Goal: Information Seeking & Learning: Learn about a topic

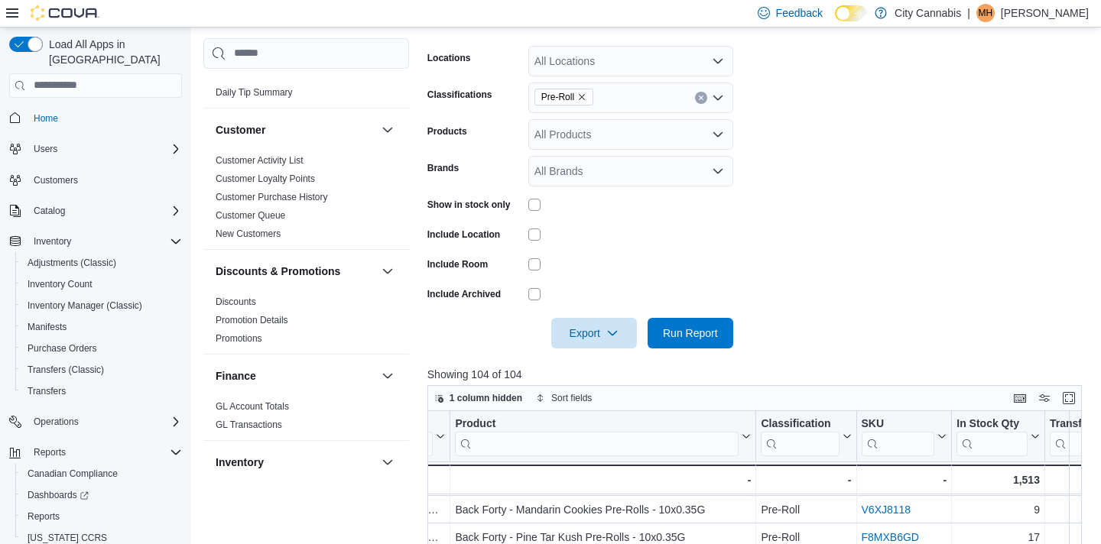
scroll to position [232, 0]
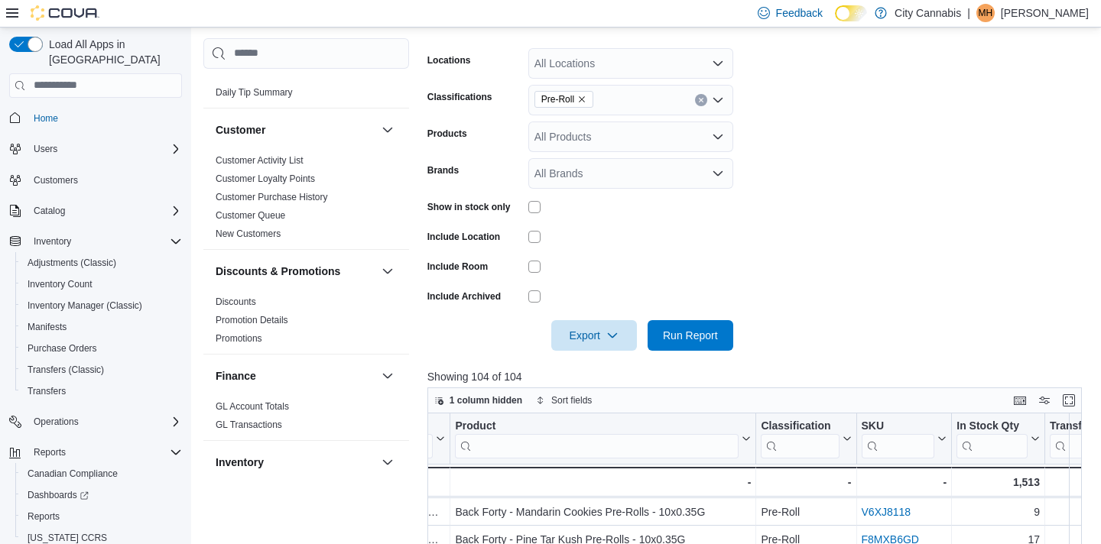
click at [700, 99] on icon "Clear input" at bounding box center [701, 100] width 4 height 4
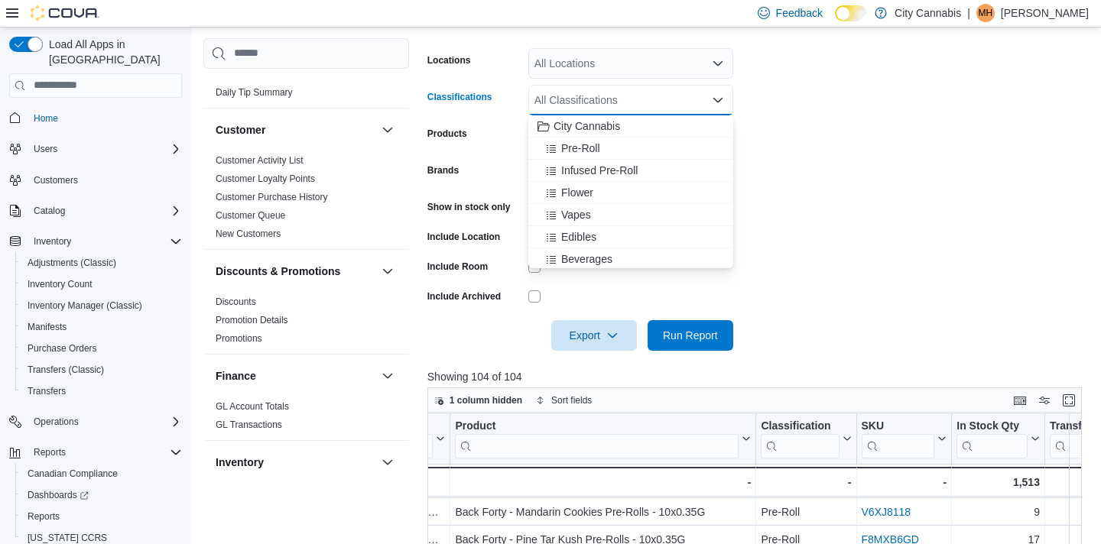
click at [774, 58] on form "Locations All Locations Classifications All Classifications Combo box. Selected…" at bounding box center [757, 190] width 661 height 321
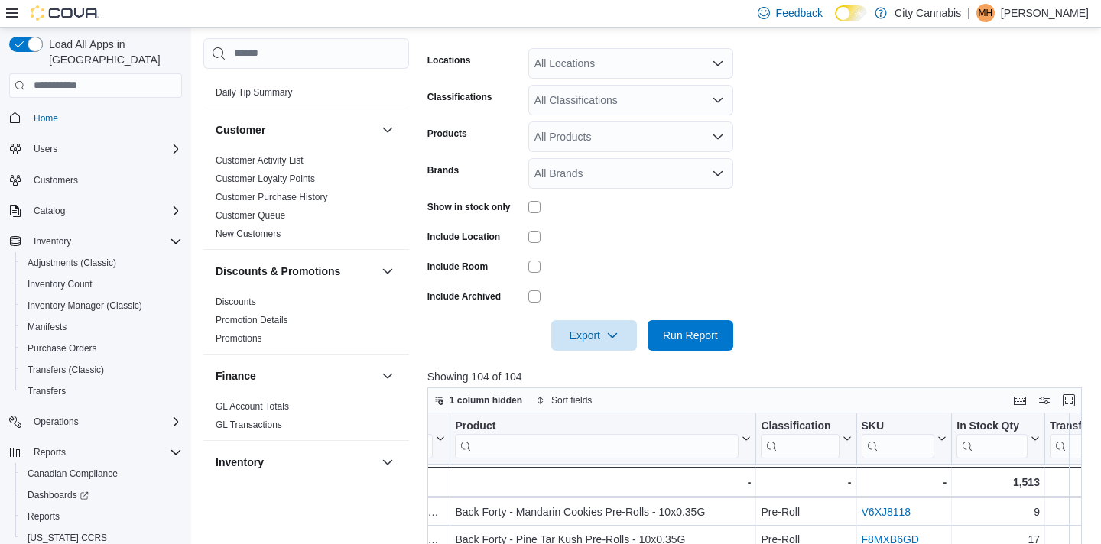
click at [621, 95] on div "All Classifications" at bounding box center [630, 100] width 205 height 31
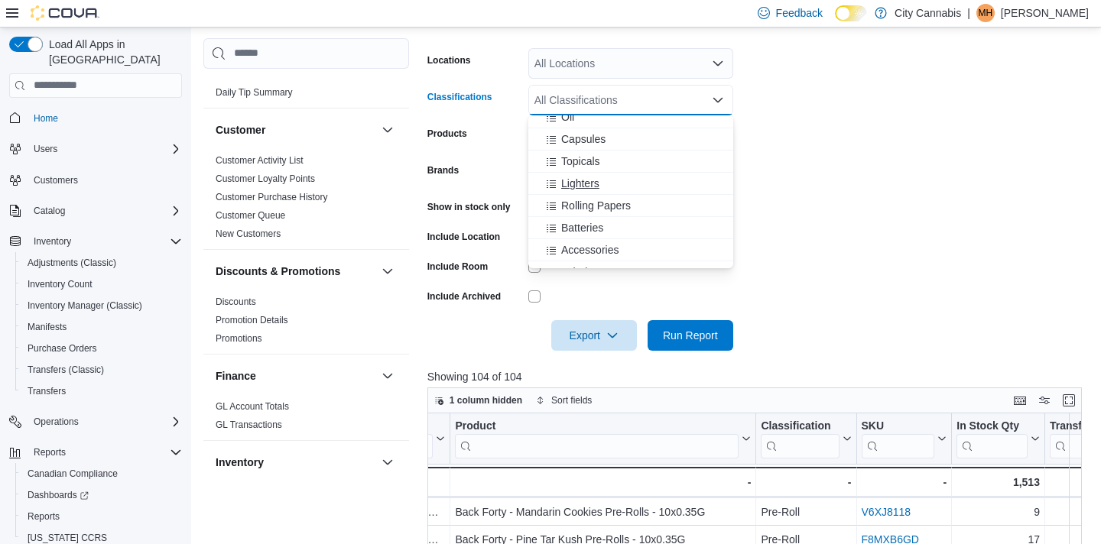
scroll to position [200, 0]
click at [620, 186] on span "Rolling Papers" at bounding box center [596, 191] width 70 height 15
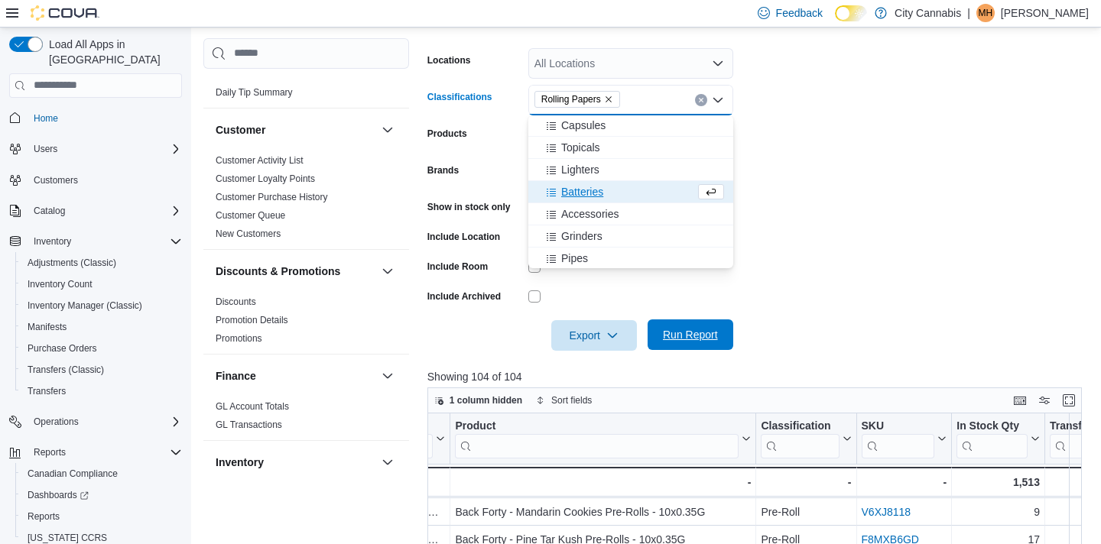
click at [671, 326] on span "Run Report" at bounding box center [689, 334] width 67 height 31
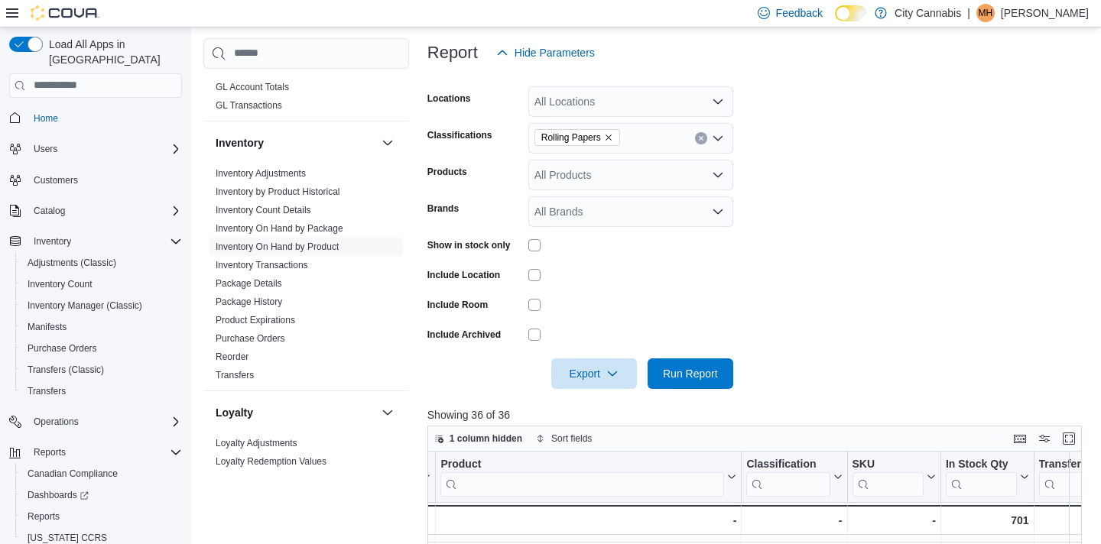
scroll to position [165, 0]
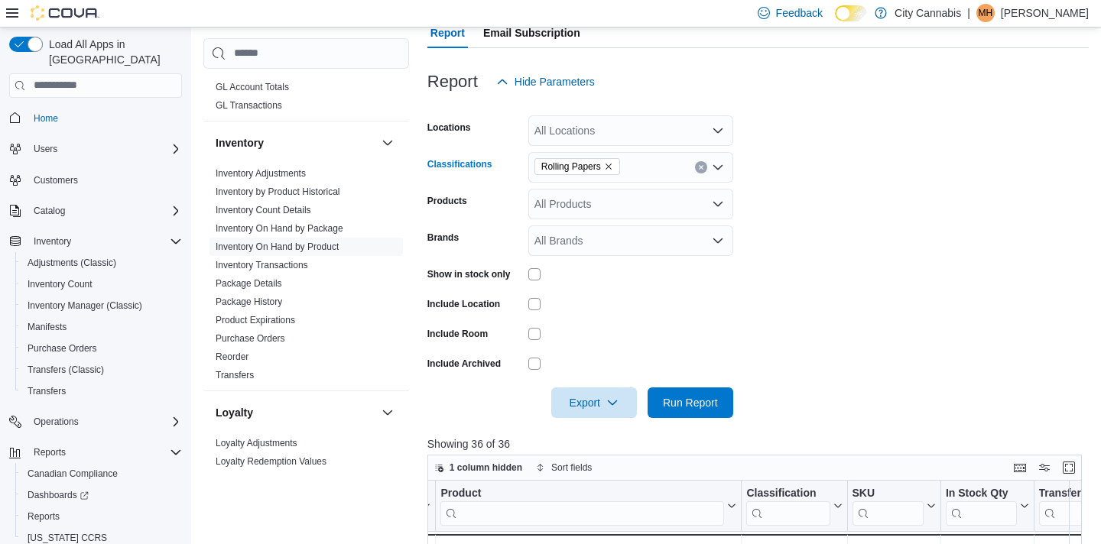
click at [697, 158] on div "Rolling Papers" at bounding box center [630, 167] width 205 height 31
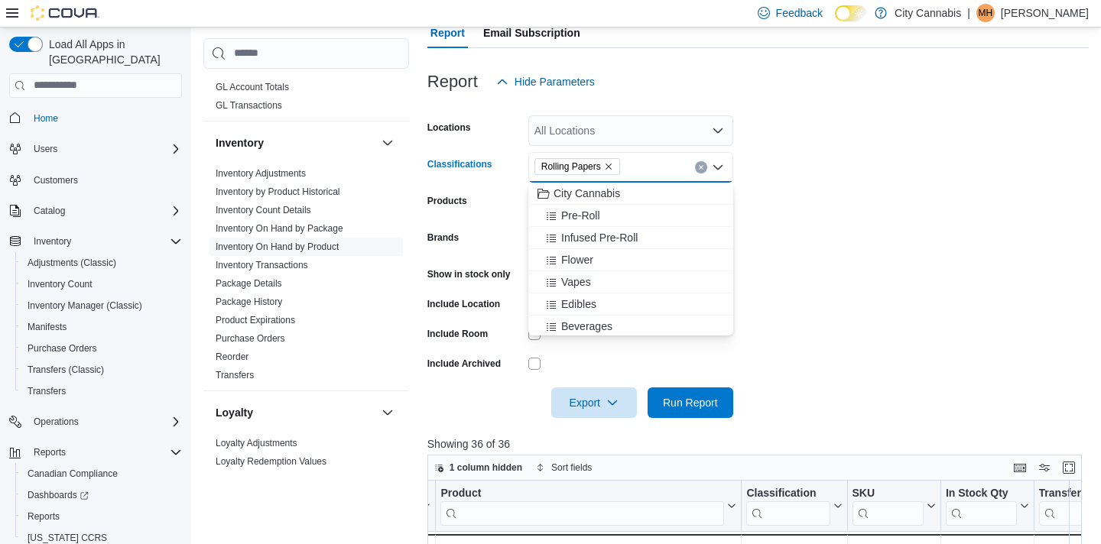
click at [698, 168] on icon "Clear input" at bounding box center [701, 167] width 6 height 6
click at [670, 232] on div "Batteries" at bounding box center [630, 239] width 186 height 15
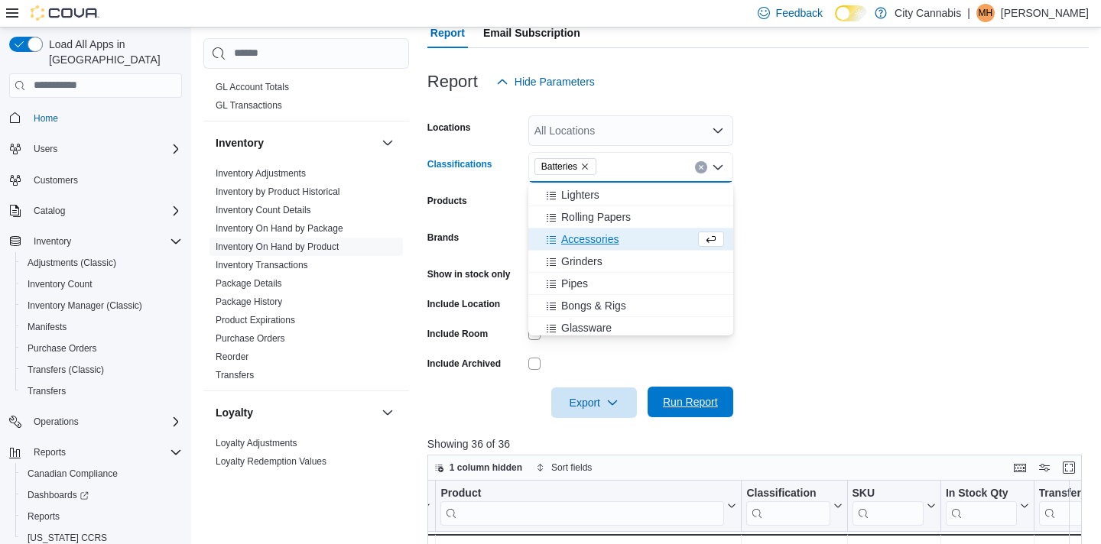
click at [691, 392] on span "Run Report" at bounding box center [689, 402] width 67 height 31
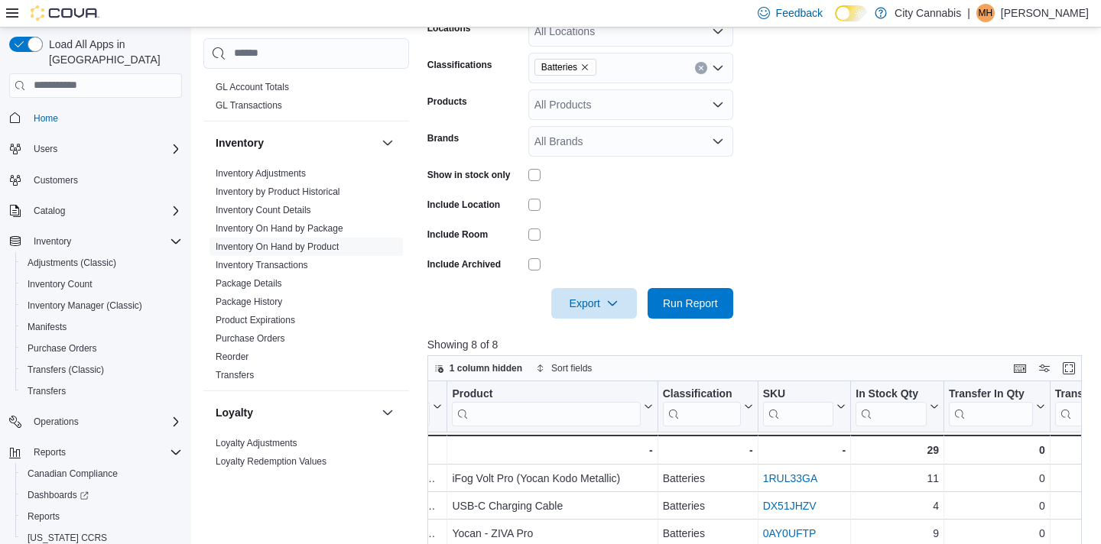
scroll to position [253, 0]
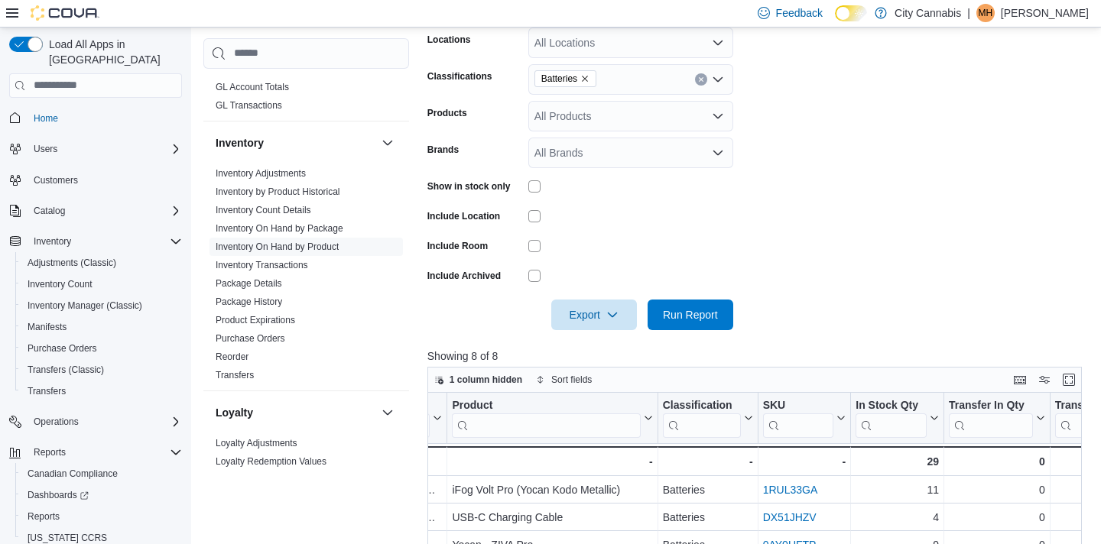
click at [701, 78] on icon "Clear input" at bounding box center [701, 79] width 6 height 6
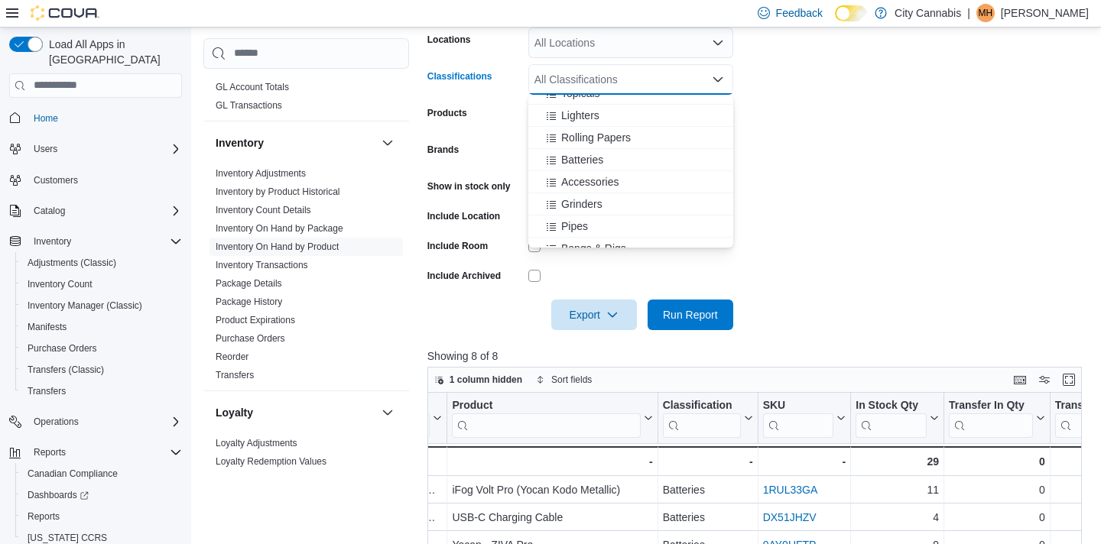
scroll to position [236, 0]
click at [638, 112] on div "Lighters" at bounding box center [630, 112] width 186 height 15
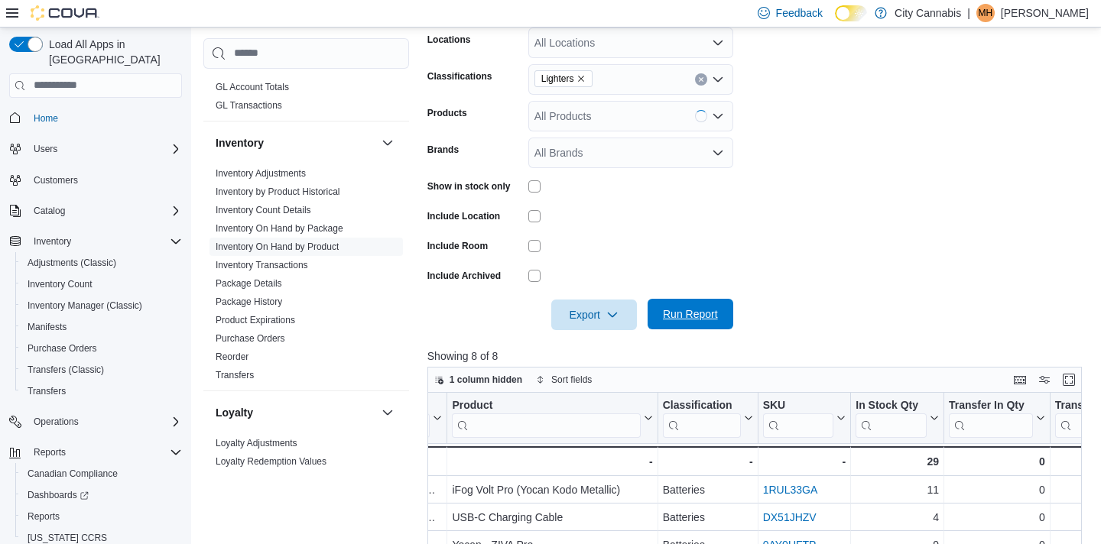
click at [677, 300] on span "Run Report" at bounding box center [689, 314] width 67 height 31
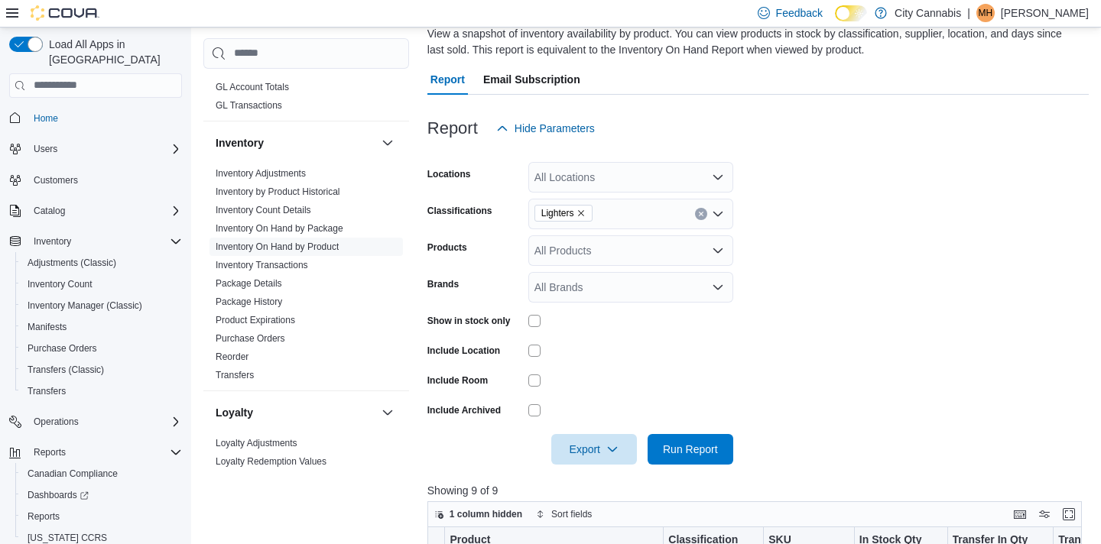
scroll to position [118, 0]
click at [703, 213] on icon "Clear input" at bounding box center [701, 215] width 6 height 6
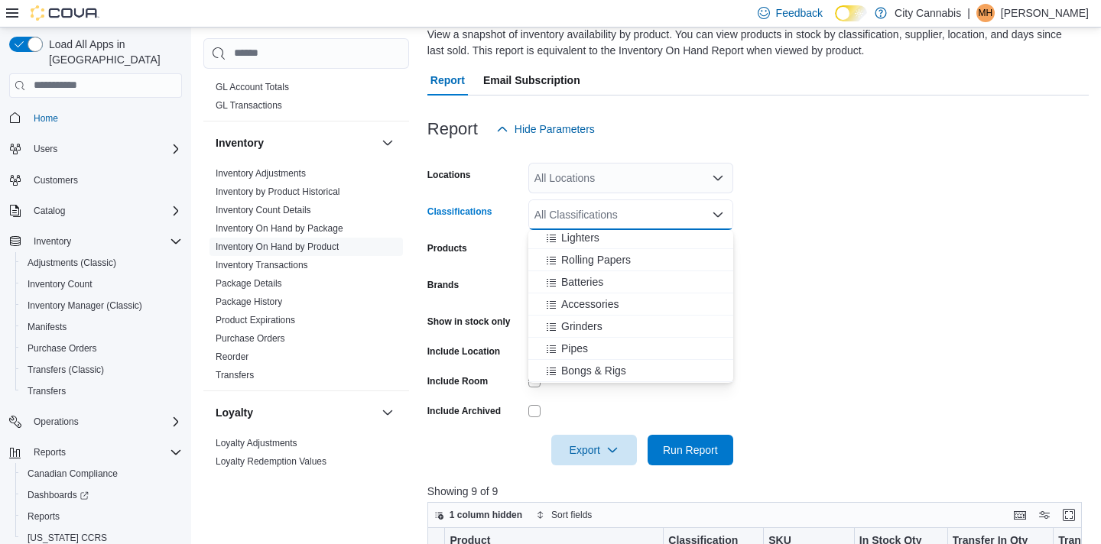
scroll to position [248, 0]
click at [667, 299] on div "Accessories" at bounding box center [630, 303] width 186 height 15
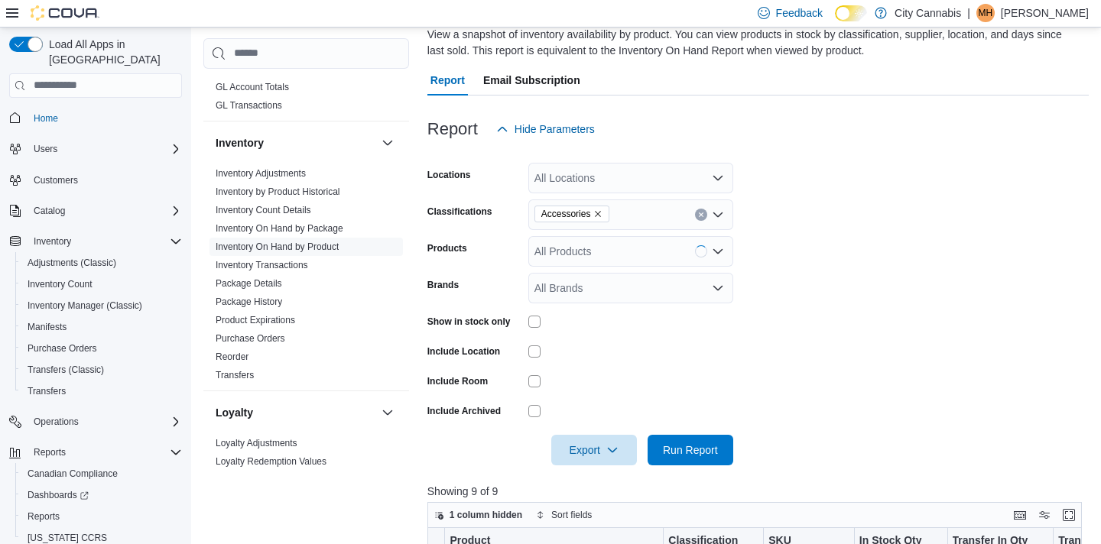
click at [703, 432] on div at bounding box center [757, 429] width 661 height 12
click at [712, 457] on span "Run Report" at bounding box center [689, 449] width 67 height 31
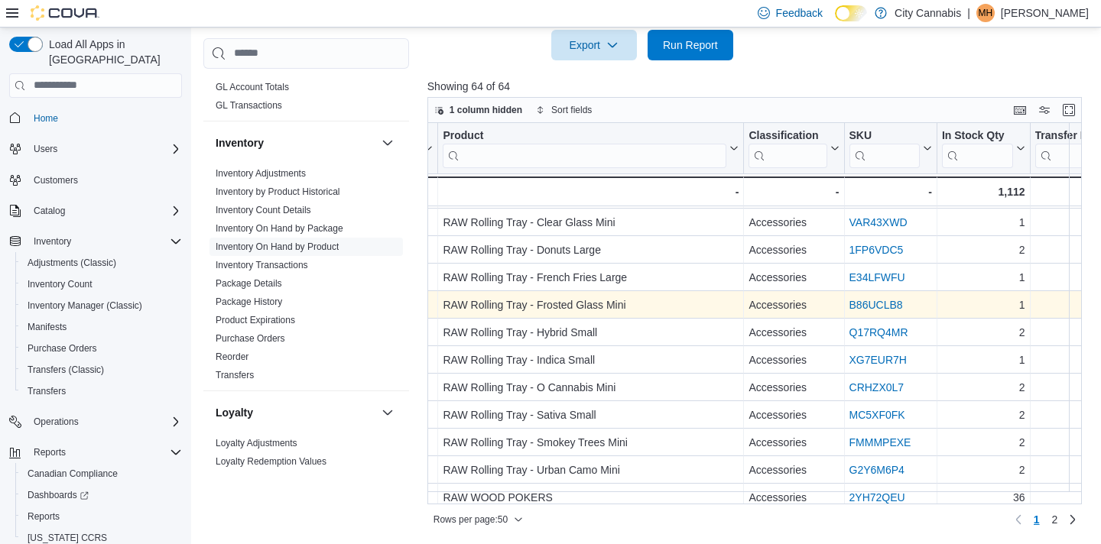
scroll to position [1089, 99]
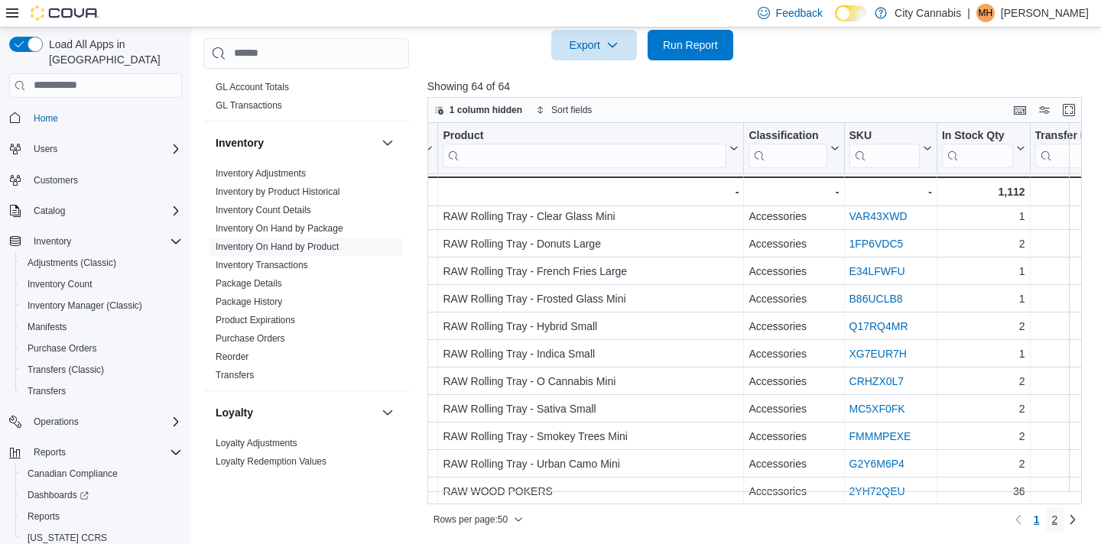
click at [1062, 520] on link "2" at bounding box center [1054, 519] width 18 height 24
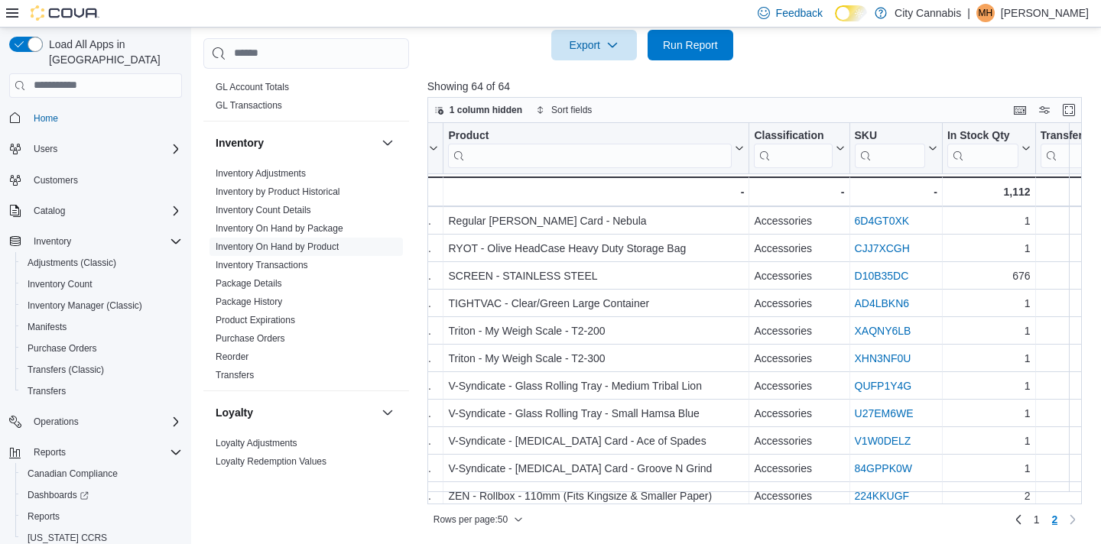
scroll to position [99, 93]
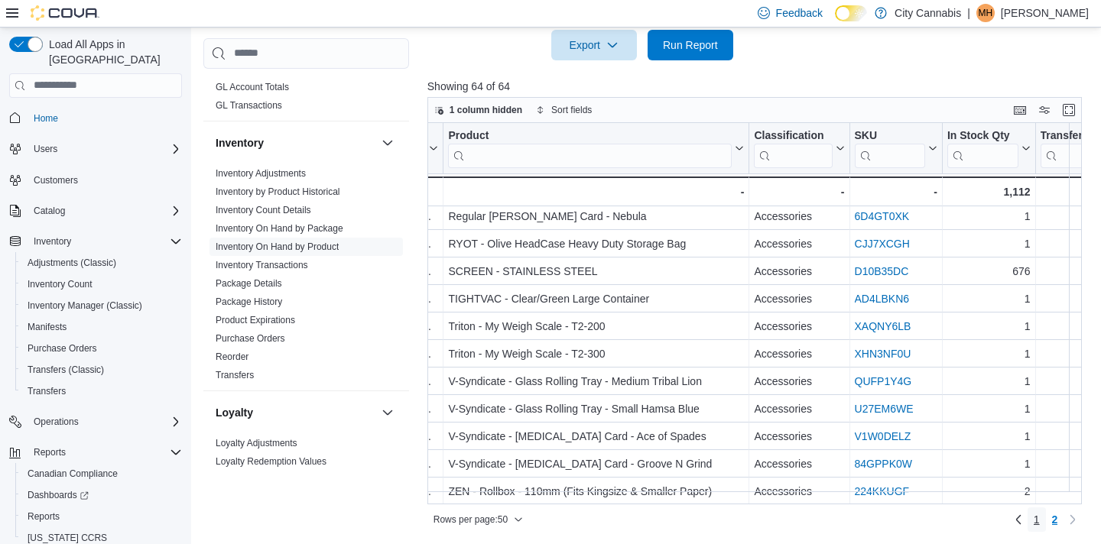
click at [1036, 522] on span "1" at bounding box center [1036, 519] width 6 height 15
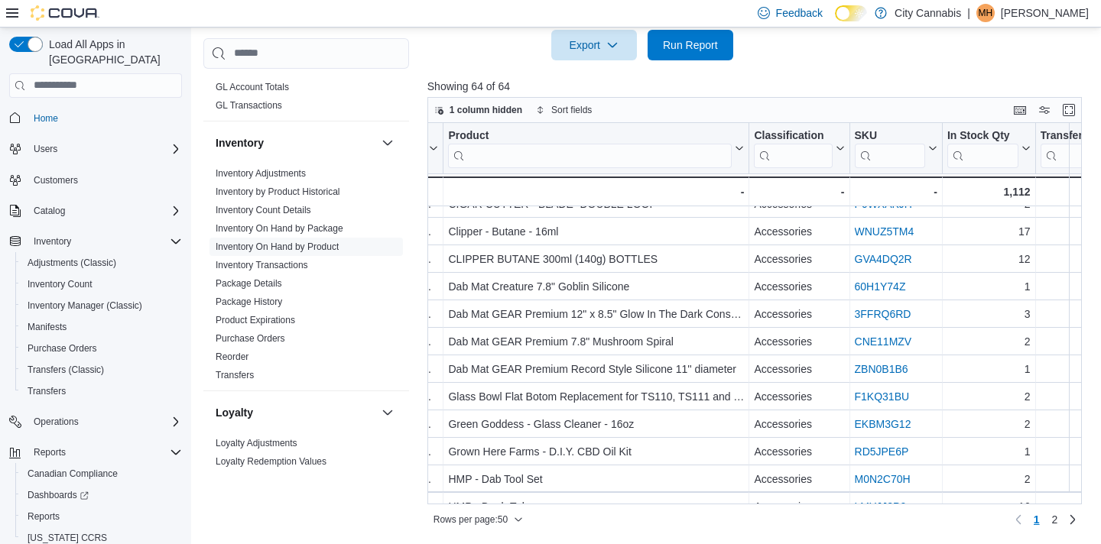
click at [1058, 522] on link "2" at bounding box center [1054, 519] width 18 height 24
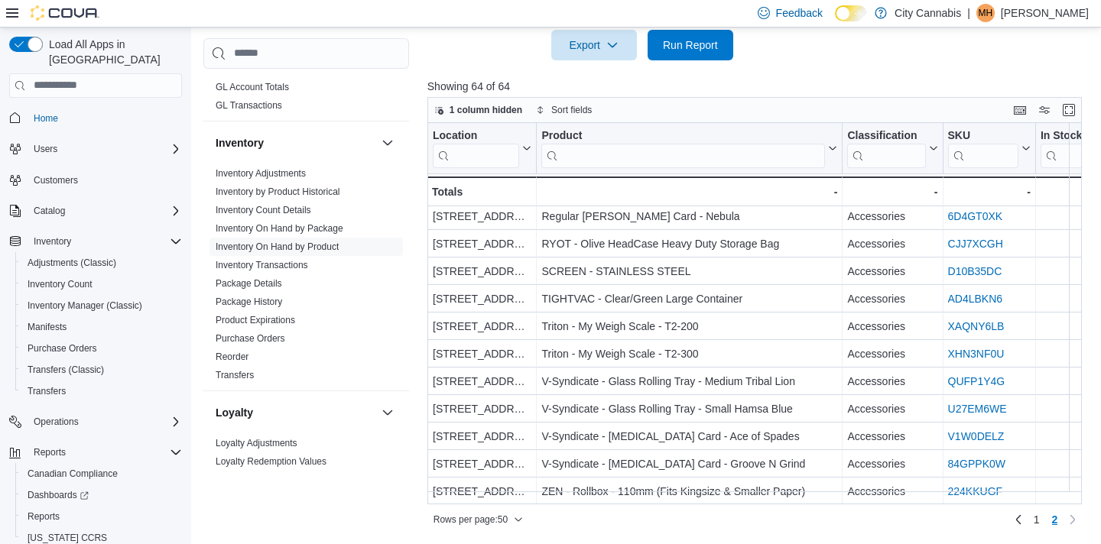
scroll to position [0, 0]
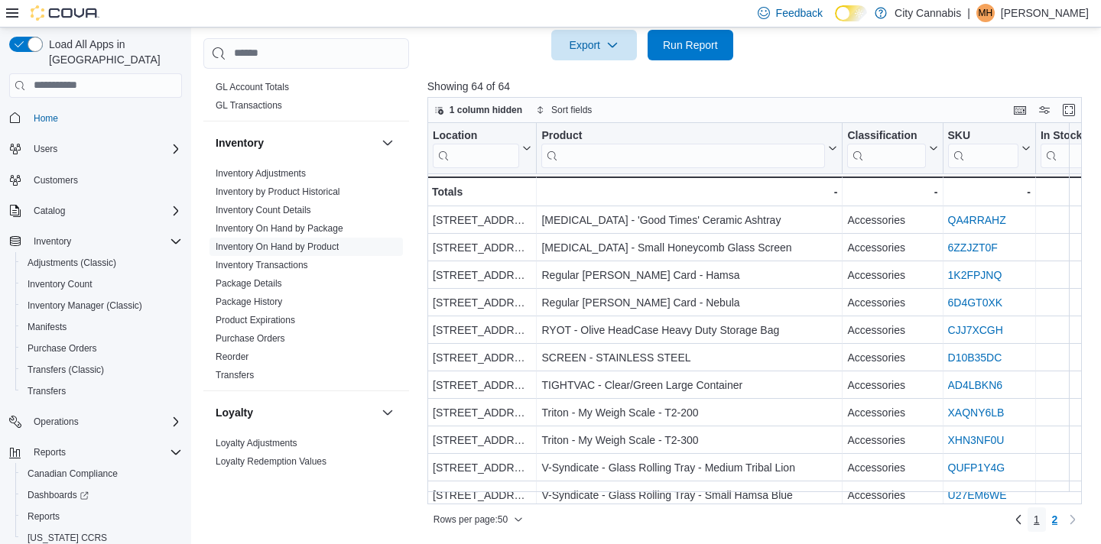
click at [1028, 512] on link "1" at bounding box center [1036, 519] width 18 height 24
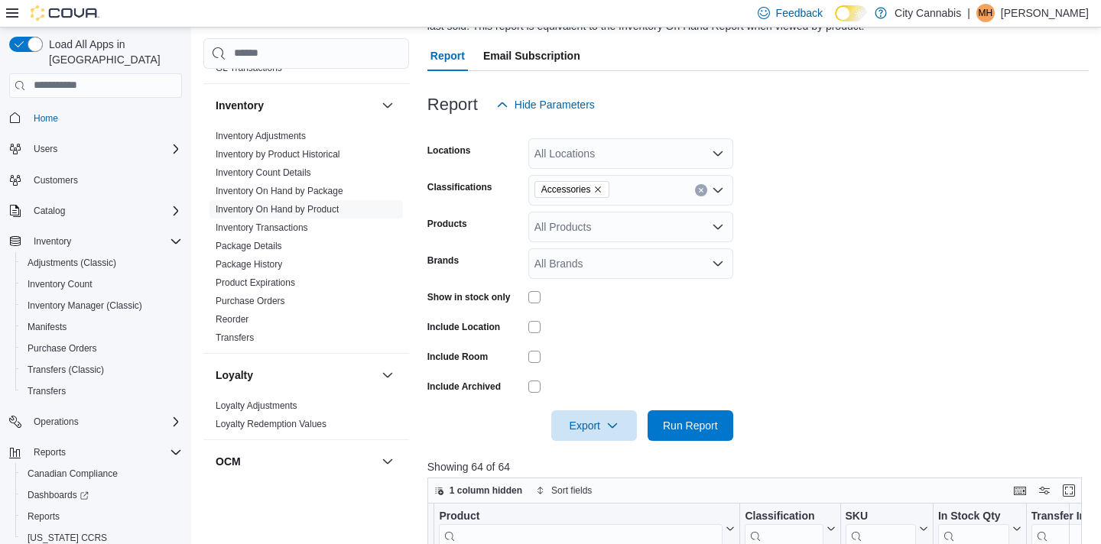
scroll to position [135, 0]
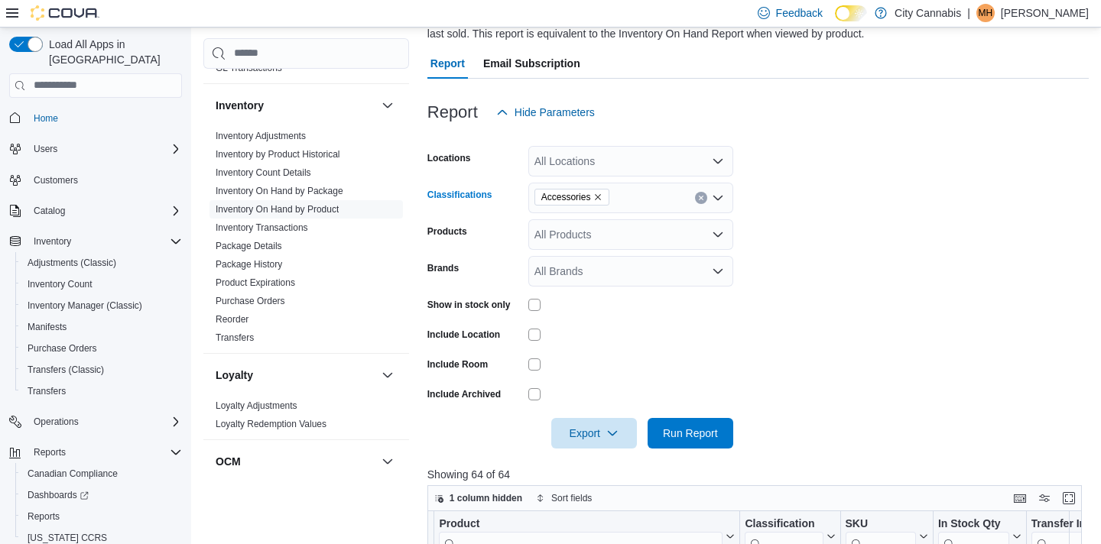
click at [702, 197] on icon "Clear input" at bounding box center [701, 198] width 6 height 6
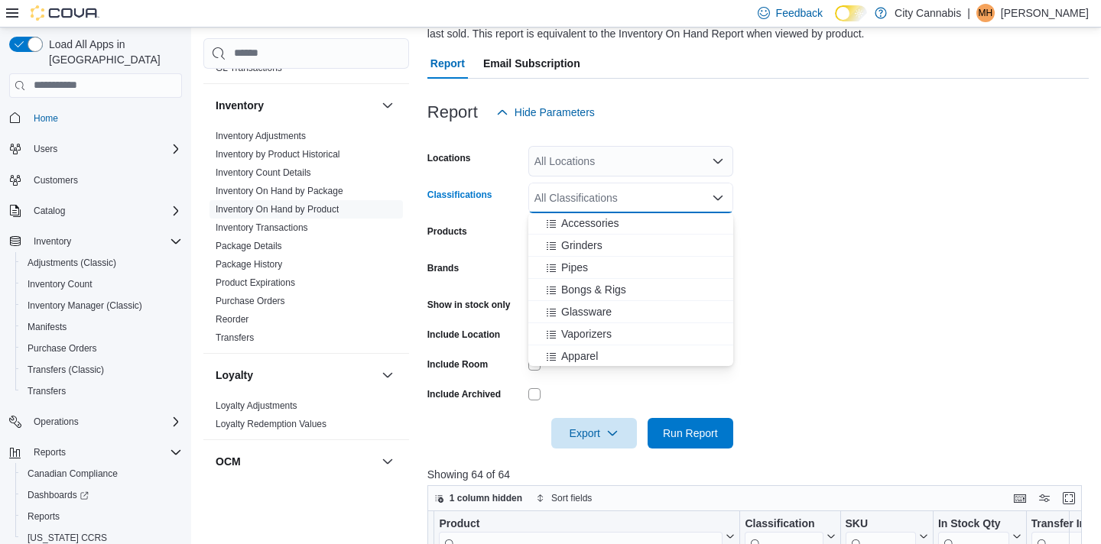
scroll to position [312, 0]
click at [689, 261] on div "Pipes" at bounding box center [630, 266] width 186 height 15
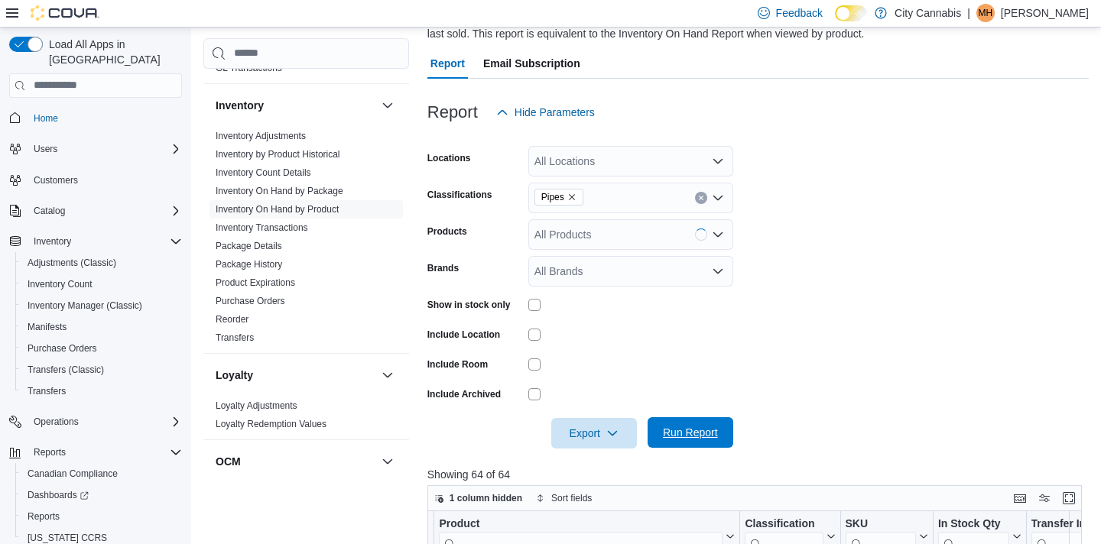
click at [698, 433] on span "Run Report" at bounding box center [690, 432] width 55 height 15
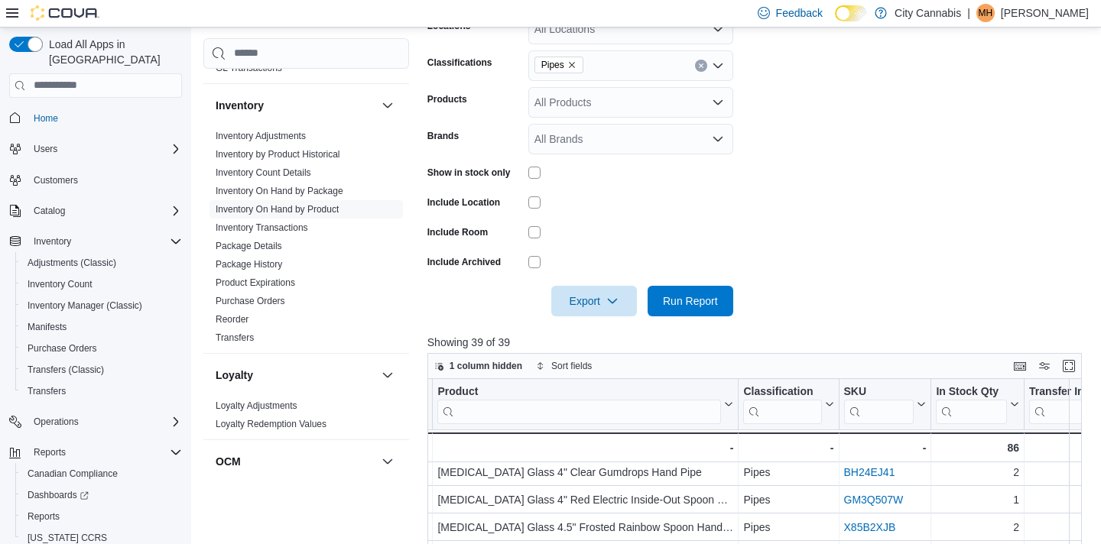
scroll to position [268, 0]
click at [693, 64] on div "Pipes" at bounding box center [630, 64] width 205 height 31
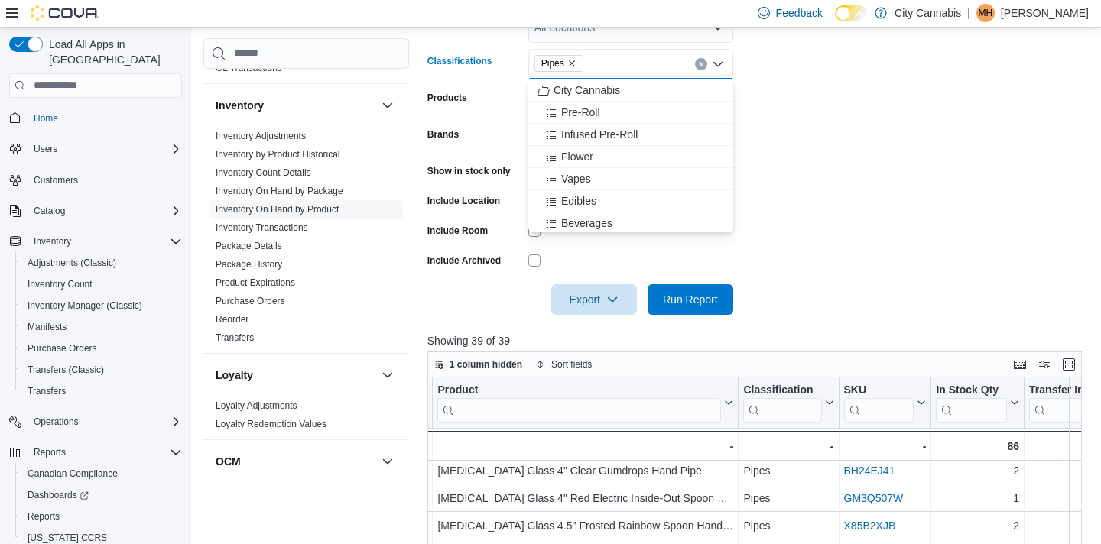
click at [700, 64] on icon "Clear input" at bounding box center [701, 64] width 4 height 4
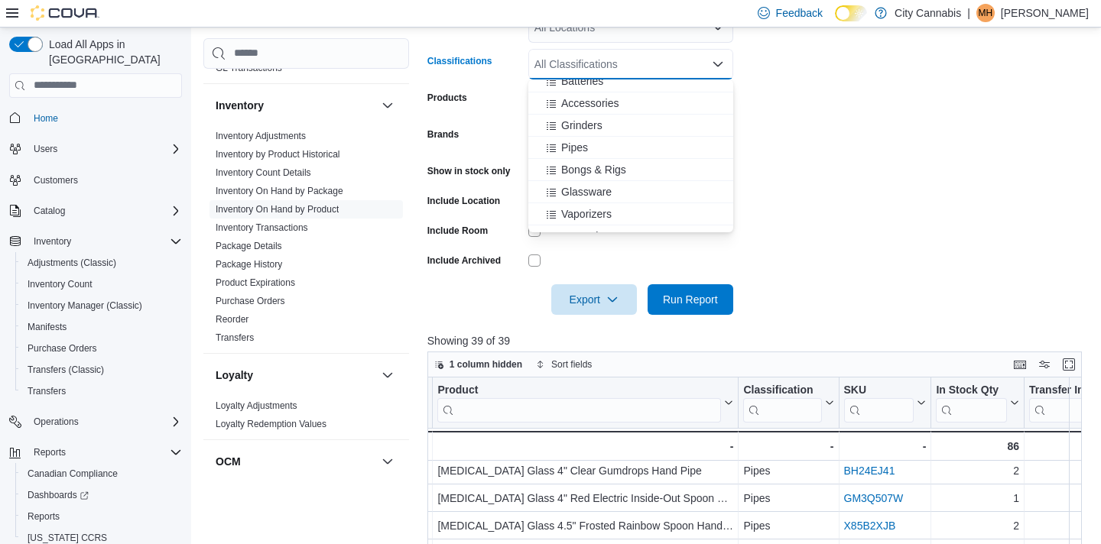
scroll to position [301, 0]
click at [658, 163] on div "Bongs & Rigs" at bounding box center [630, 165] width 186 height 15
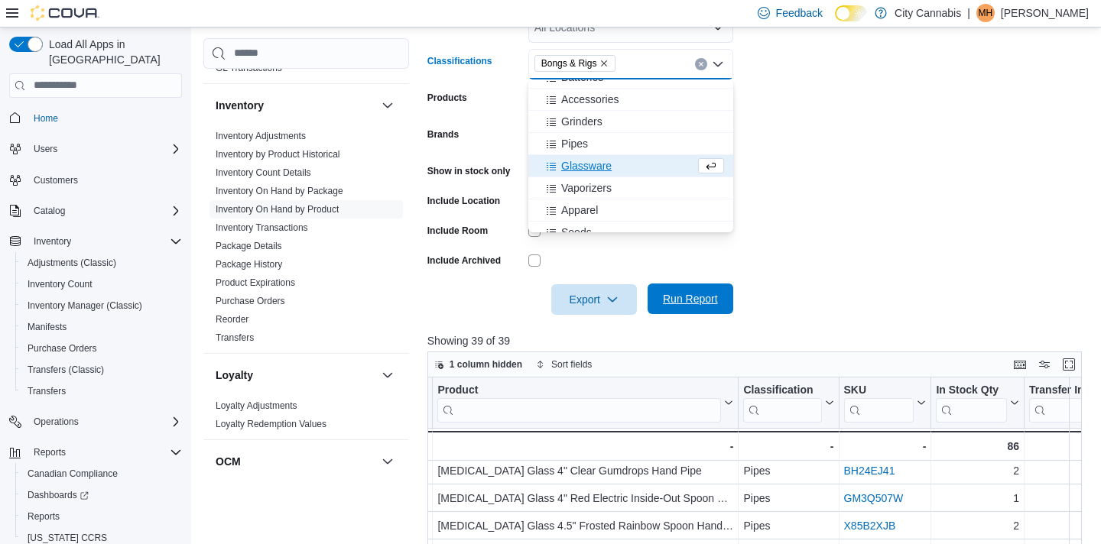
click at [687, 310] on span "Run Report" at bounding box center [689, 299] width 67 height 31
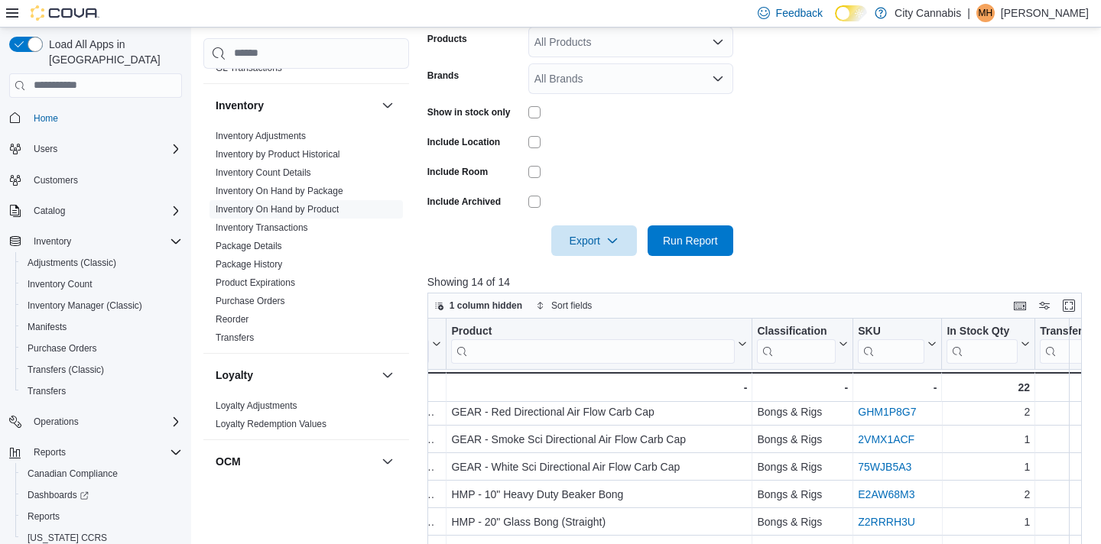
scroll to position [141, 0]
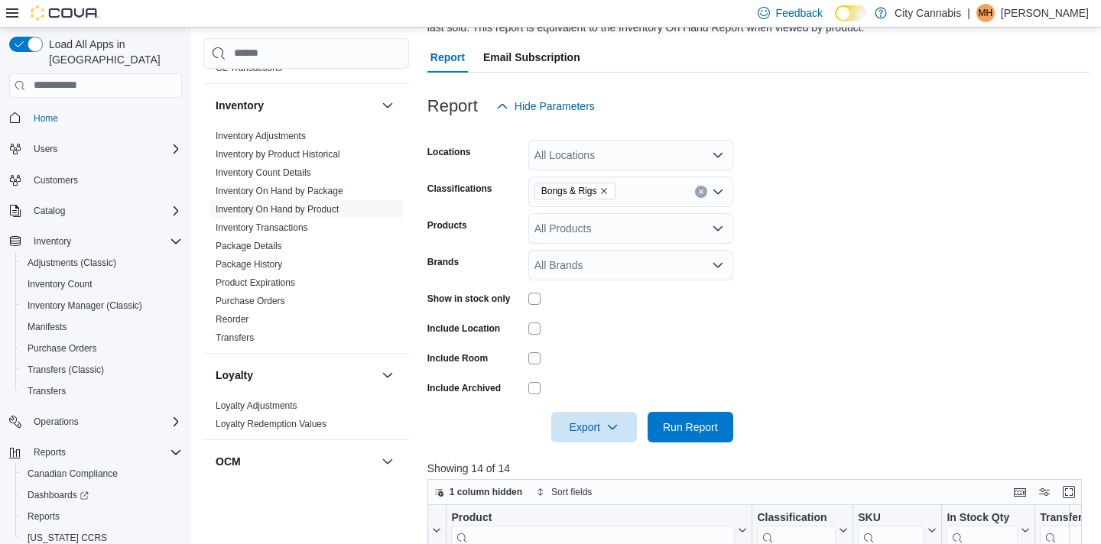
click at [700, 190] on icon "Clear input" at bounding box center [701, 192] width 6 height 6
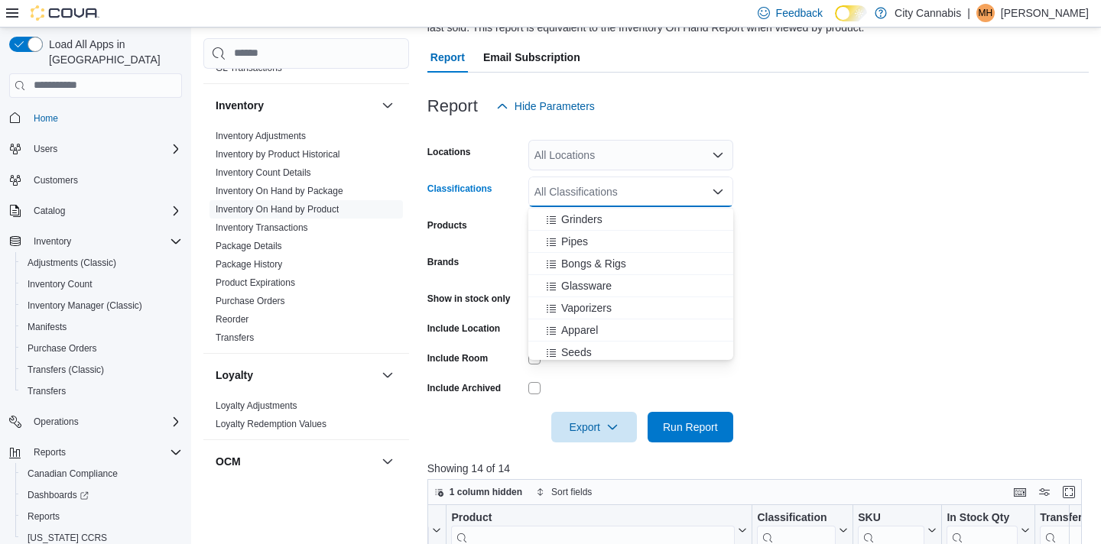
scroll to position [332, 0]
click at [670, 292] on div "Glassware" at bounding box center [630, 284] width 186 height 15
click at [689, 442] on div "Export Run Report" at bounding box center [580, 427] width 306 height 31
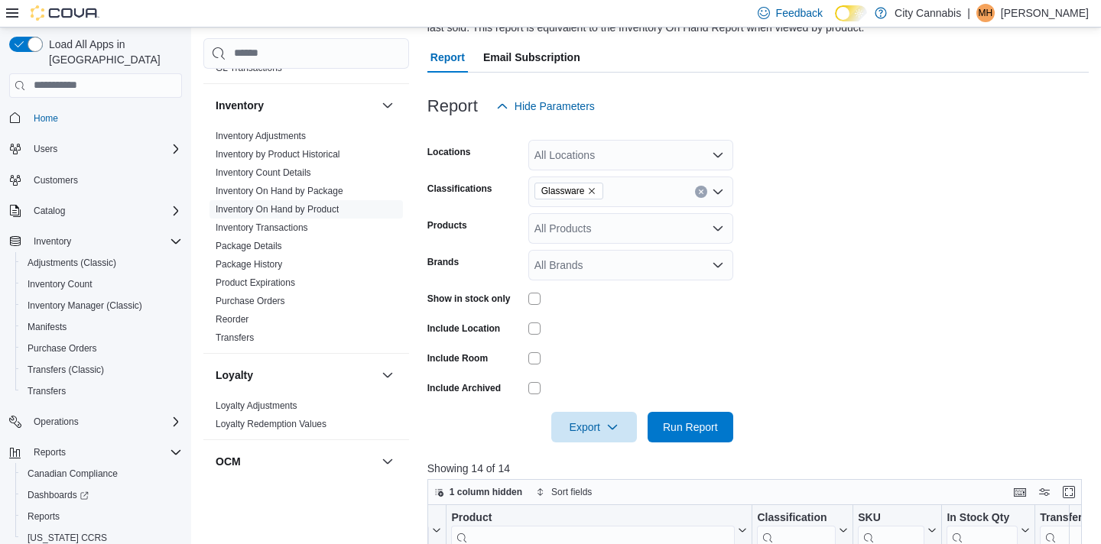
click at [721, 410] on div at bounding box center [757, 406] width 661 height 12
click at [715, 427] on span "Run Report" at bounding box center [690, 426] width 55 height 15
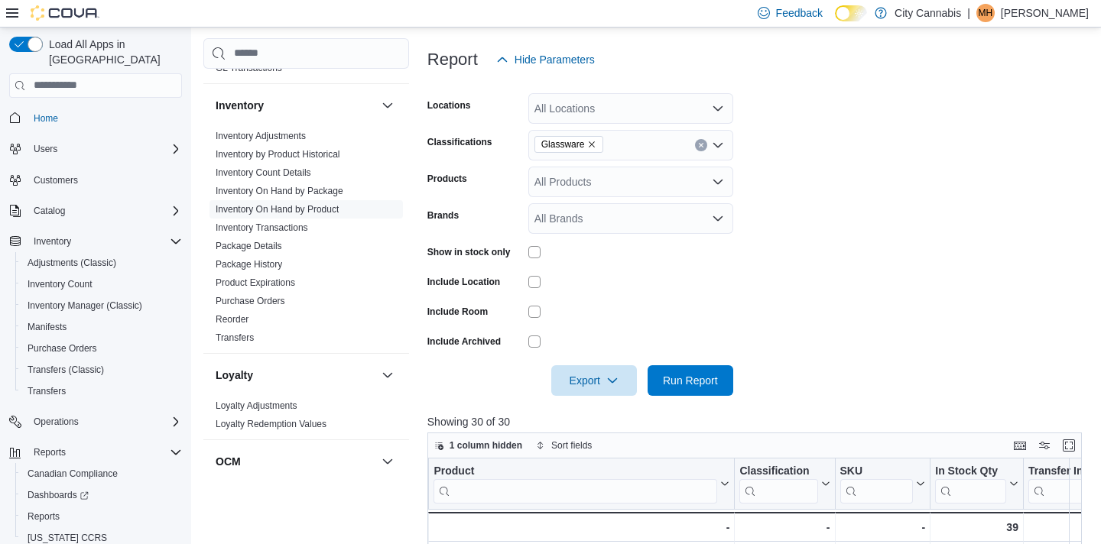
scroll to position [171, 0]
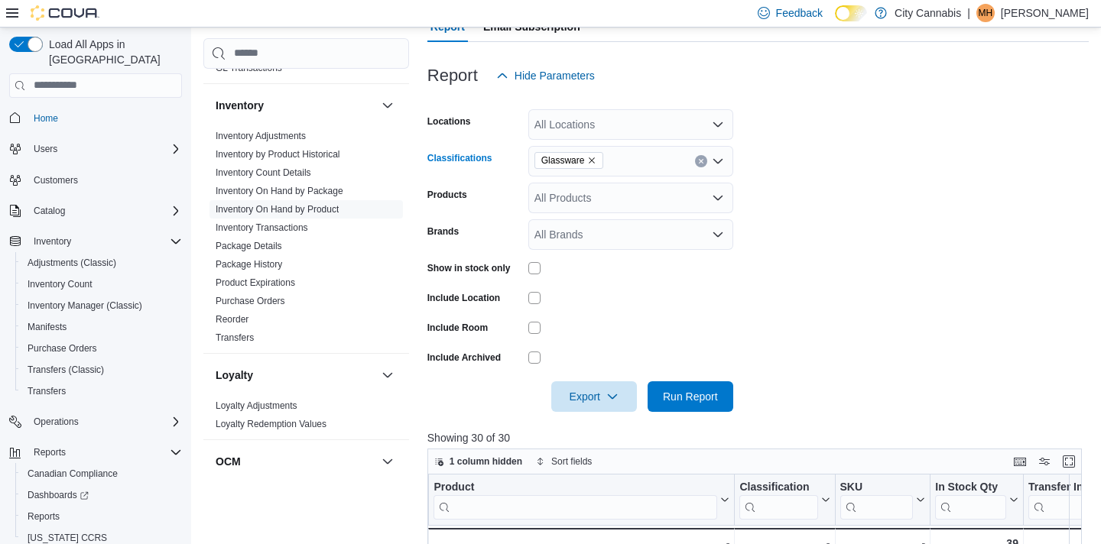
click at [708, 166] on div "Glassware" at bounding box center [630, 161] width 205 height 31
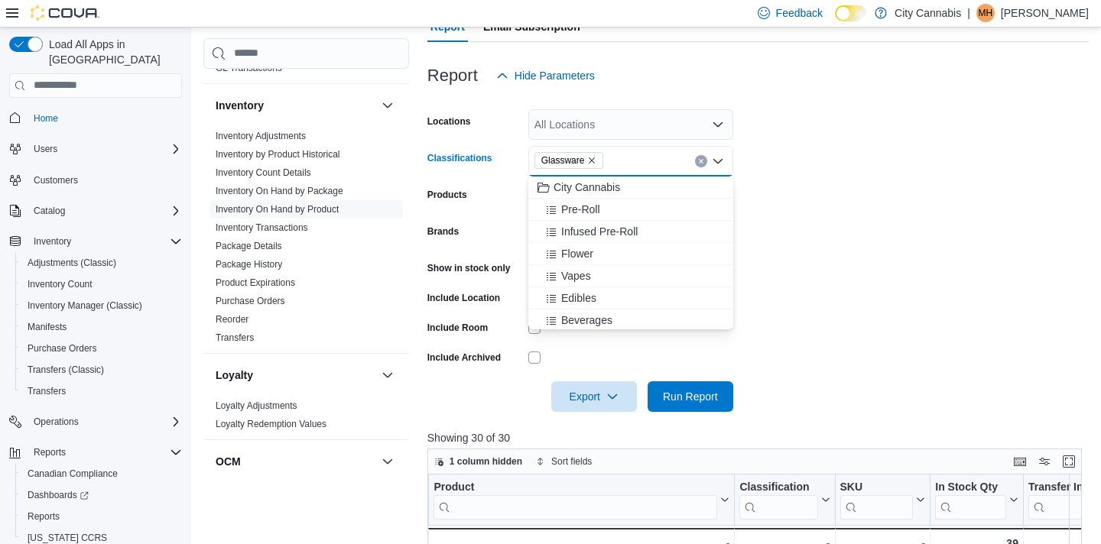
click at [702, 161] on icon "Clear input" at bounding box center [701, 161] width 6 height 6
click at [669, 242] on div "Grinders" at bounding box center [630, 239] width 186 height 15
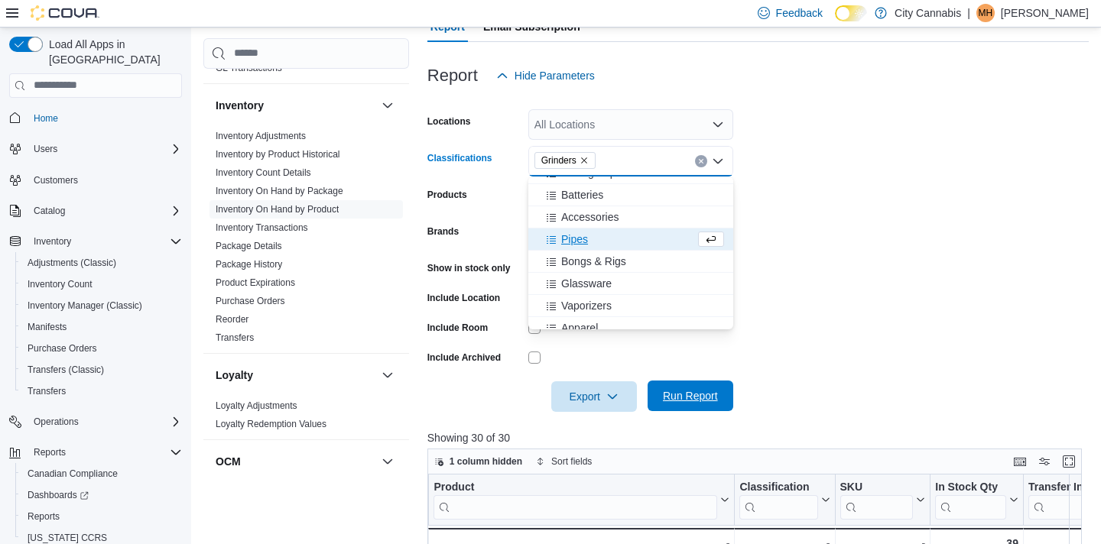
click at [689, 402] on span "Run Report" at bounding box center [690, 395] width 55 height 15
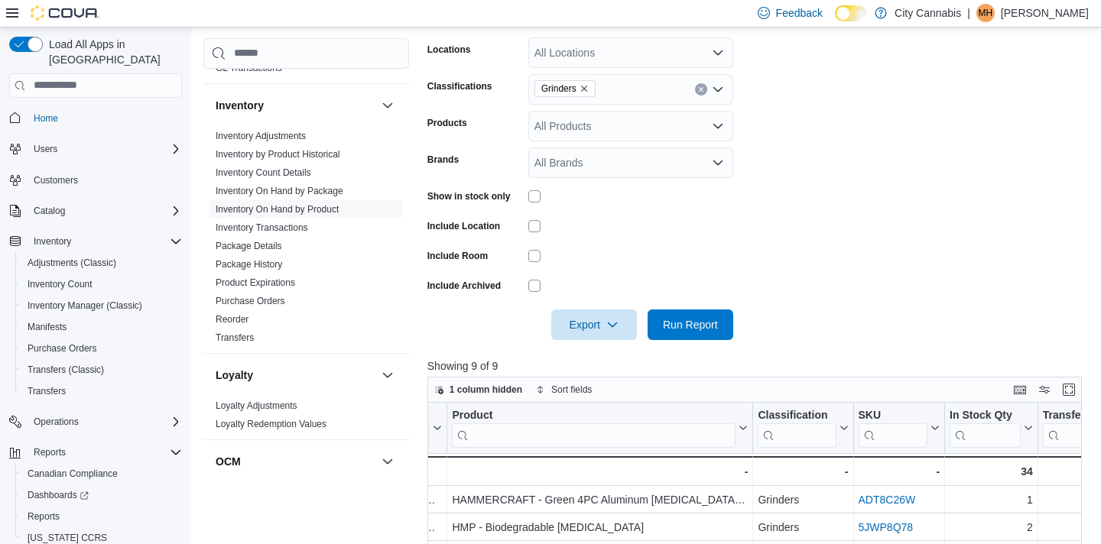
scroll to position [245, 0]
click at [695, 83] on button "Clear input" at bounding box center [701, 88] width 12 height 12
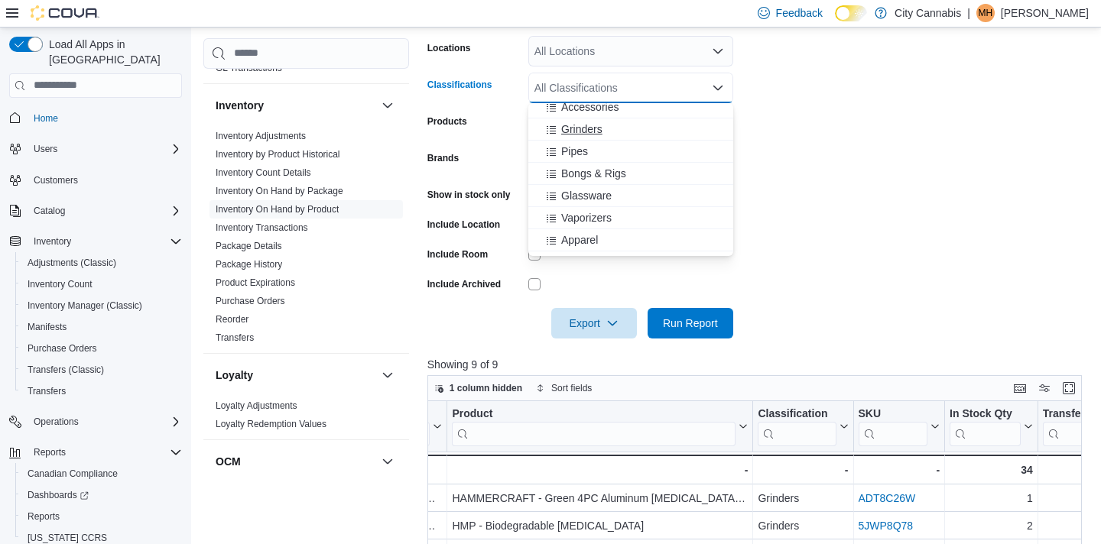
scroll to position [325, 0]
click at [634, 177] on button "Glassware" at bounding box center [630, 188] width 205 height 22
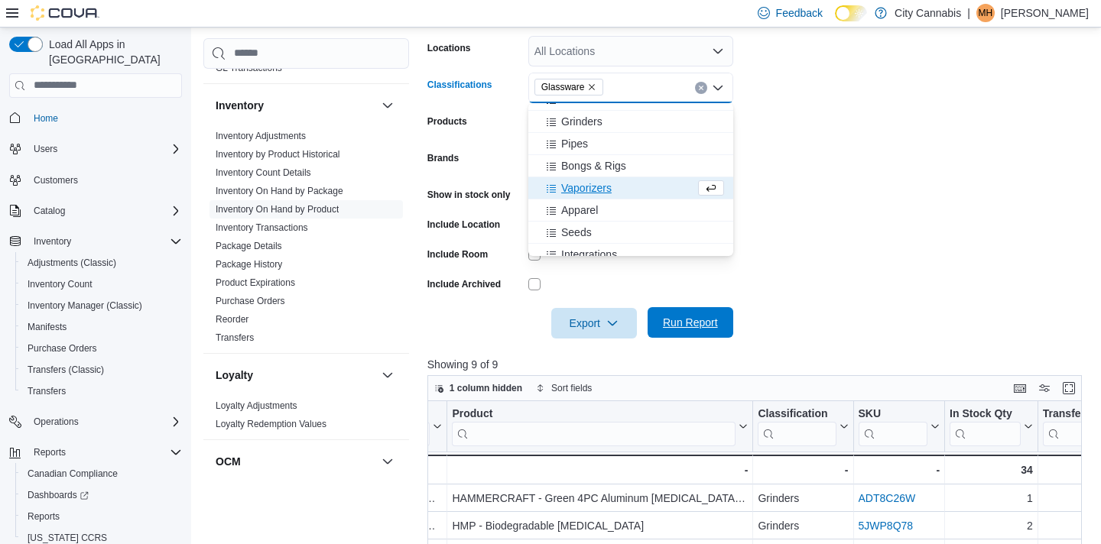
click at [679, 337] on span "Run Report" at bounding box center [689, 322] width 67 height 31
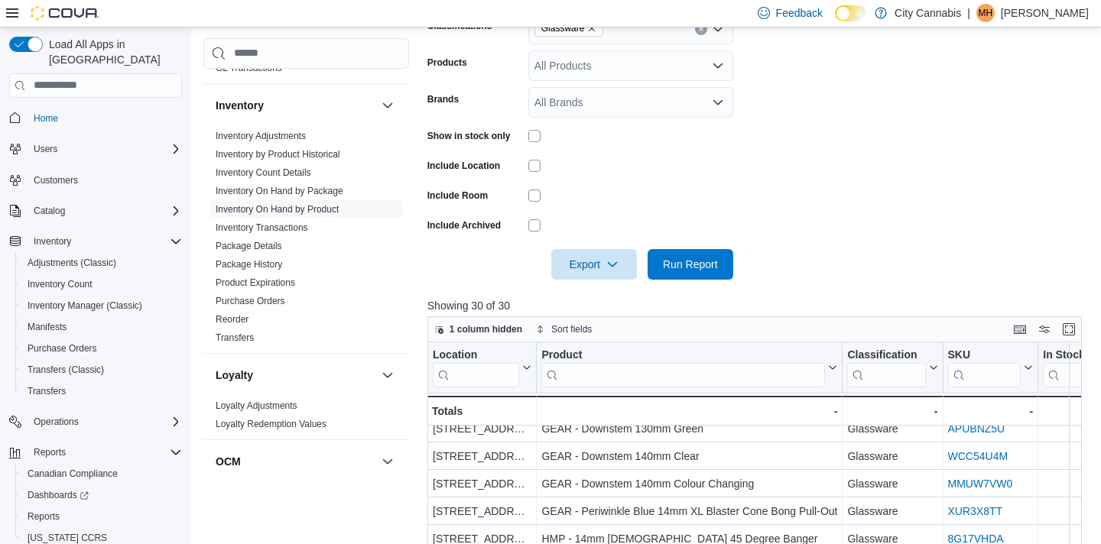
scroll to position [251, 0]
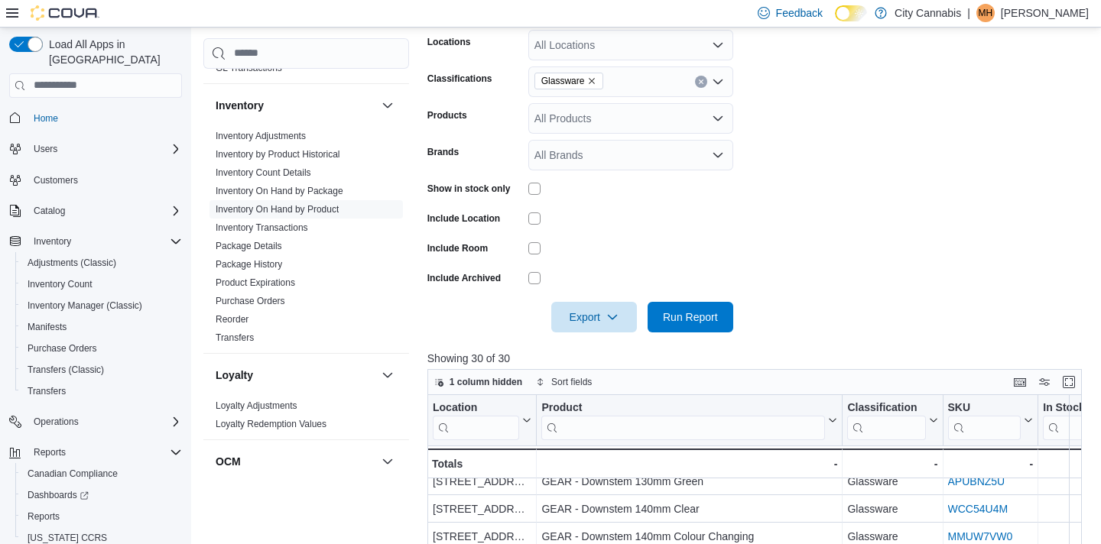
click at [695, 86] on button "Clear input" at bounding box center [701, 82] width 12 height 12
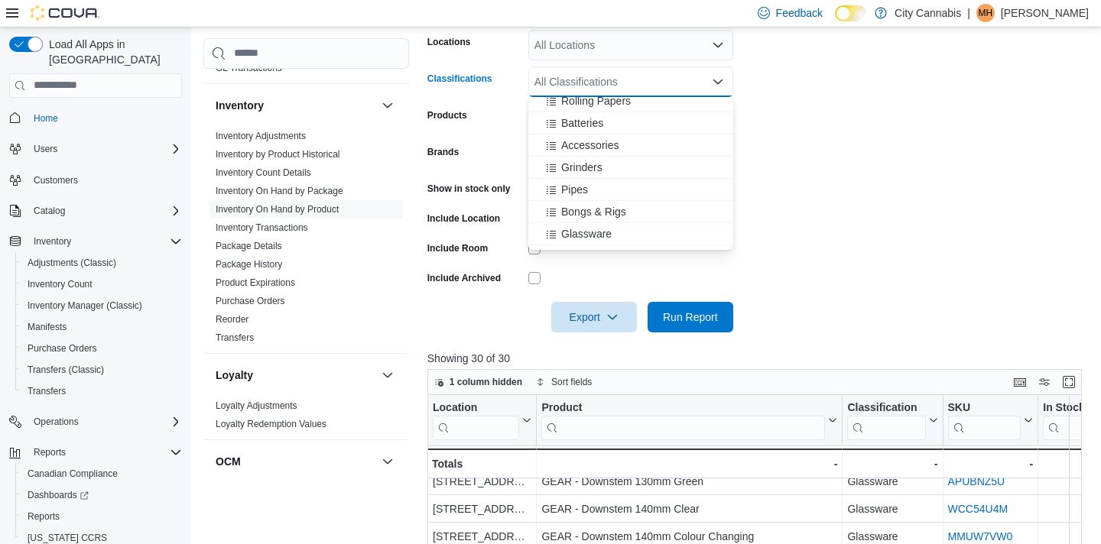
scroll to position [276, 0]
click at [627, 166] on div "Grinders" at bounding box center [630, 164] width 186 height 15
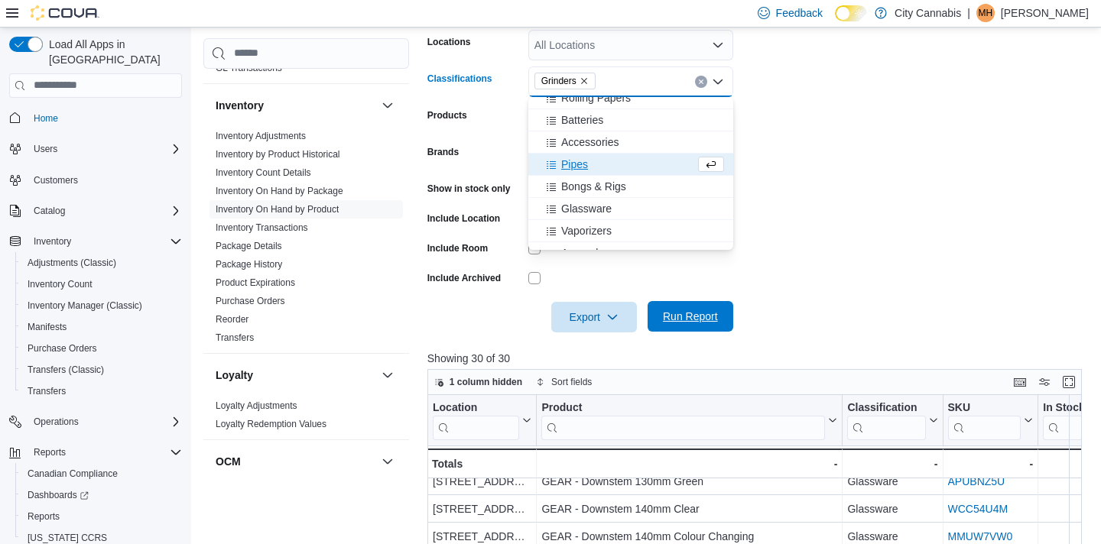
click at [684, 325] on span "Run Report" at bounding box center [689, 316] width 67 height 31
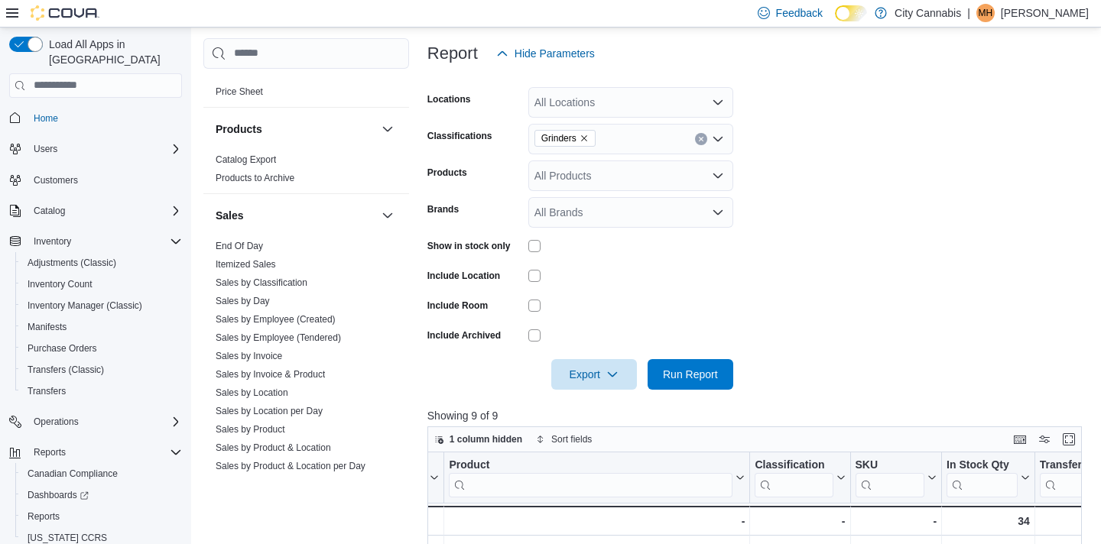
scroll to position [1275, 0]
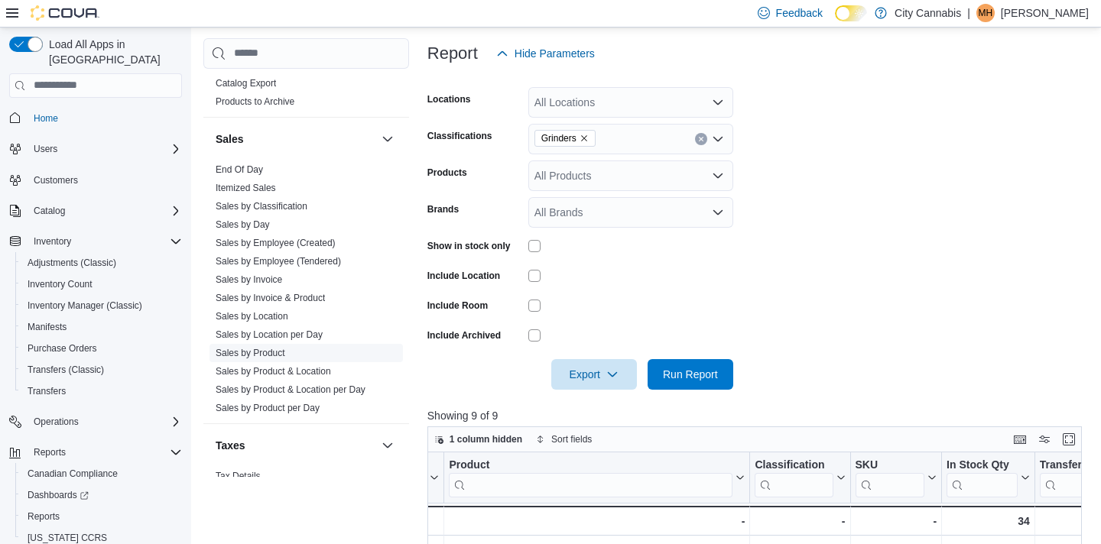
click at [276, 348] on link "Sales by Product" at bounding box center [251, 353] width 70 height 11
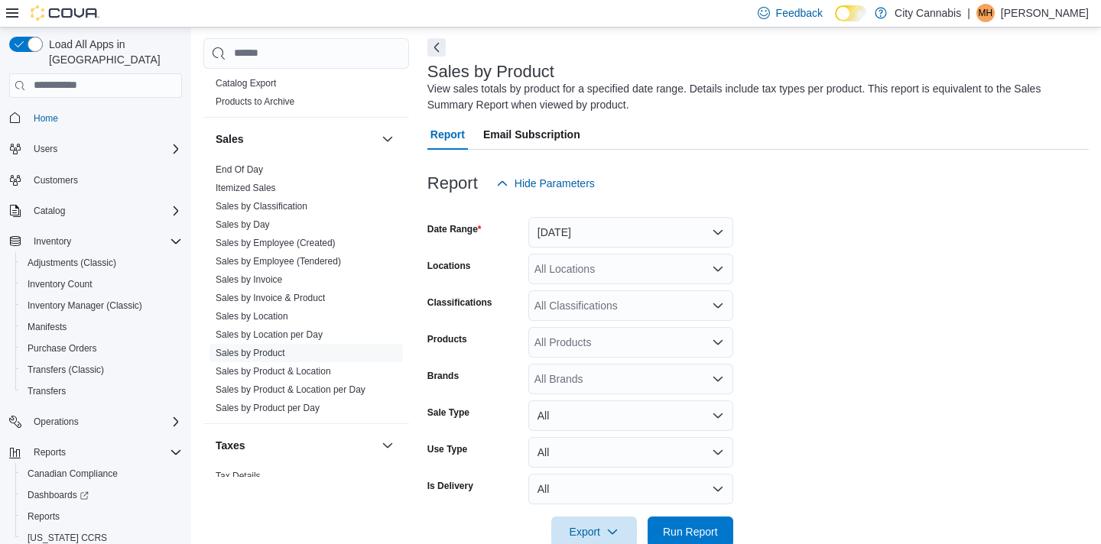
scroll to position [51, 0]
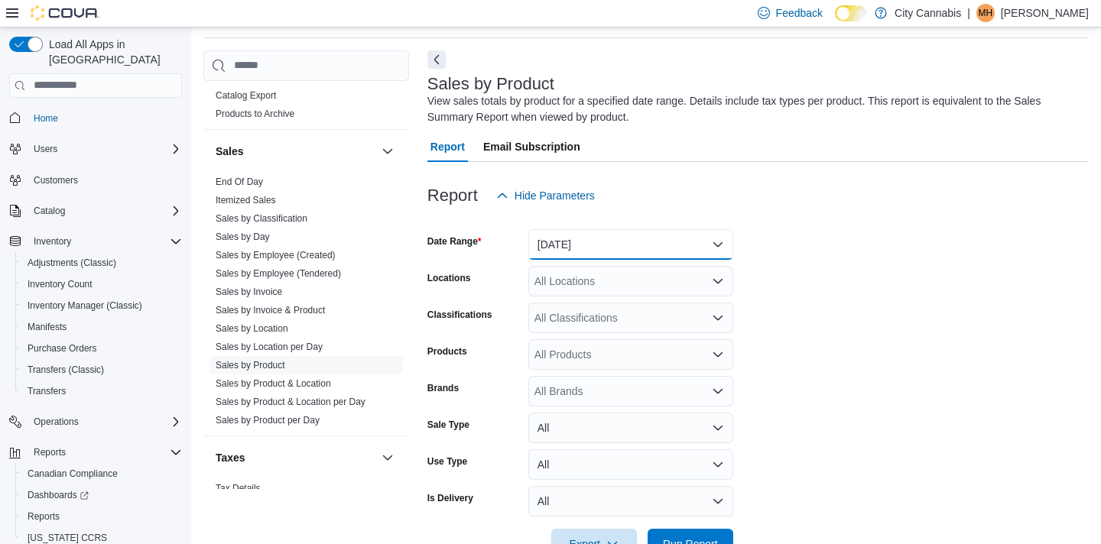
click at [583, 259] on button "[DATE]" at bounding box center [630, 244] width 205 height 31
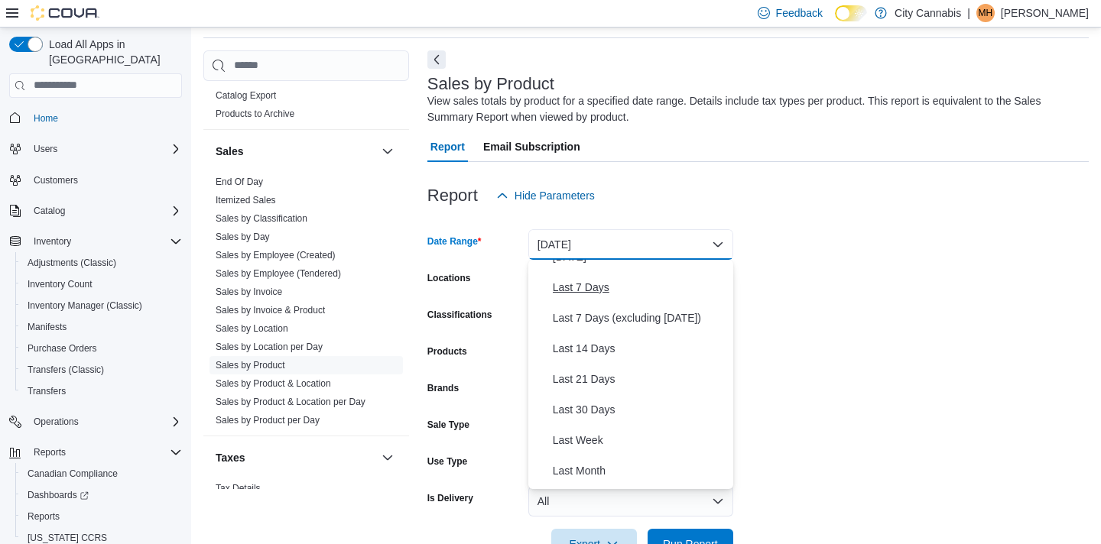
scroll to position [82, 0]
click at [598, 407] on span "Last 30 Days" at bounding box center [640, 407] width 174 height 18
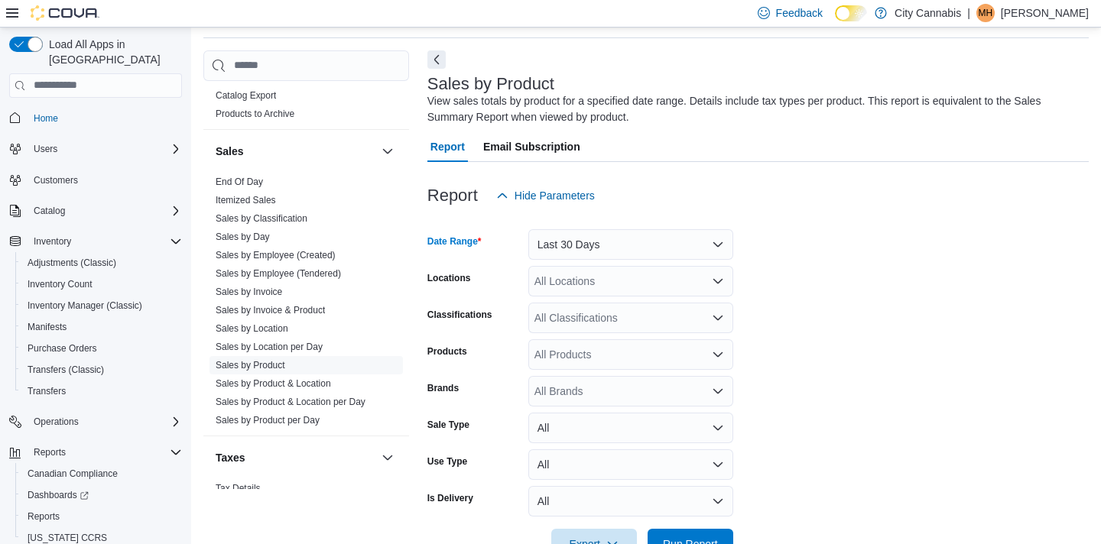
click at [593, 327] on div "All Classifications" at bounding box center [630, 318] width 205 height 31
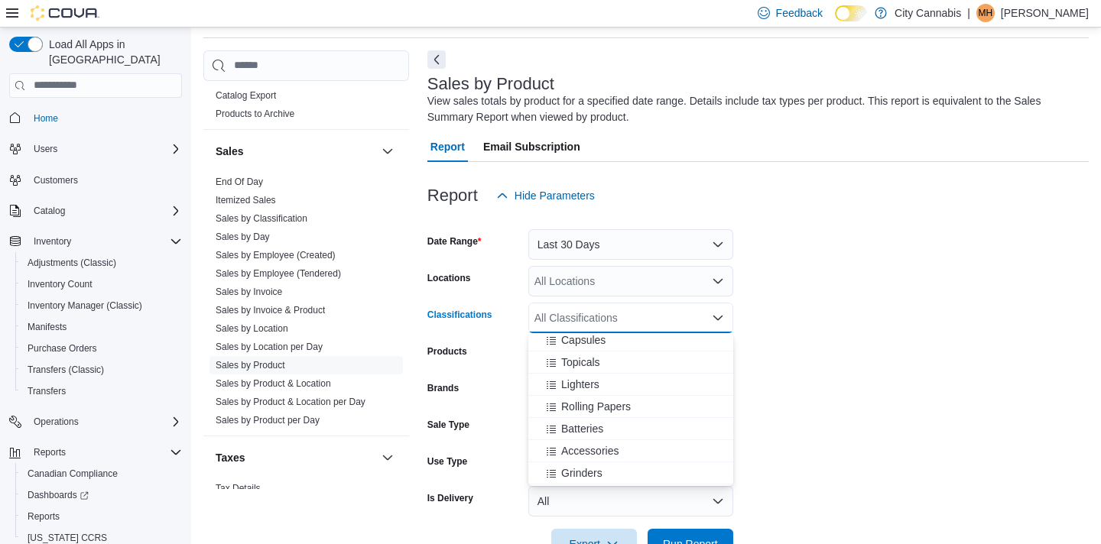
scroll to position [204, 0]
click at [598, 397] on button "Rolling Papers" at bounding box center [630, 406] width 205 height 22
click at [667, 532] on span "Run Report" at bounding box center [689, 543] width 67 height 31
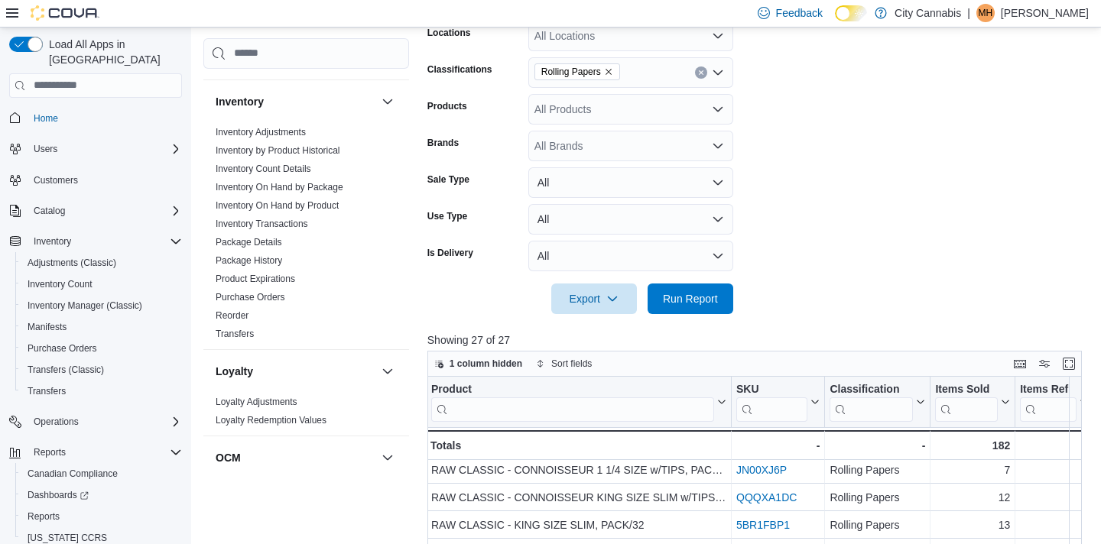
scroll to position [703, 0]
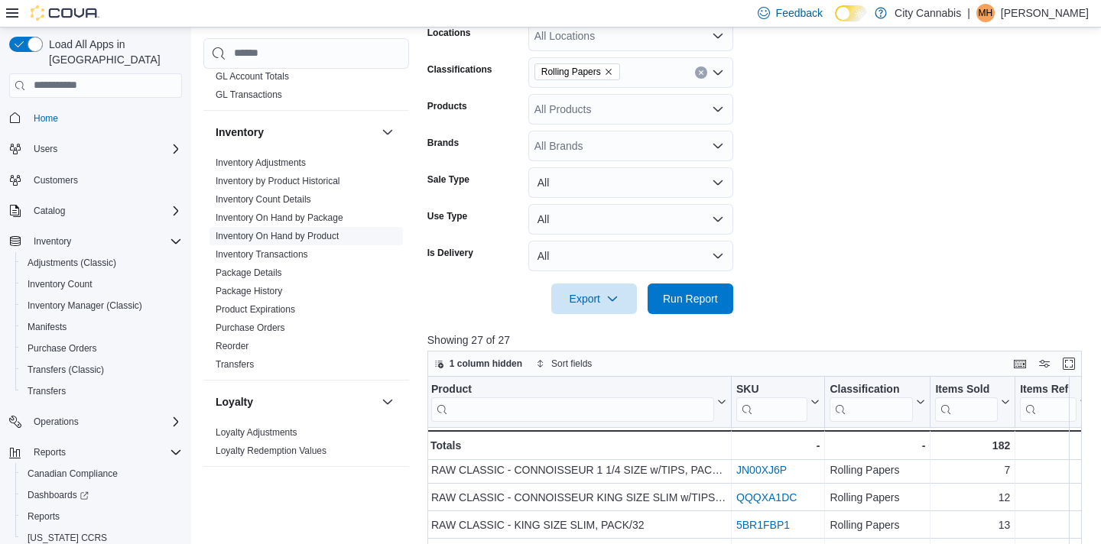
click at [309, 231] on link "Inventory On Hand by Product" at bounding box center [277, 236] width 123 height 11
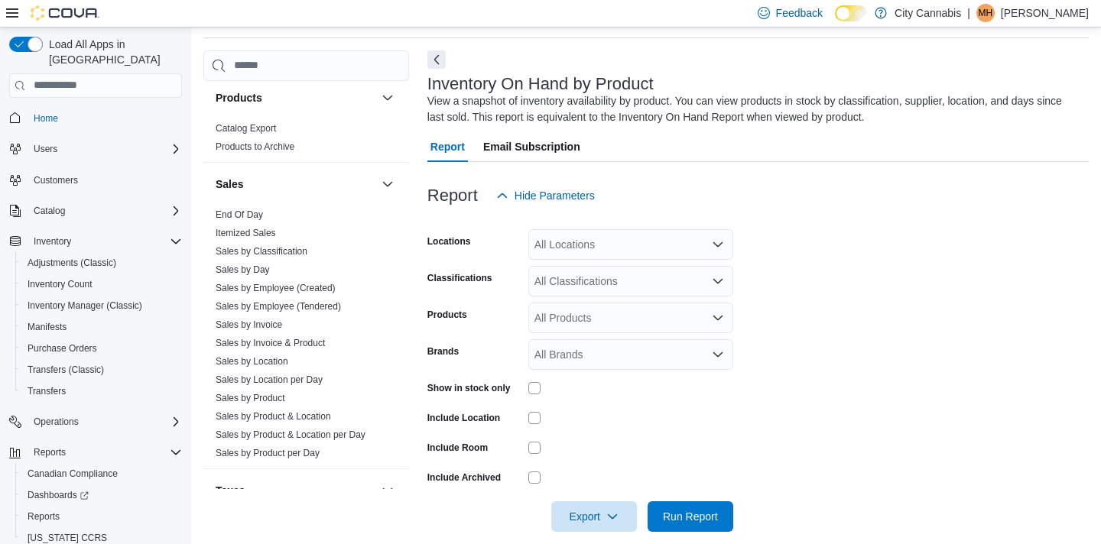
scroll to position [1279, 0]
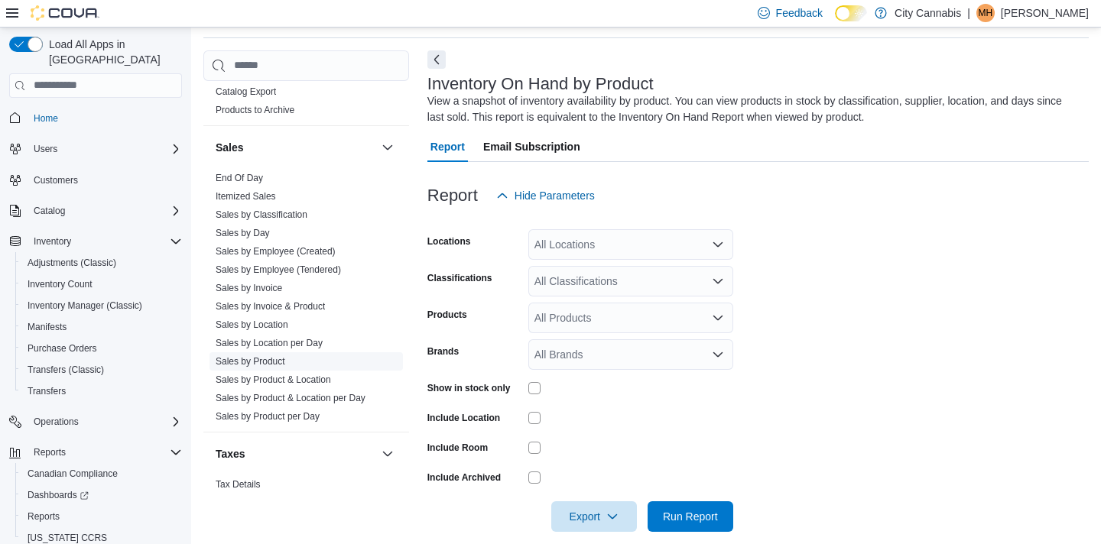
click at [259, 356] on link "Sales by Product" at bounding box center [251, 361] width 70 height 11
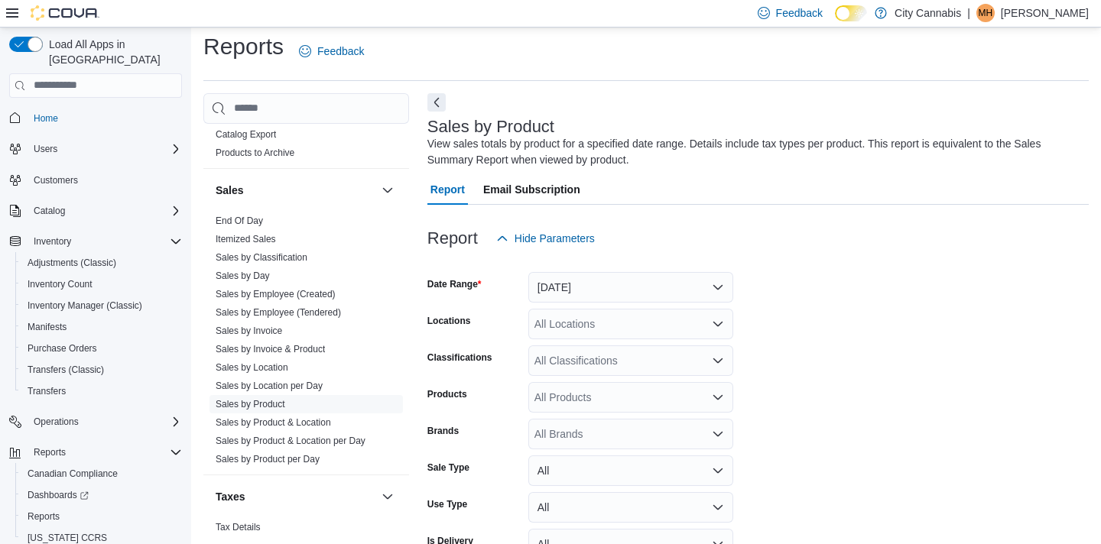
scroll to position [51, 0]
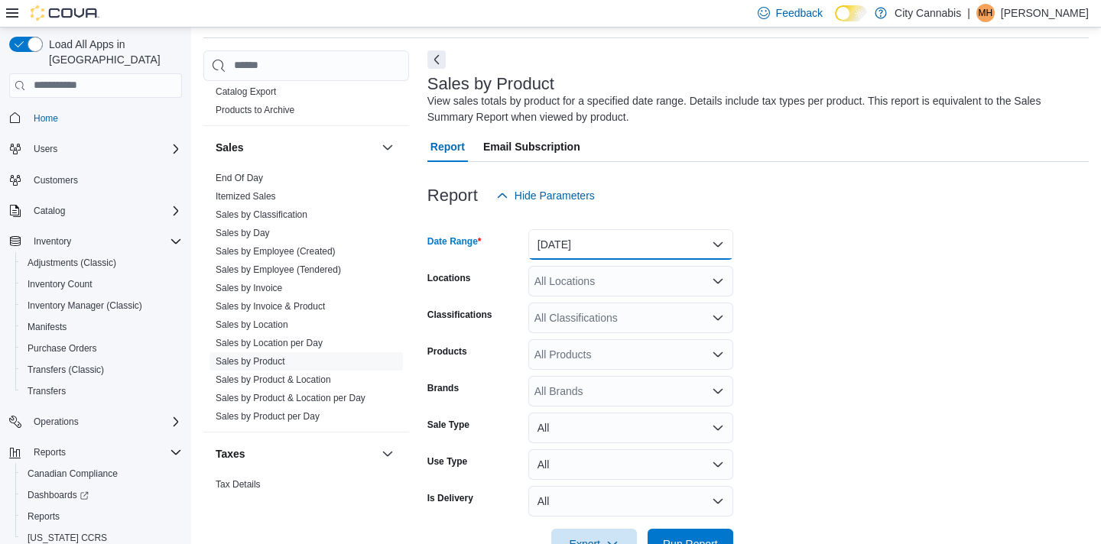
click at [576, 254] on button "[DATE]" at bounding box center [630, 244] width 205 height 31
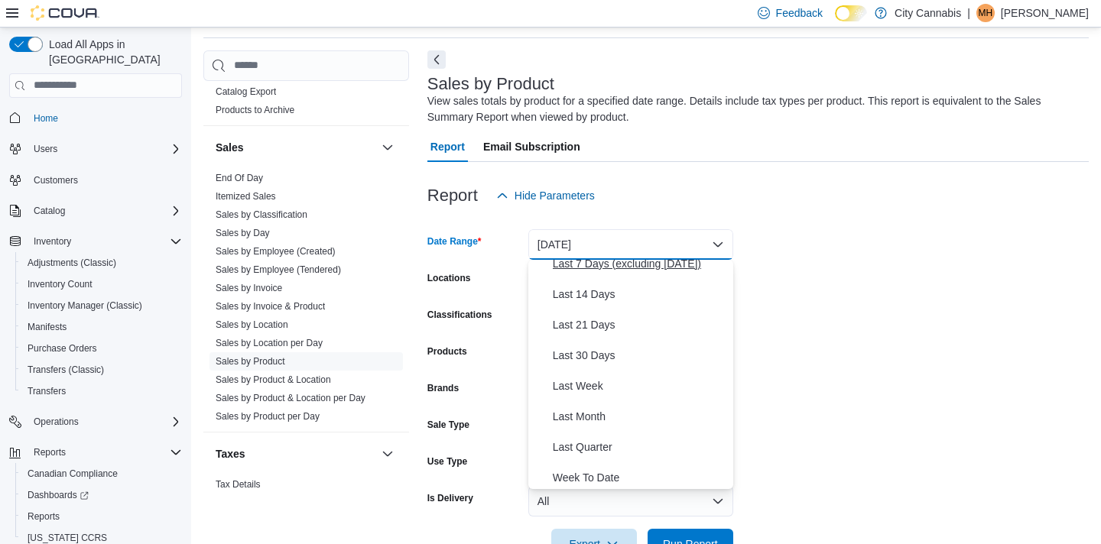
scroll to position [135, 0]
click at [587, 358] on span "Last 30 Days" at bounding box center [640, 354] width 174 height 18
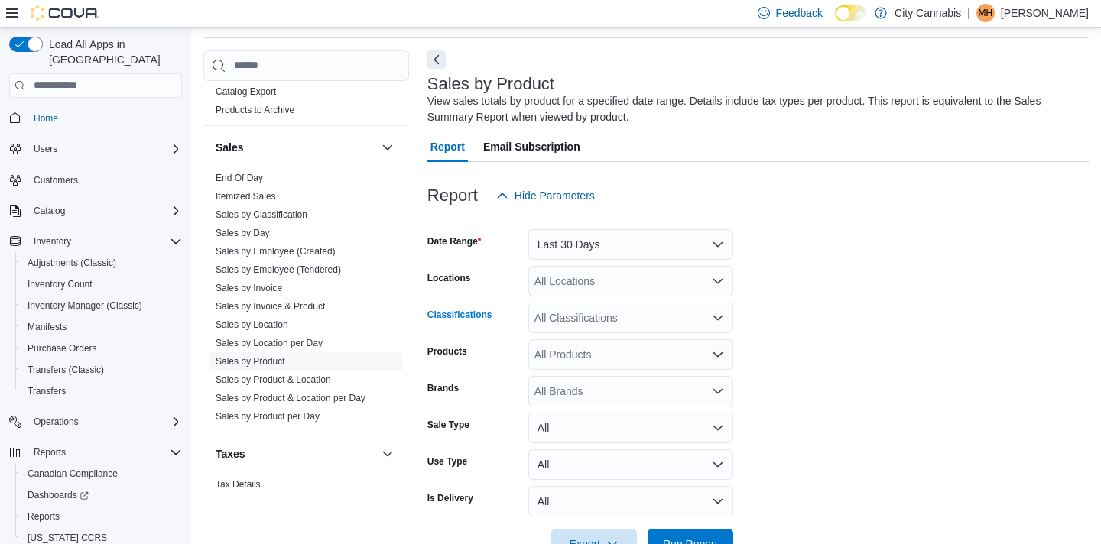
click at [580, 328] on div "All Classifications" at bounding box center [630, 318] width 205 height 31
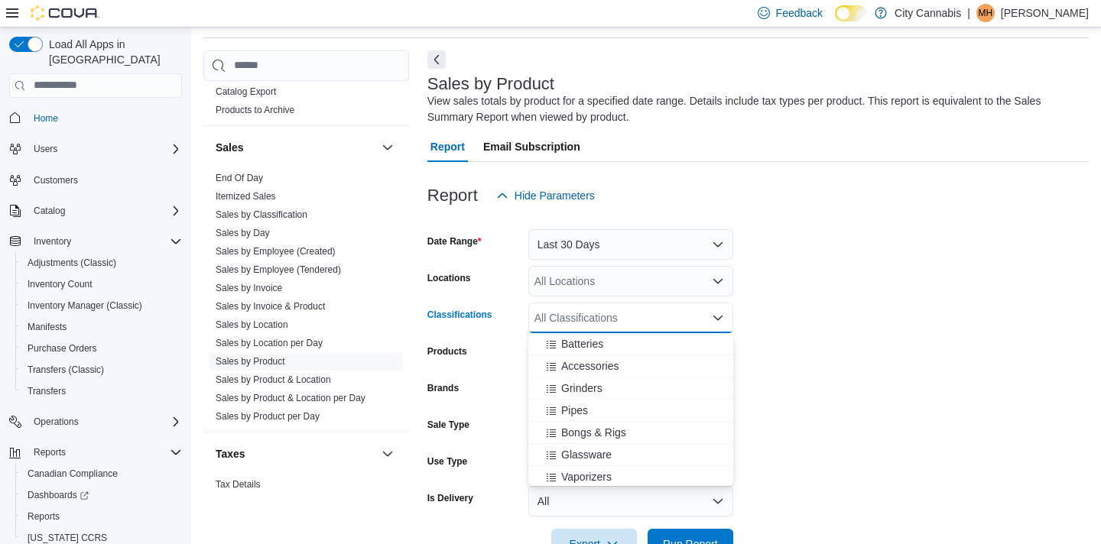
scroll to position [299, 0]
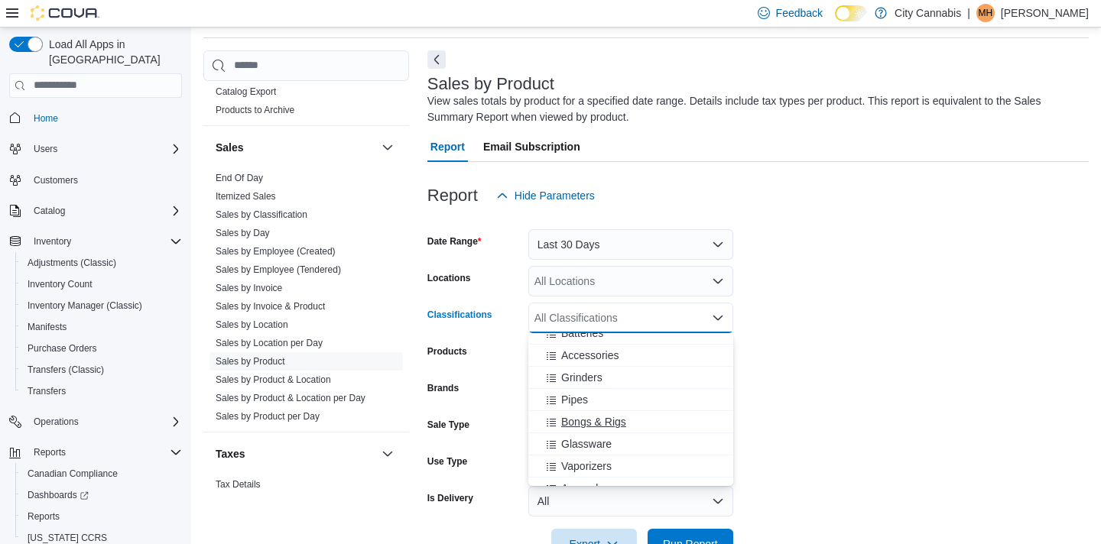
click at [584, 419] on span "Bongs & Rigs" at bounding box center [593, 421] width 65 height 15
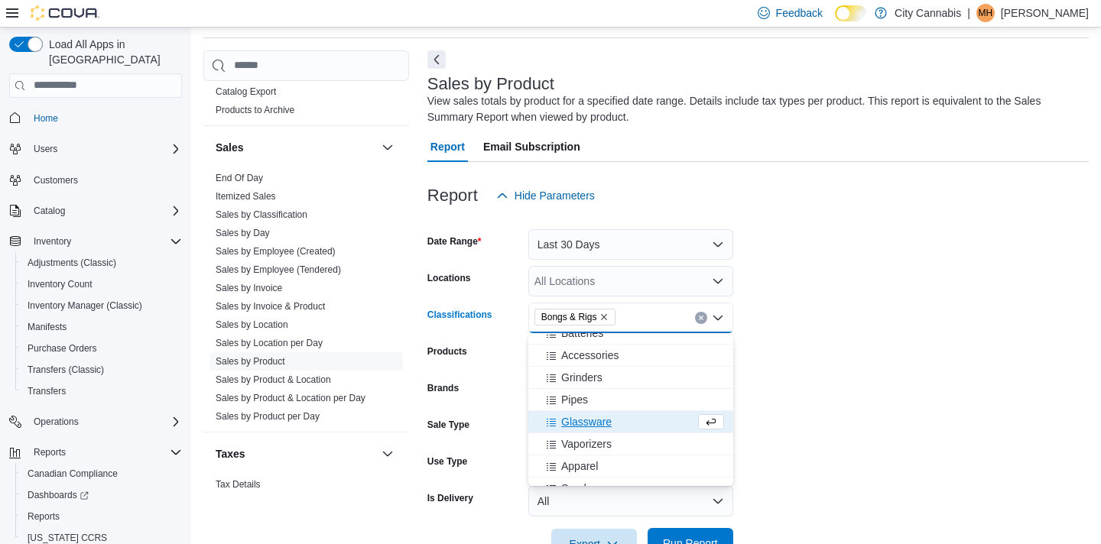
click at [661, 529] on div "Export Run Report" at bounding box center [580, 544] width 306 height 31
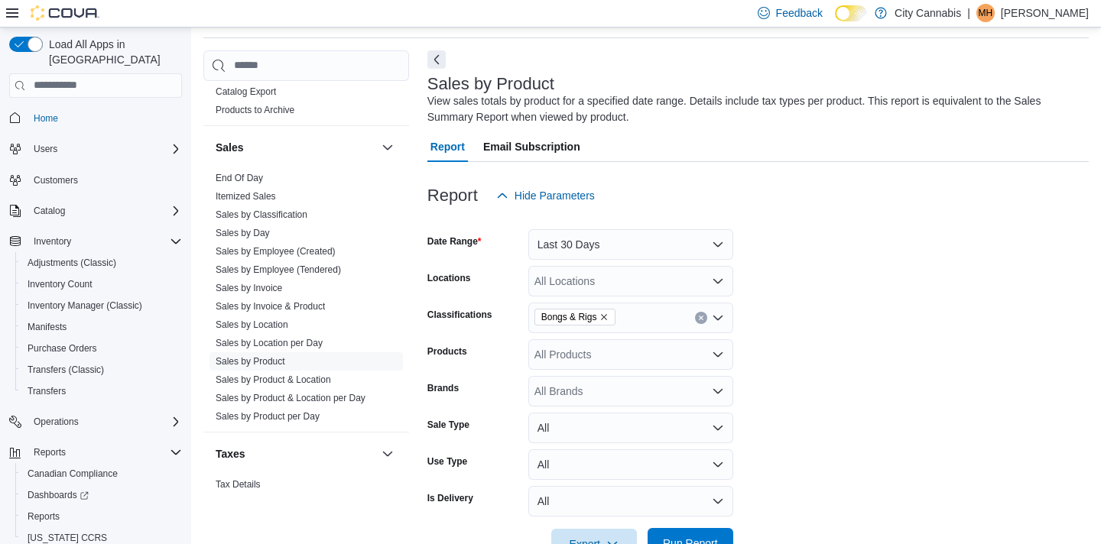
click at [702, 533] on span "Run Report" at bounding box center [689, 543] width 67 height 31
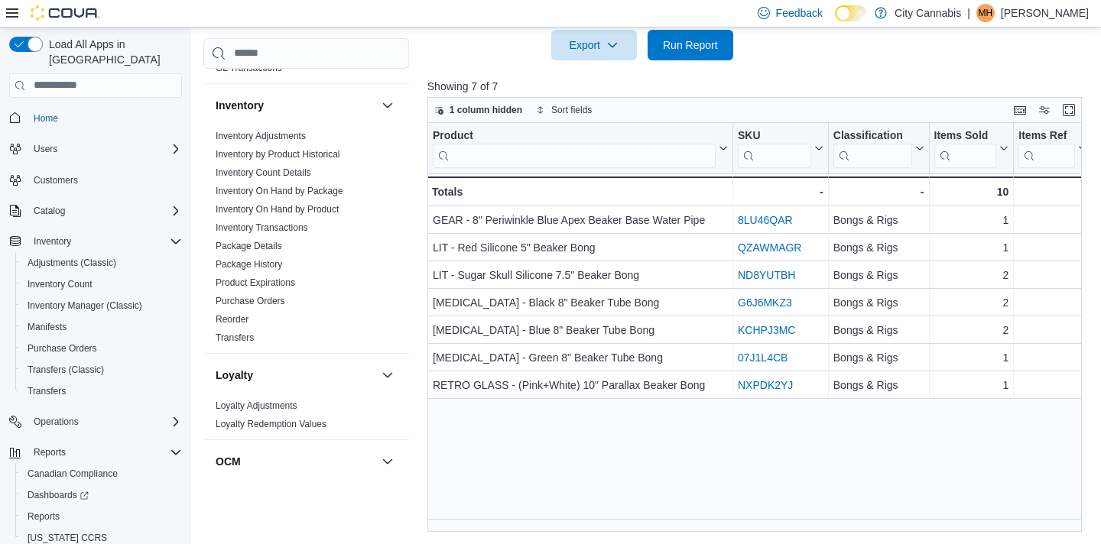
scroll to position [729, 0]
click at [300, 205] on link "Inventory On Hand by Product" at bounding box center [277, 210] width 123 height 11
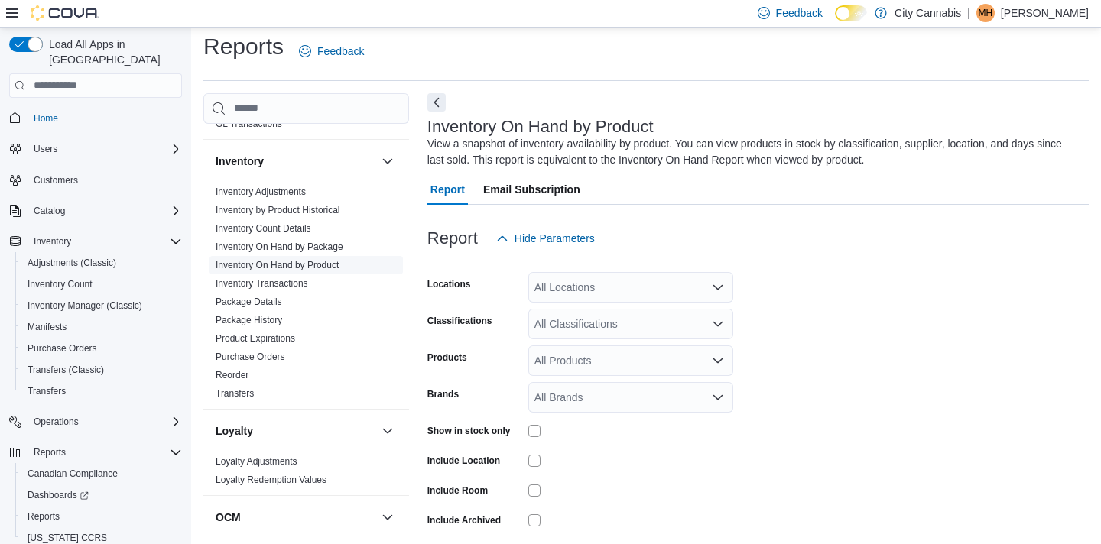
scroll to position [51, 0]
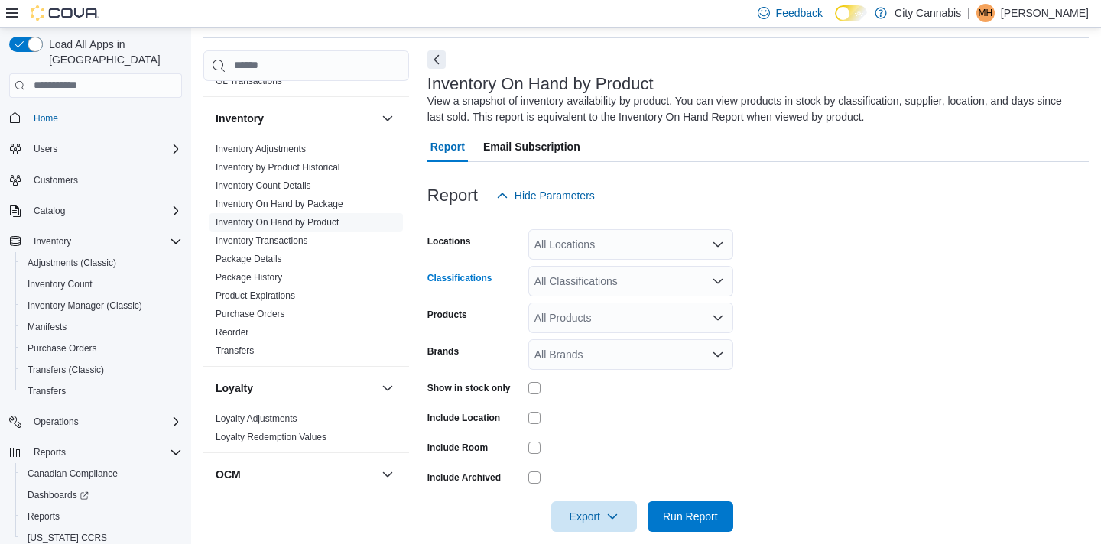
click at [625, 280] on div "All Classifications" at bounding box center [630, 281] width 205 height 31
click at [465, 386] on label "Show in stock only" at bounding box center [468, 388] width 83 height 12
click at [553, 274] on div "All Classifications" at bounding box center [630, 281] width 205 height 31
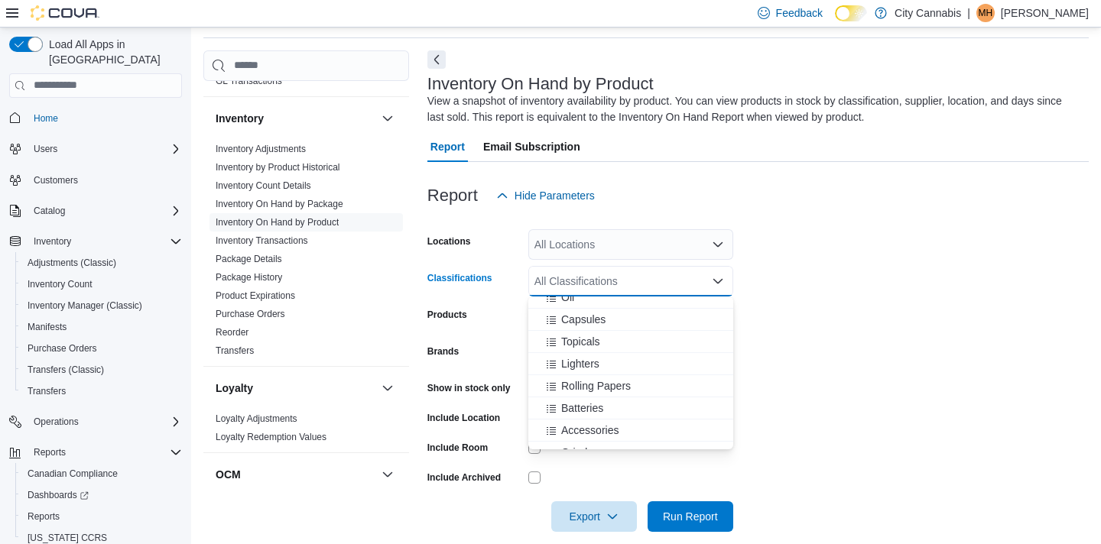
scroll to position [190, 0]
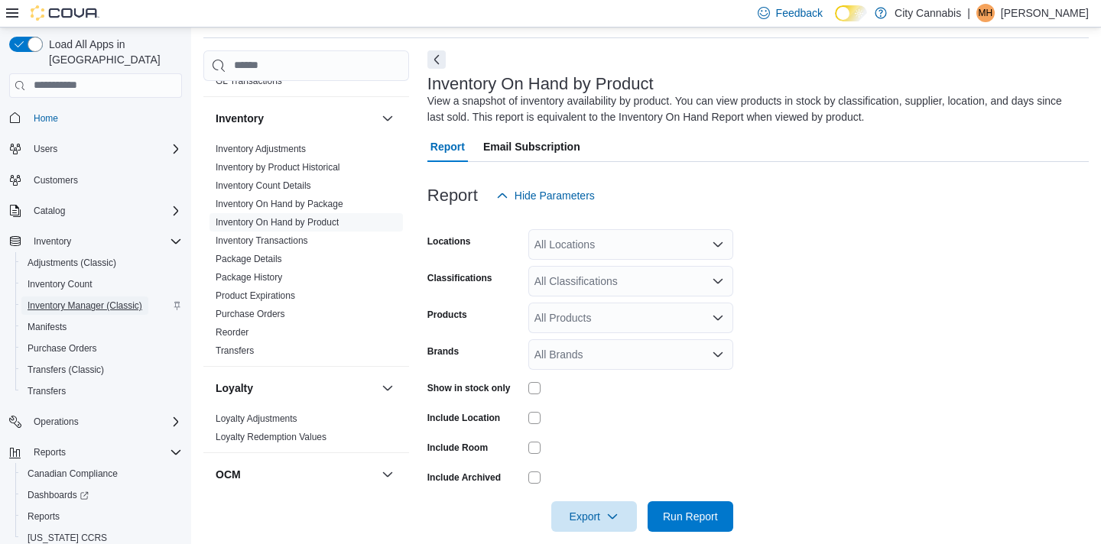
click at [112, 300] on span "Inventory Manager (Classic)" at bounding box center [85, 306] width 115 height 12
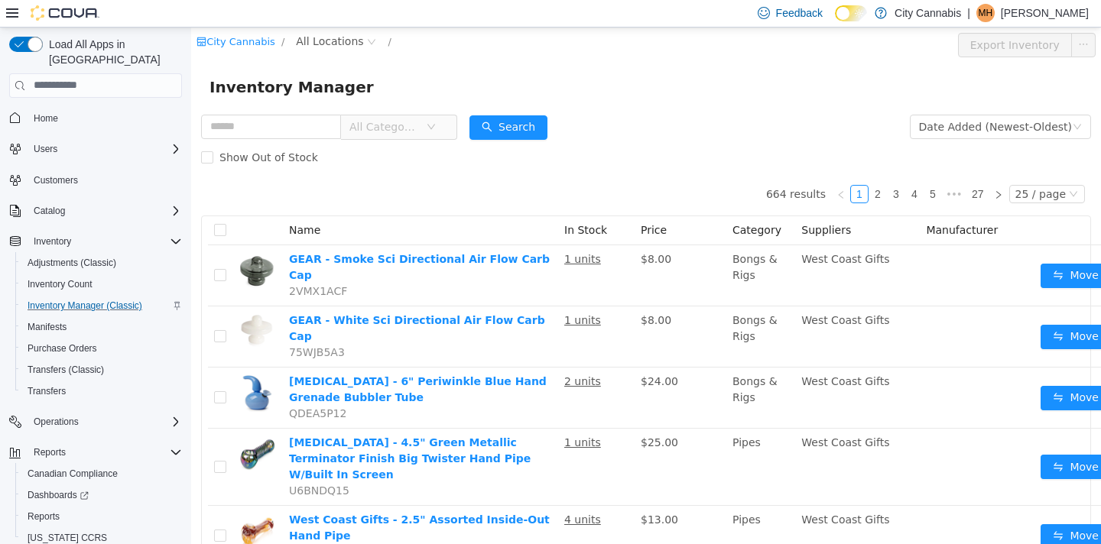
click at [419, 128] on span "All Categories" at bounding box center [384, 125] width 70 height 15
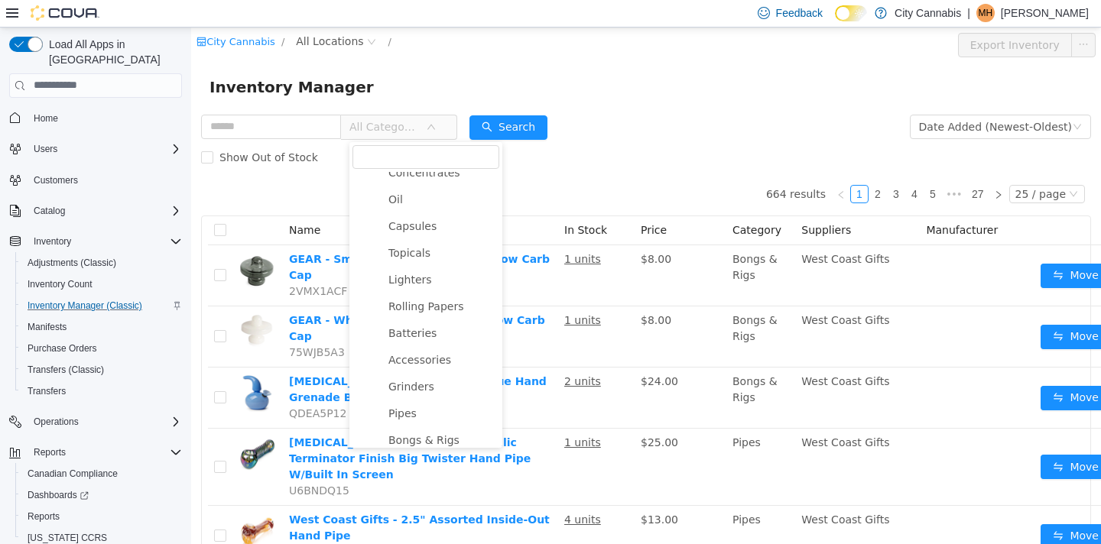
scroll to position [218, 0]
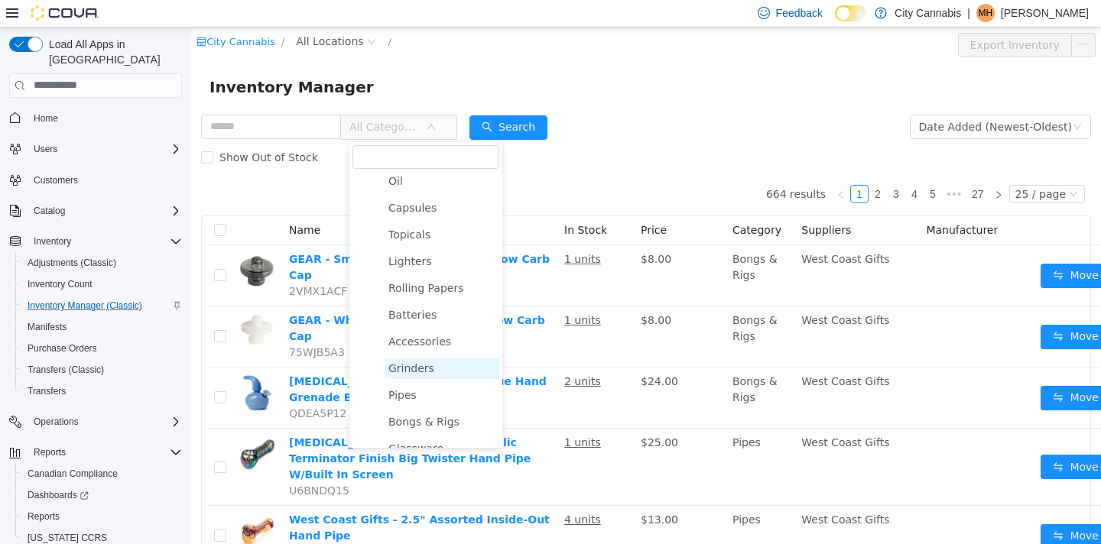
click at [404, 374] on span "Grinders" at bounding box center [411, 367] width 46 height 12
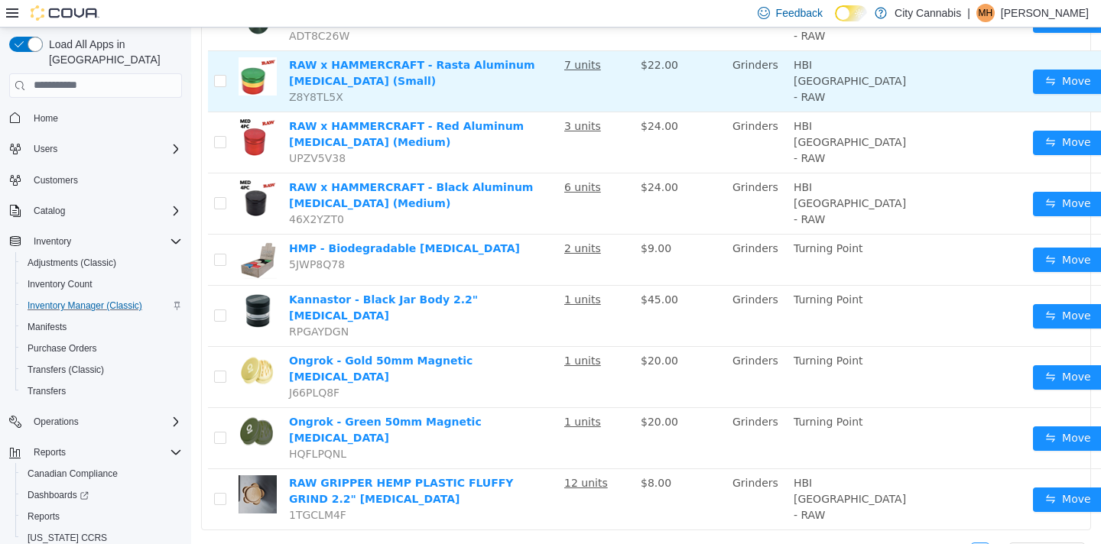
scroll to position [0, 0]
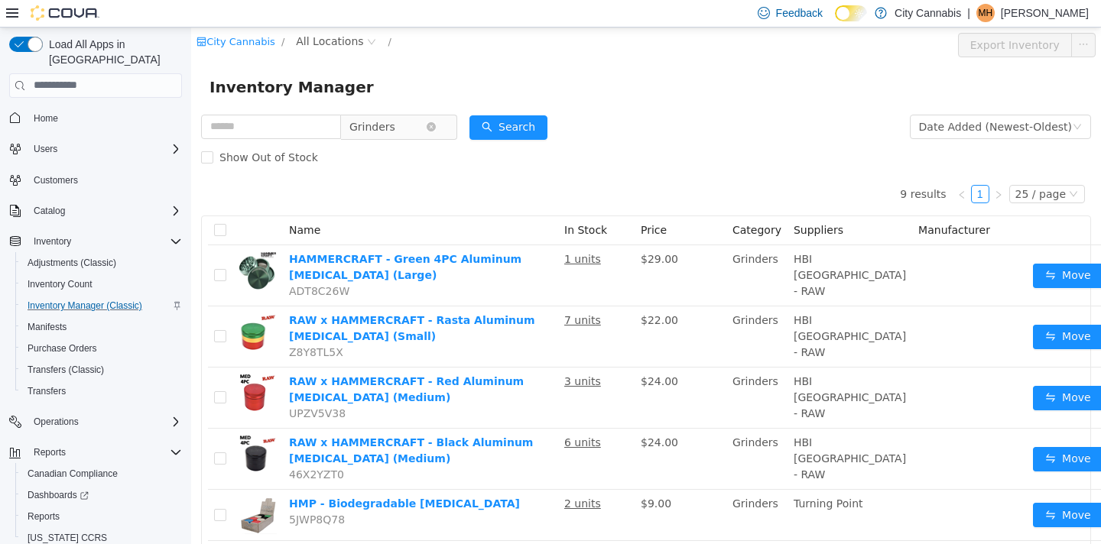
click at [366, 138] on span "Grinders" at bounding box center [392, 126] width 105 height 24
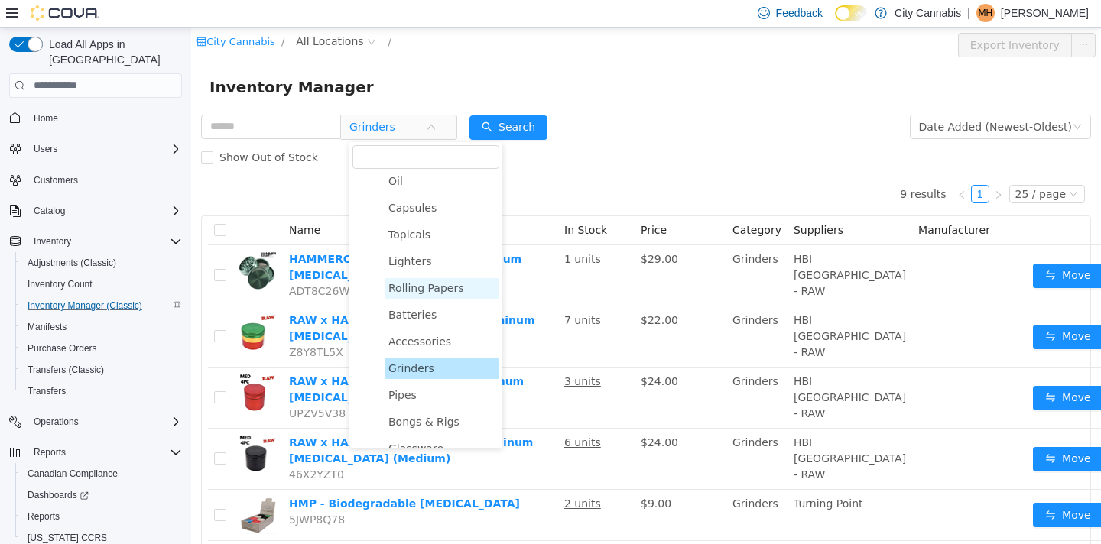
click at [416, 293] on span "Rolling Papers" at bounding box center [426, 287] width 76 height 12
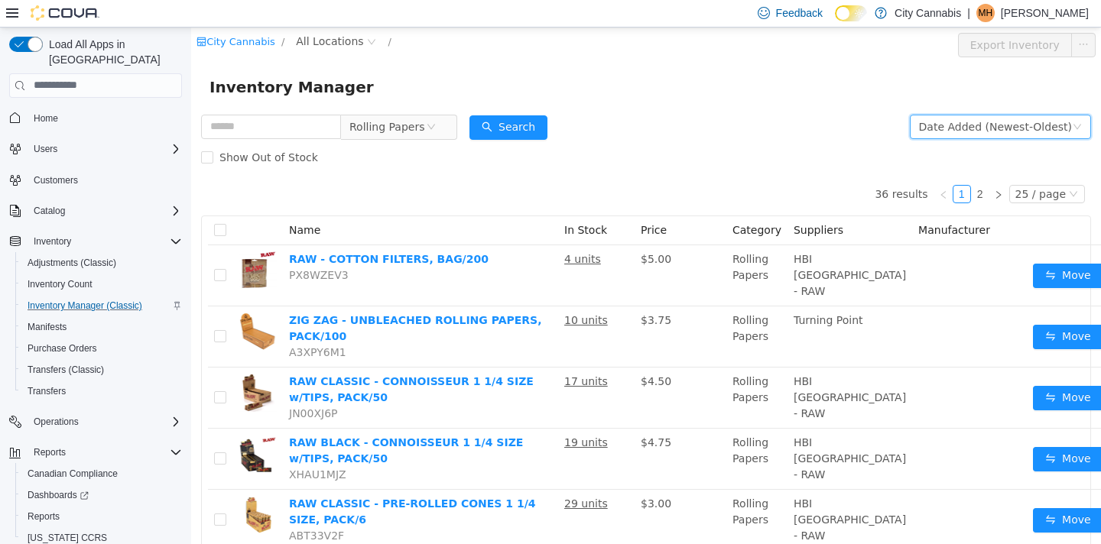
click at [958, 136] on div "Date Added (Newest-Oldest)" at bounding box center [995, 126] width 153 height 23
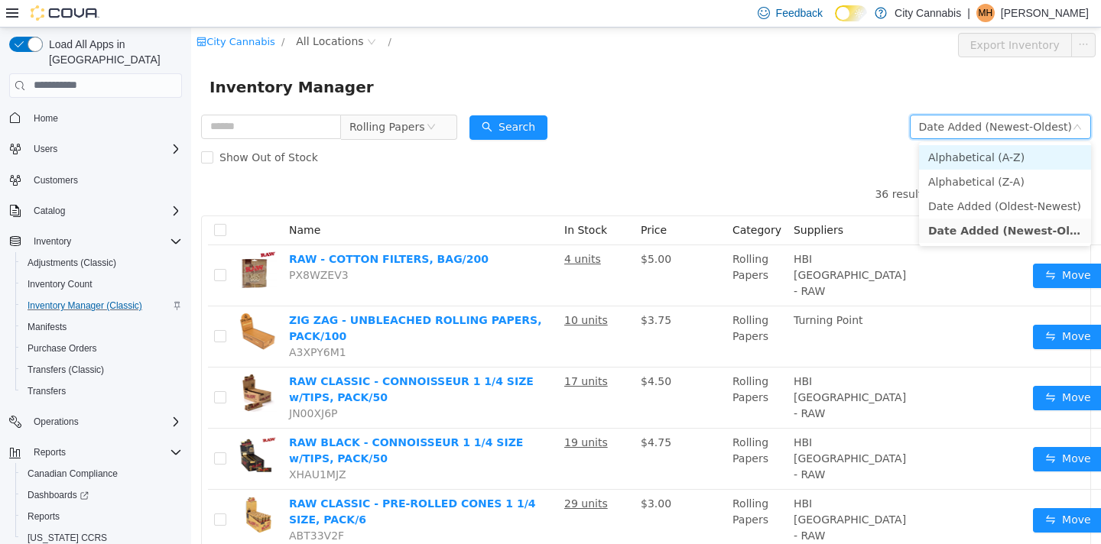
click at [951, 151] on li "Alphabetical (A-Z)" at bounding box center [1005, 156] width 172 height 24
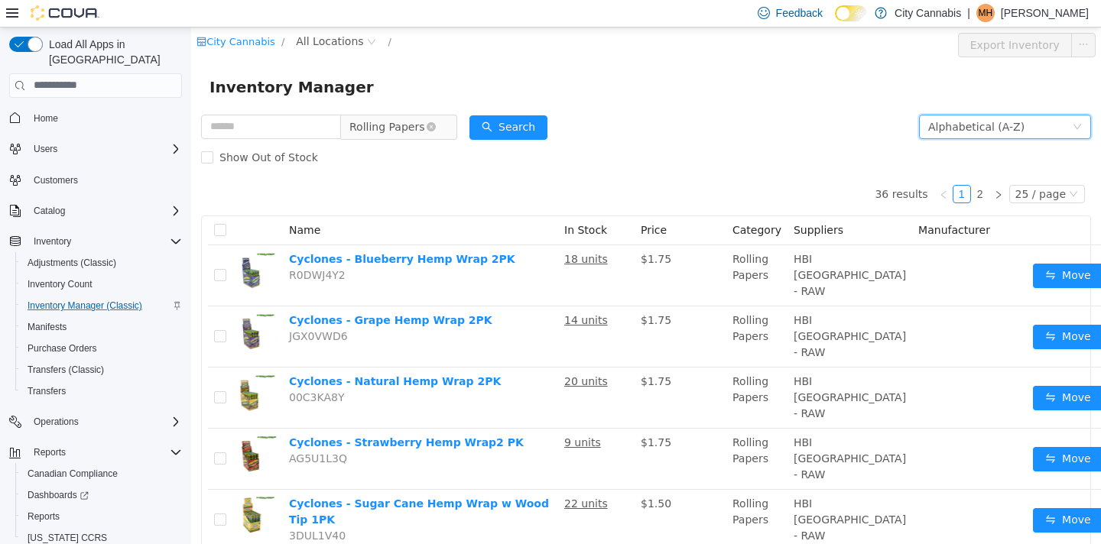
click at [400, 120] on span "Rolling Papers" at bounding box center [387, 126] width 76 height 23
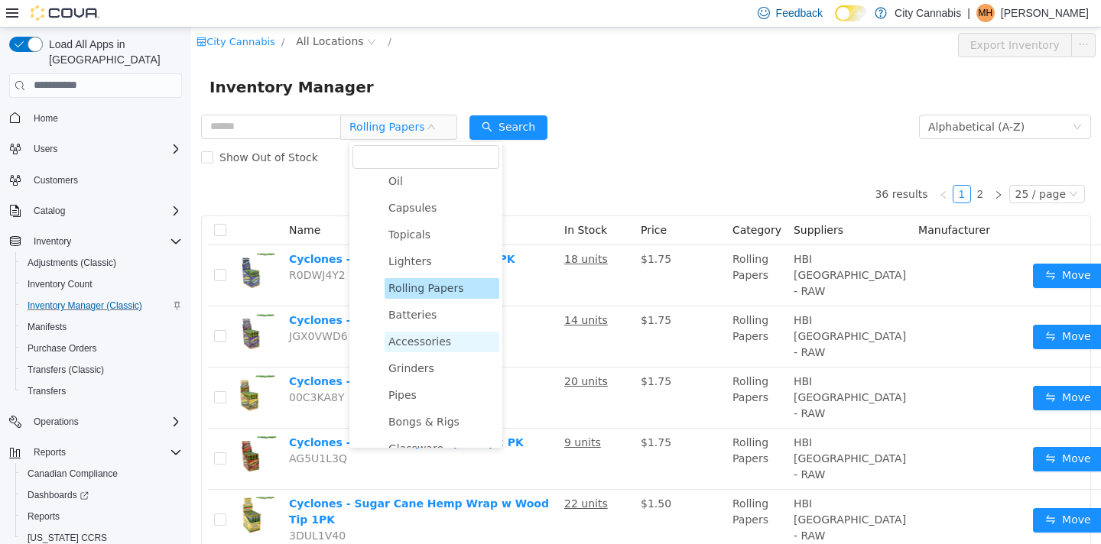
click at [441, 339] on span "Accessories" at bounding box center [419, 341] width 63 height 12
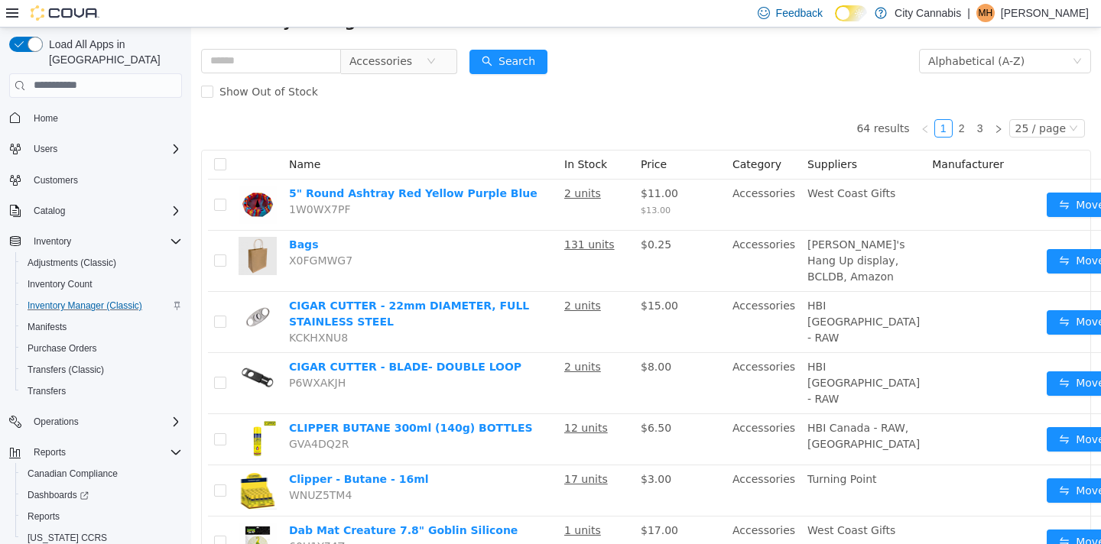
scroll to position [83, 0]
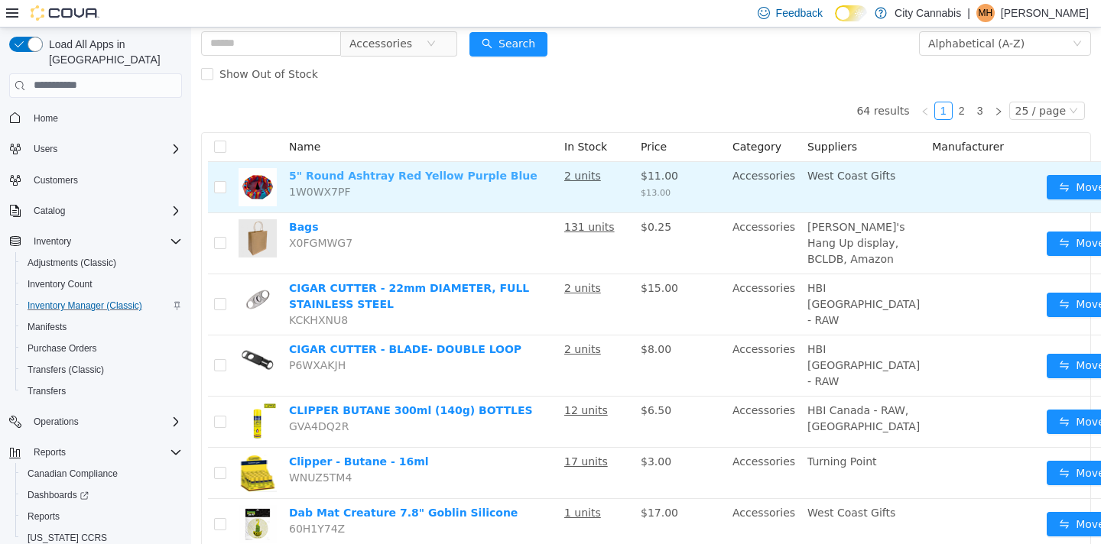
click at [421, 171] on link "5" Round Ashtray Red Yellow Purple Blue" at bounding box center [413, 175] width 248 height 12
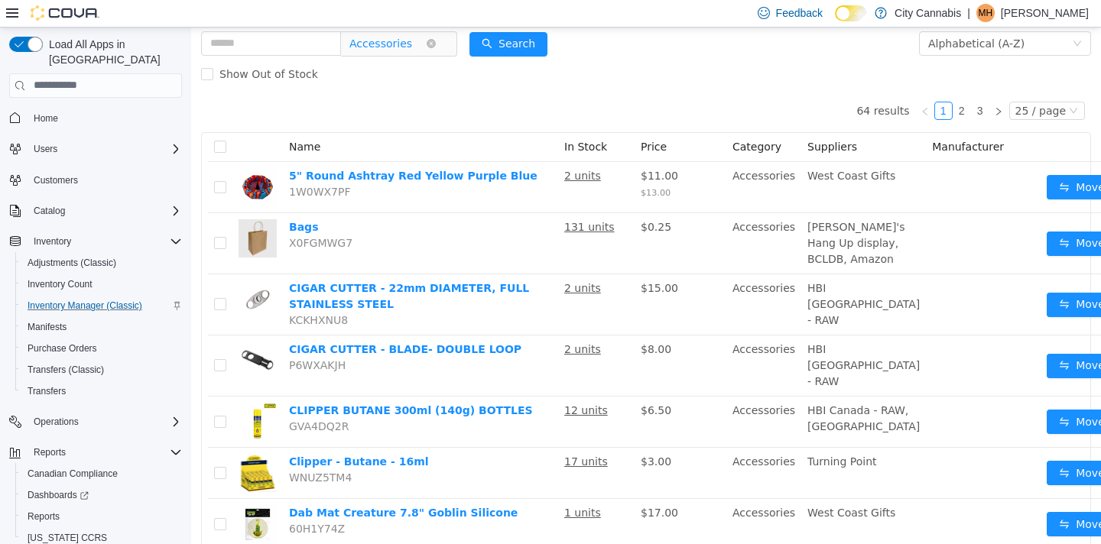
click at [387, 45] on span "Accessories" at bounding box center [380, 42] width 63 height 23
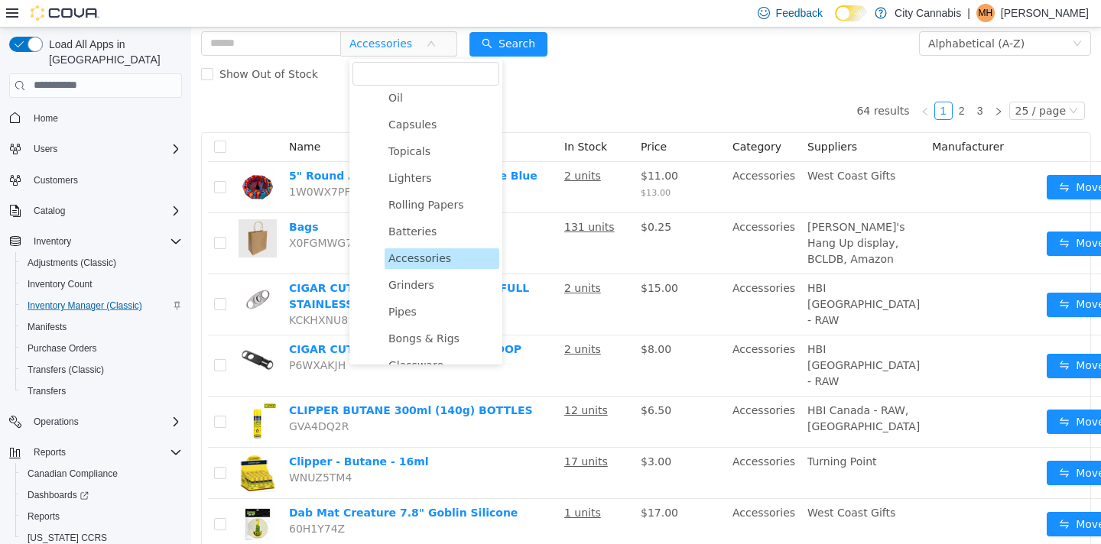
scroll to position [194, 0]
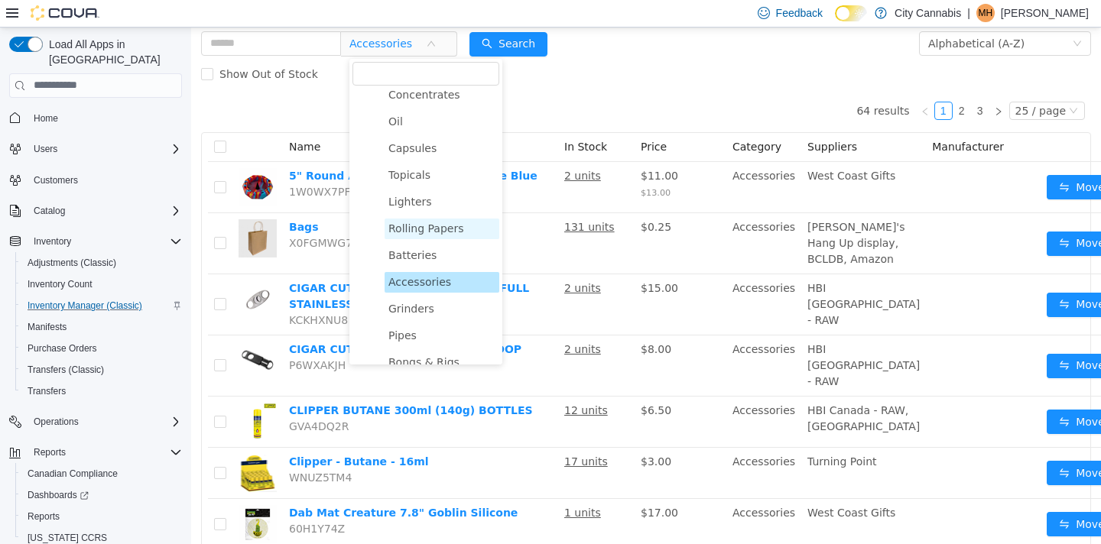
click at [426, 225] on span "Rolling Papers" at bounding box center [426, 228] width 76 height 12
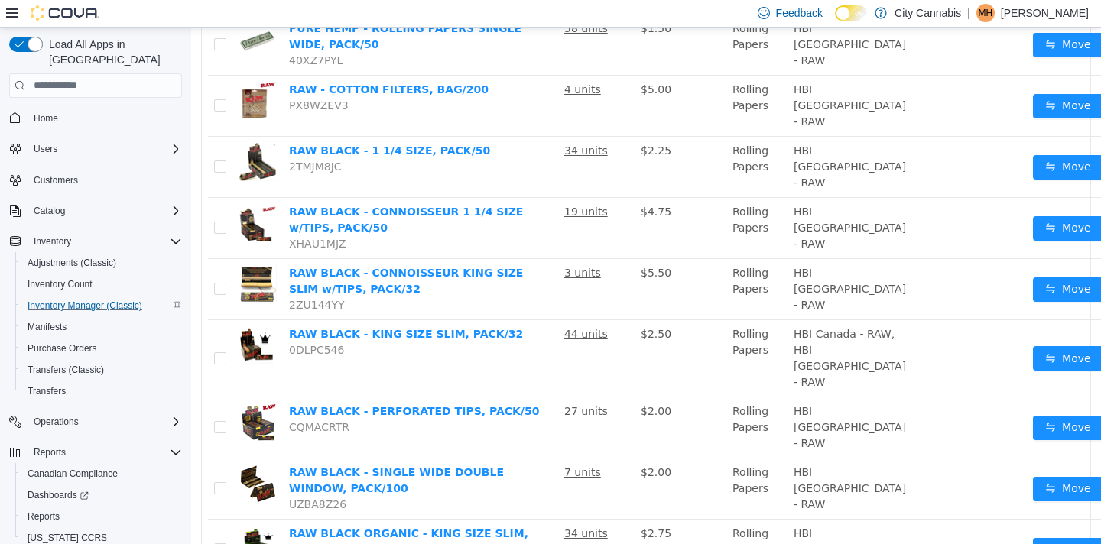
scroll to position [948, 0]
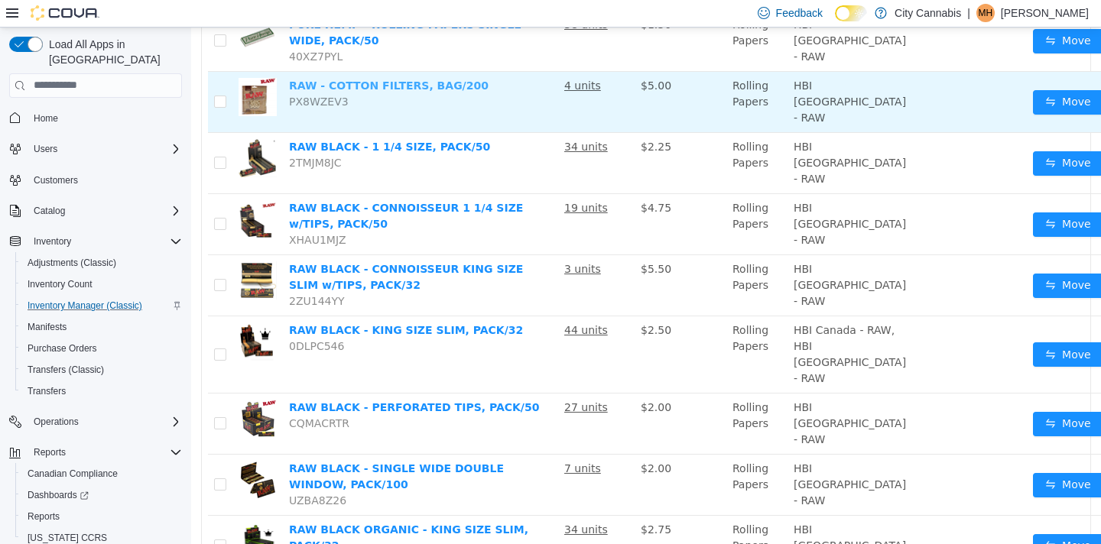
click at [432, 79] on link "RAW - COTTON FILTERS, BAG/200" at bounding box center [388, 85] width 199 height 12
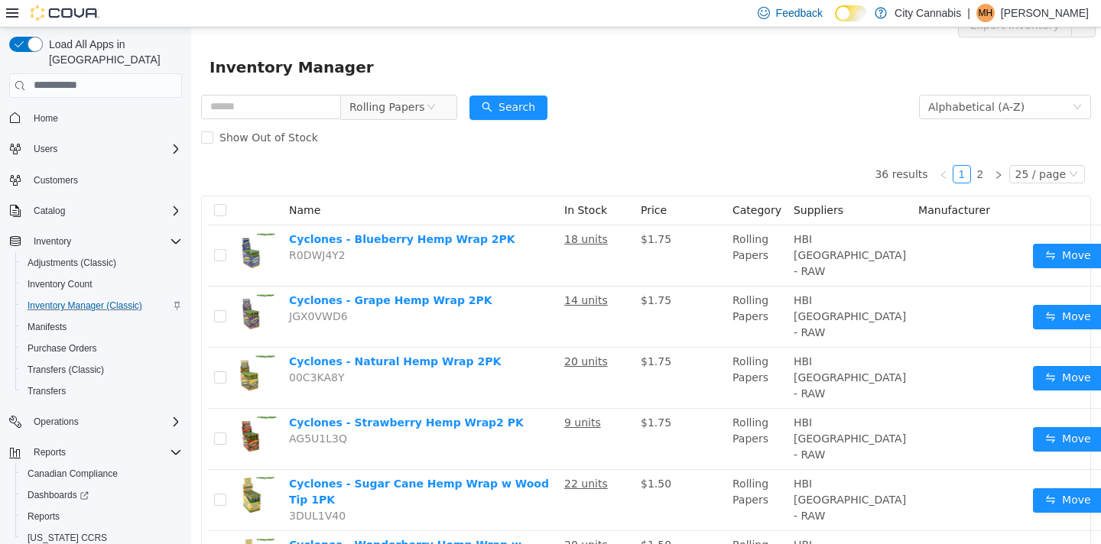
scroll to position [0, 0]
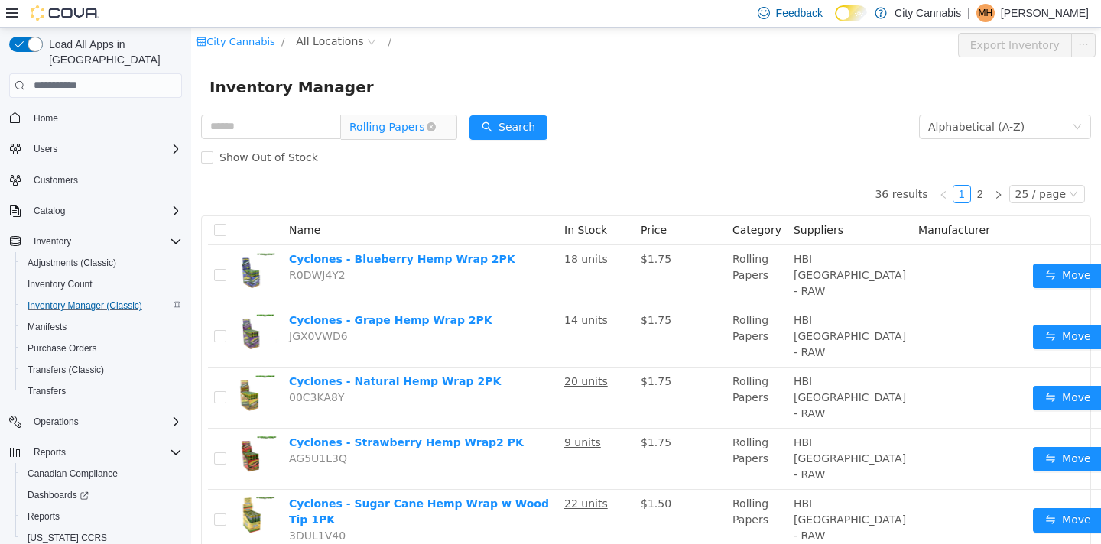
click at [420, 127] on span "Rolling Papers" at bounding box center [387, 126] width 76 height 23
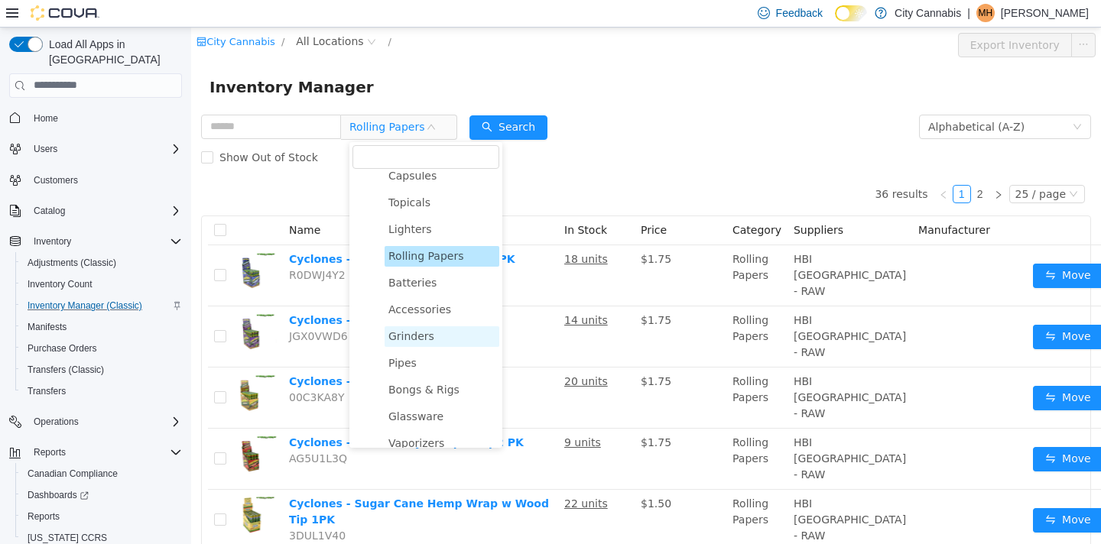
scroll to position [245, 0]
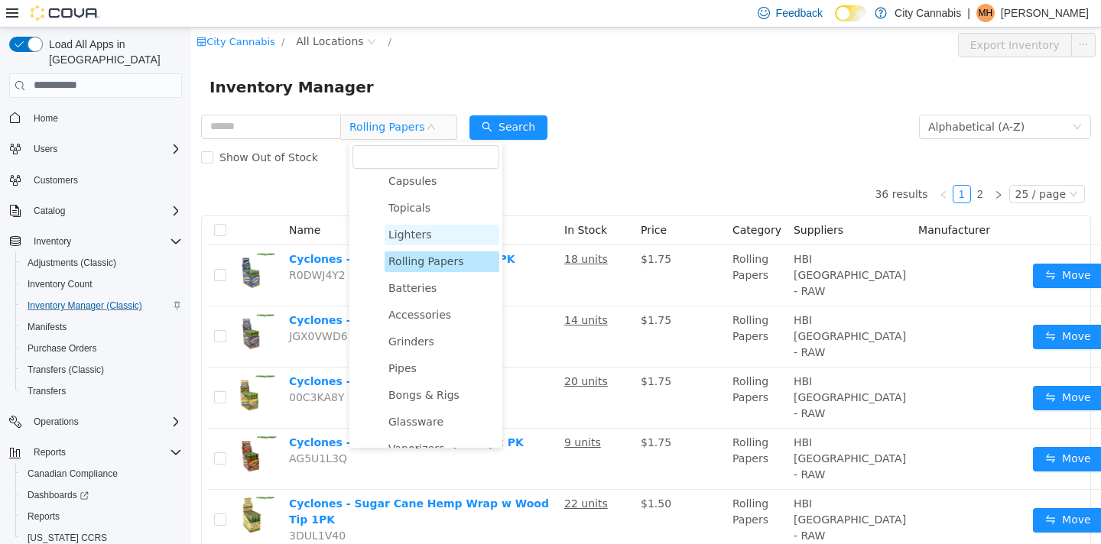
click at [420, 235] on span "Lighters" at bounding box center [410, 234] width 44 height 12
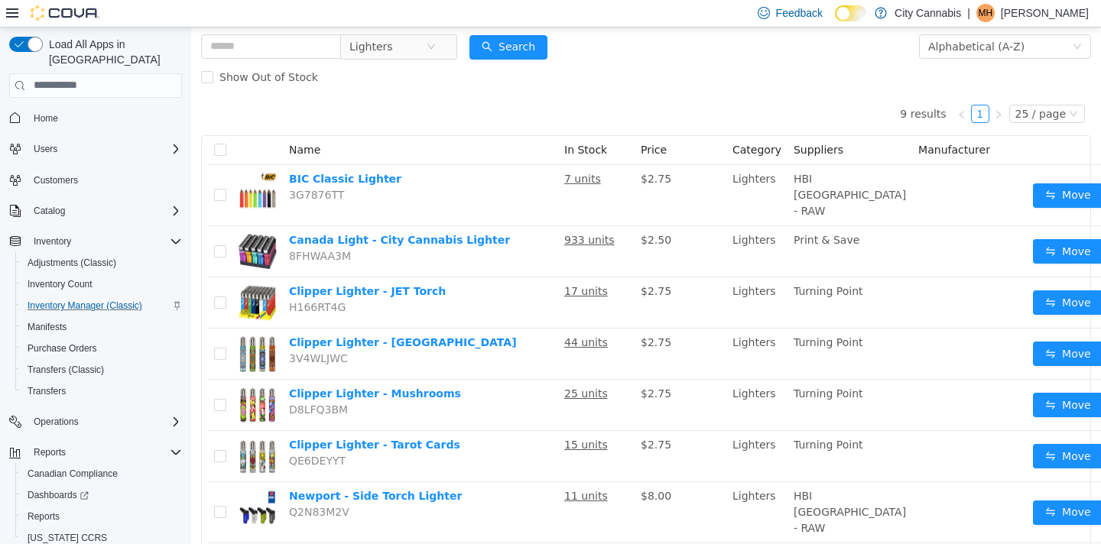
scroll to position [59, 0]
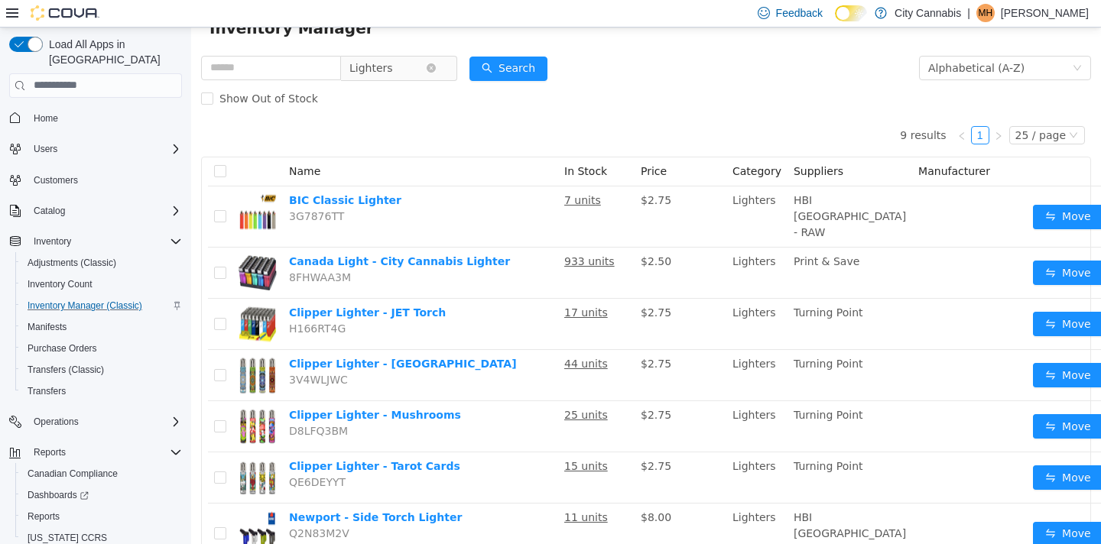
click at [383, 73] on span "Lighters" at bounding box center [371, 67] width 44 height 23
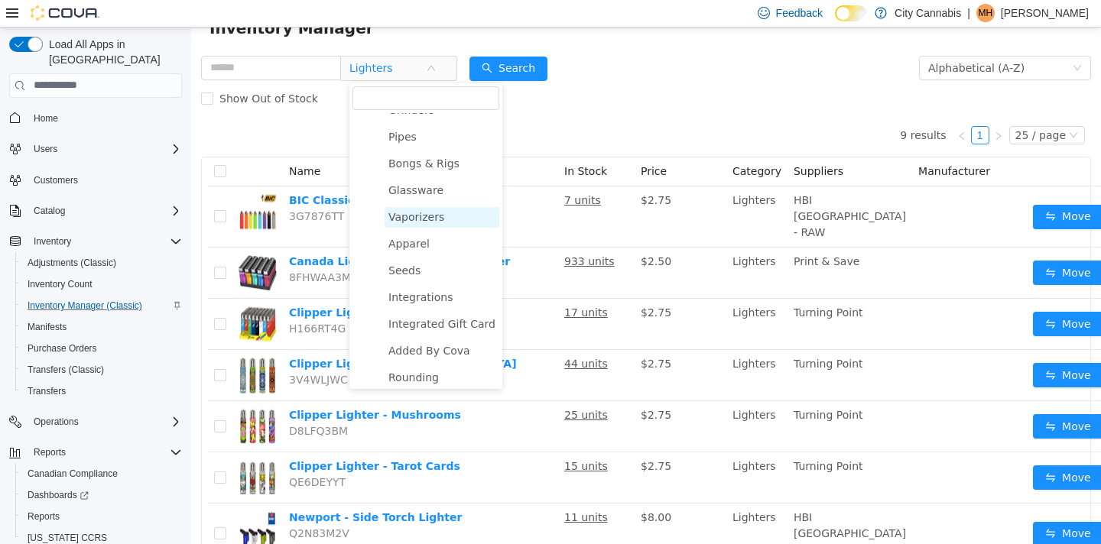
scroll to position [429, 0]
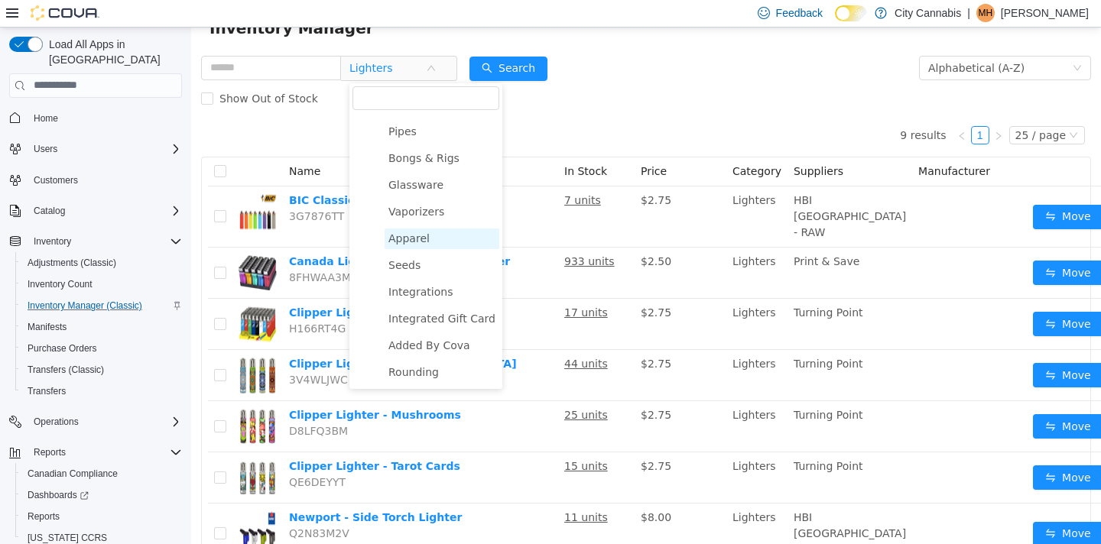
click at [417, 234] on span "Apparel" at bounding box center [408, 238] width 41 height 12
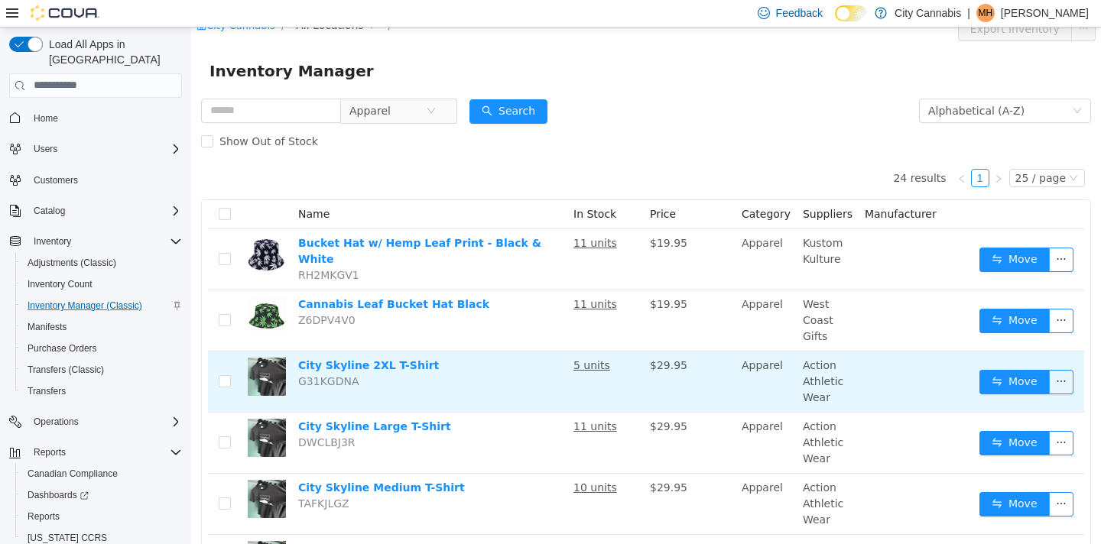
scroll to position [0, 0]
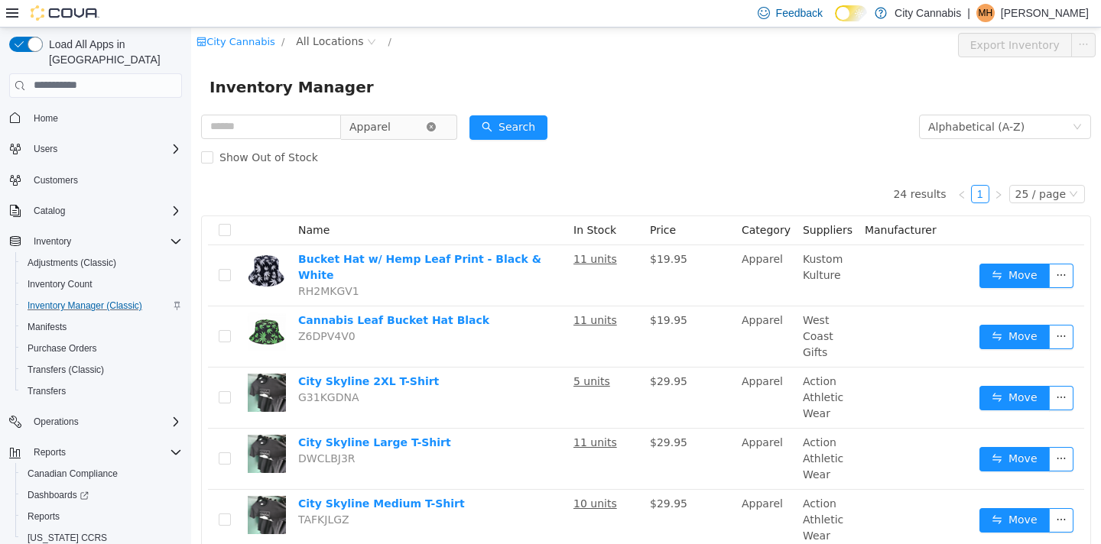
click at [436, 127] on icon "icon: close-circle" at bounding box center [430, 126] width 9 height 9
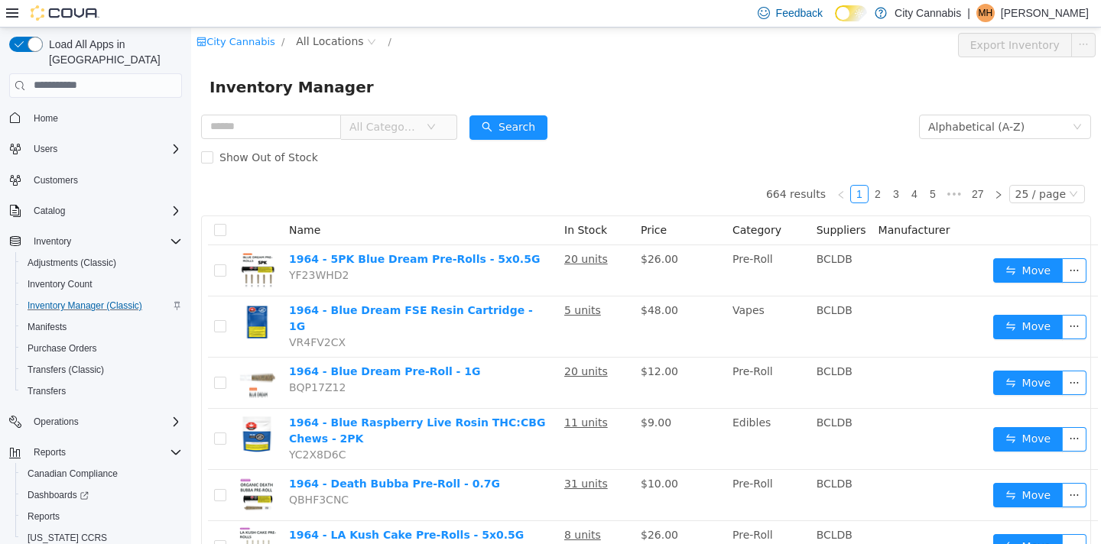
click at [399, 135] on span "All Categories" at bounding box center [387, 126] width 76 height 23
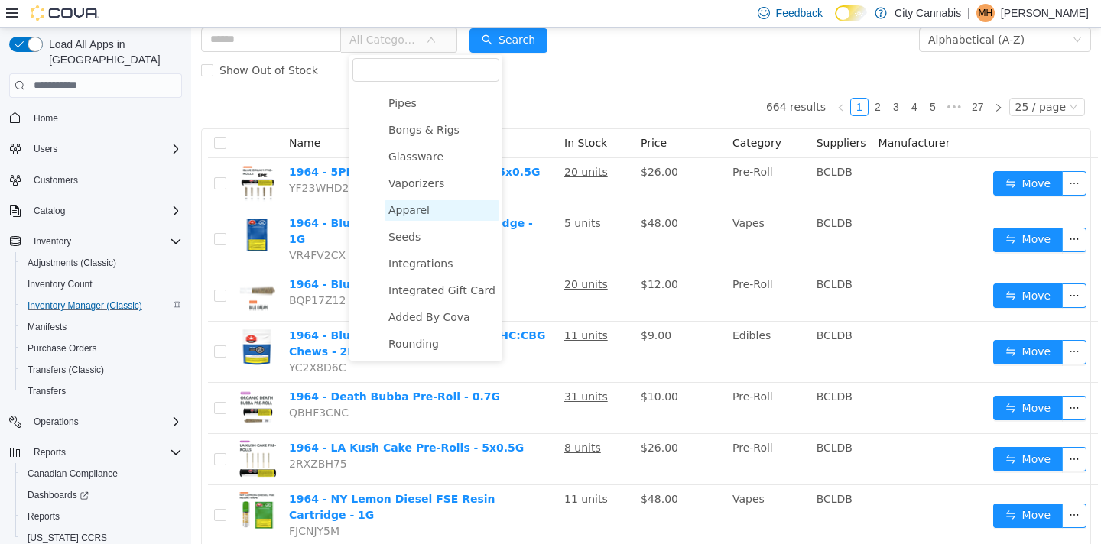
scroll to position [83, 0]
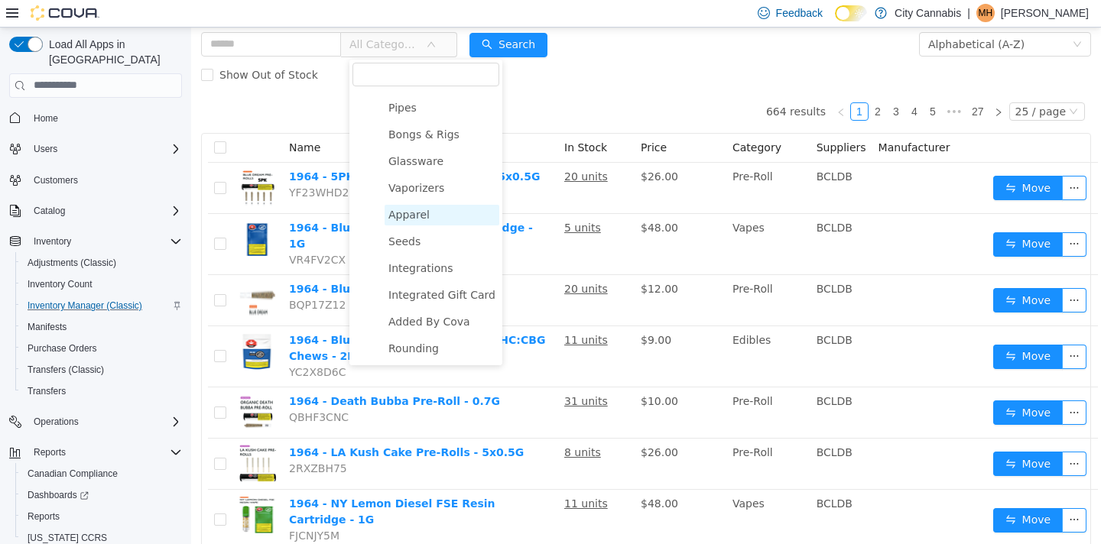
click at [417, 218] on span "Apparel" at bounding box center [408, 214] width 41 height 12
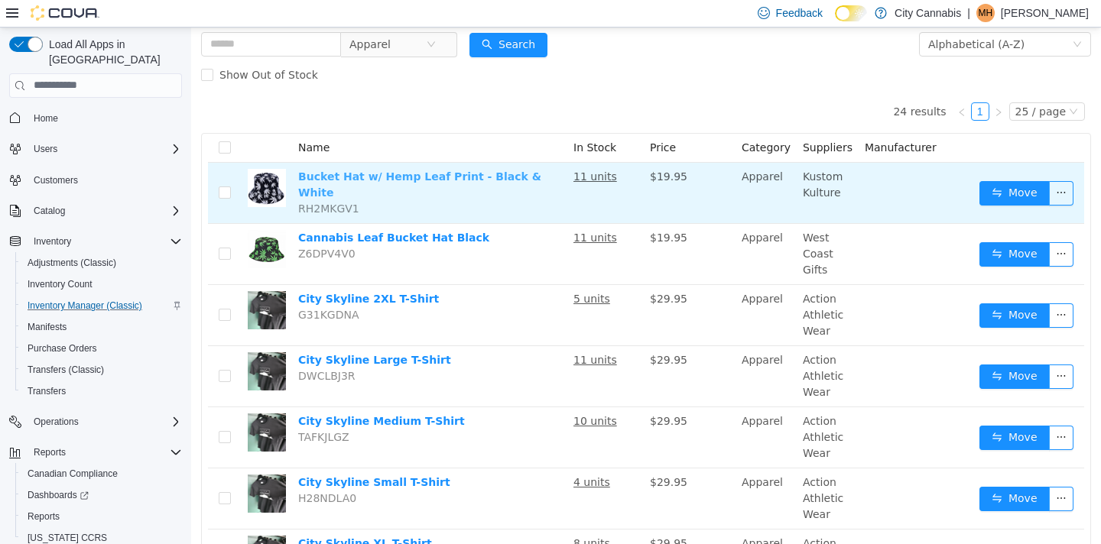
click at [343, 173] on link "Bucket Hat w/ Hemp Leaf Print - Black & White" at bounding box center [419, 184] width 243 height 28
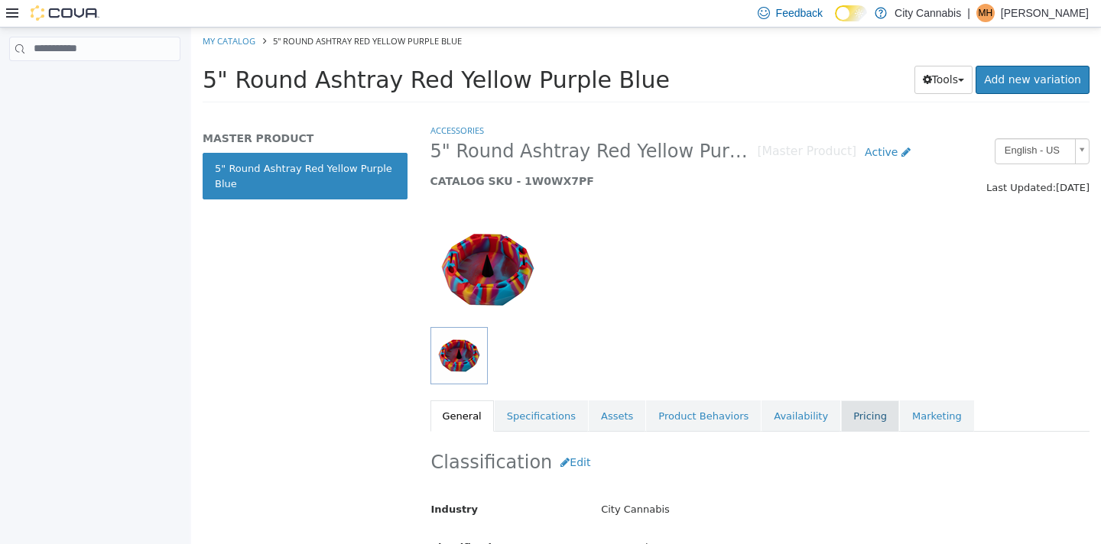
click at [841, 417] on link "Pricing" at bounding box center [870, 416] width 58 height 32
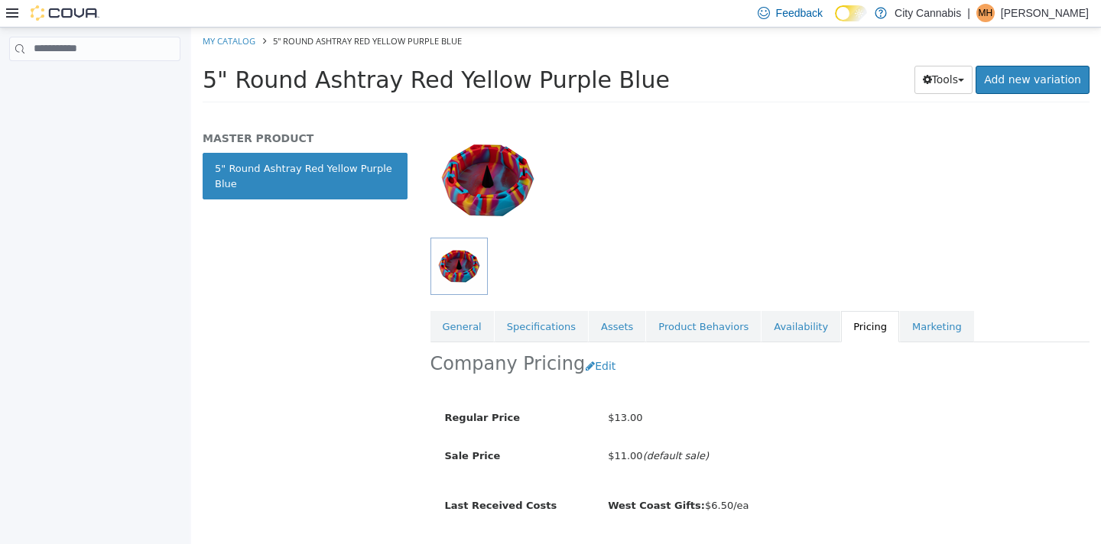
scroll to position [133, 0]
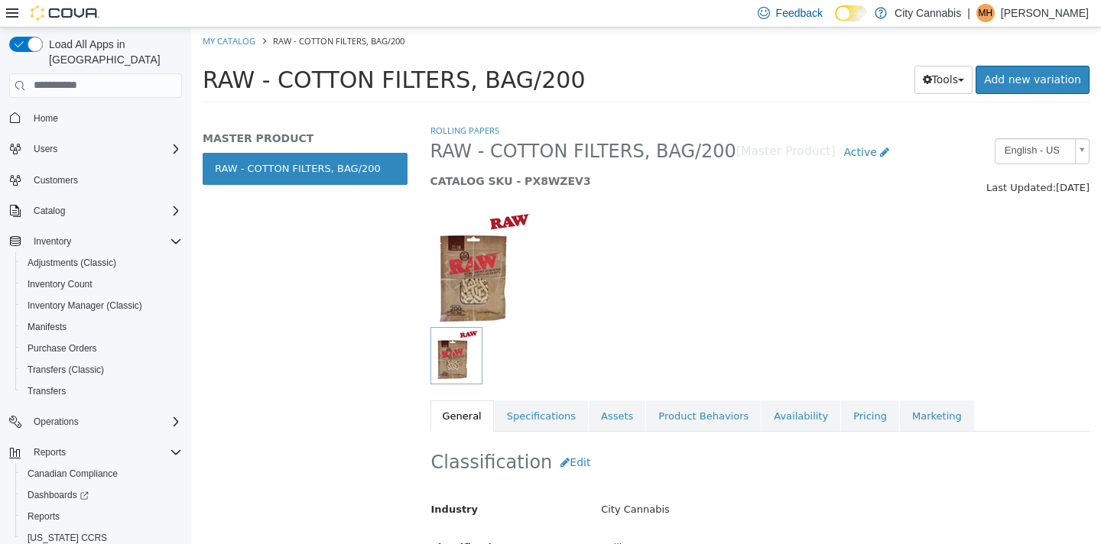
scroll to position [105, 0]
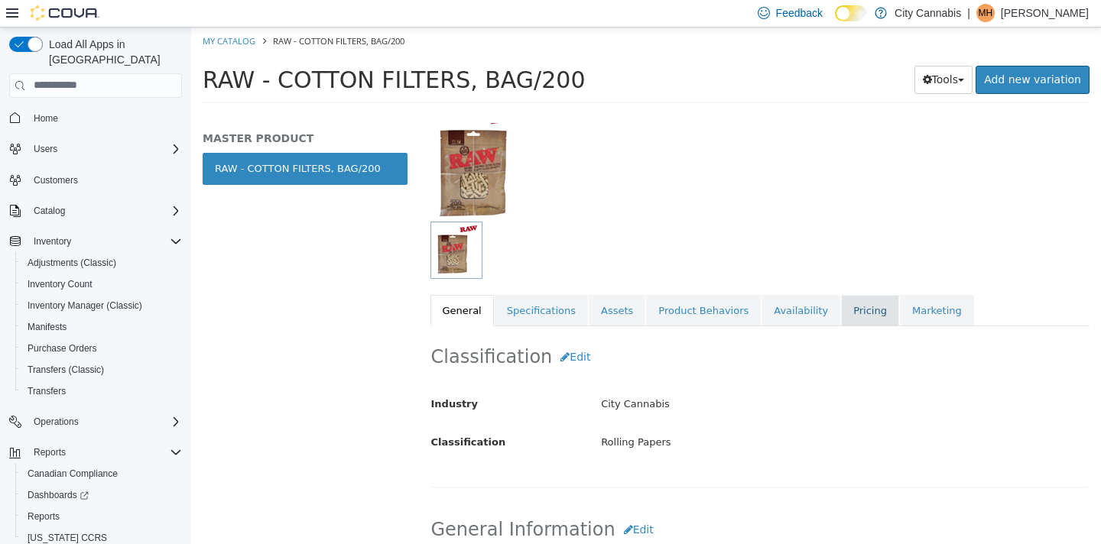
click at [841, 299] on link "Pricing" at bounding box center [870, 310] width 58 height 32
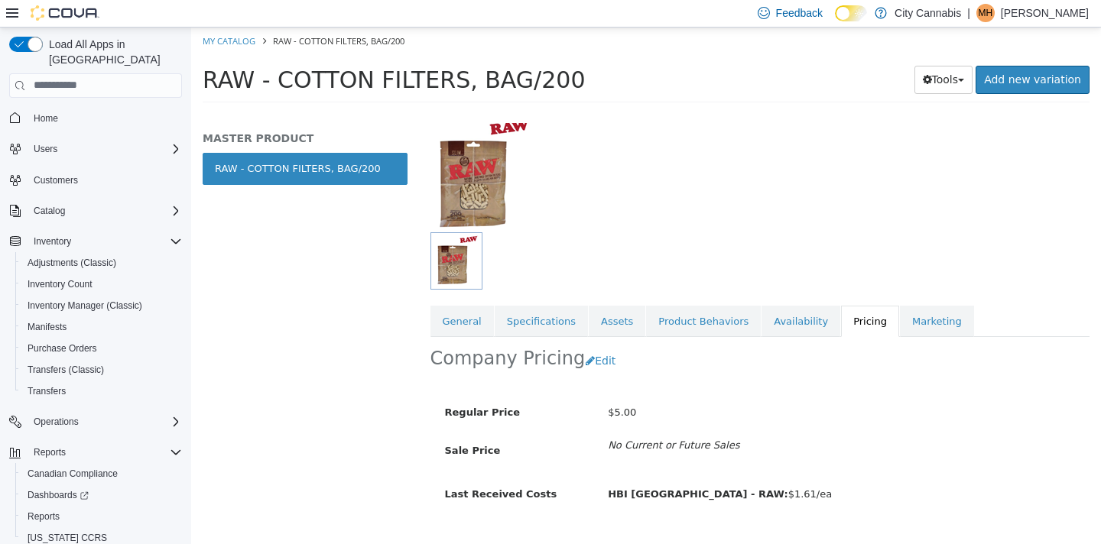
scroll to position [126, 0]
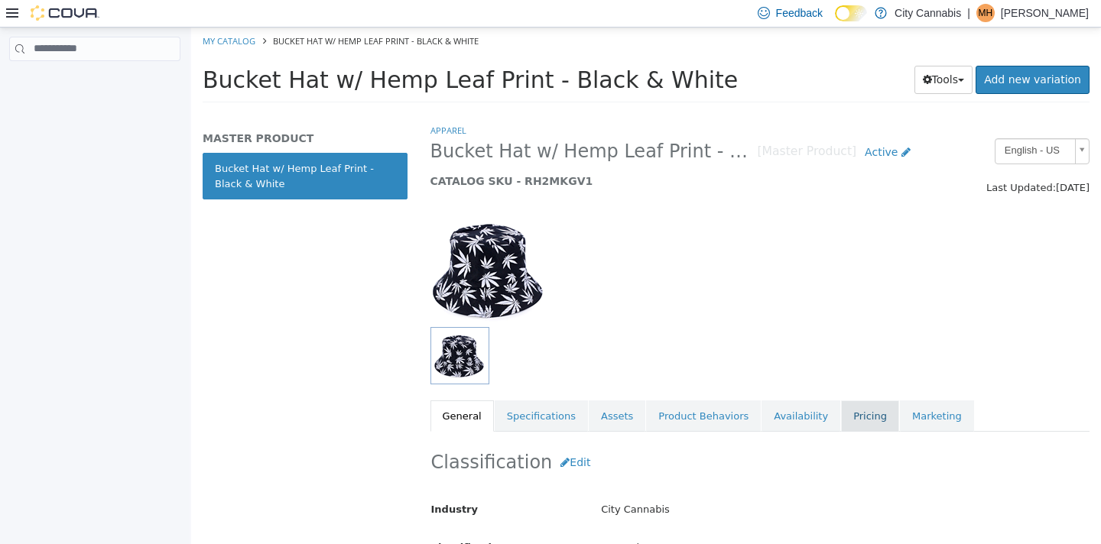
click at [850, 417] on link "Pricing" at bounding box center [870, 416] width 58 height 32
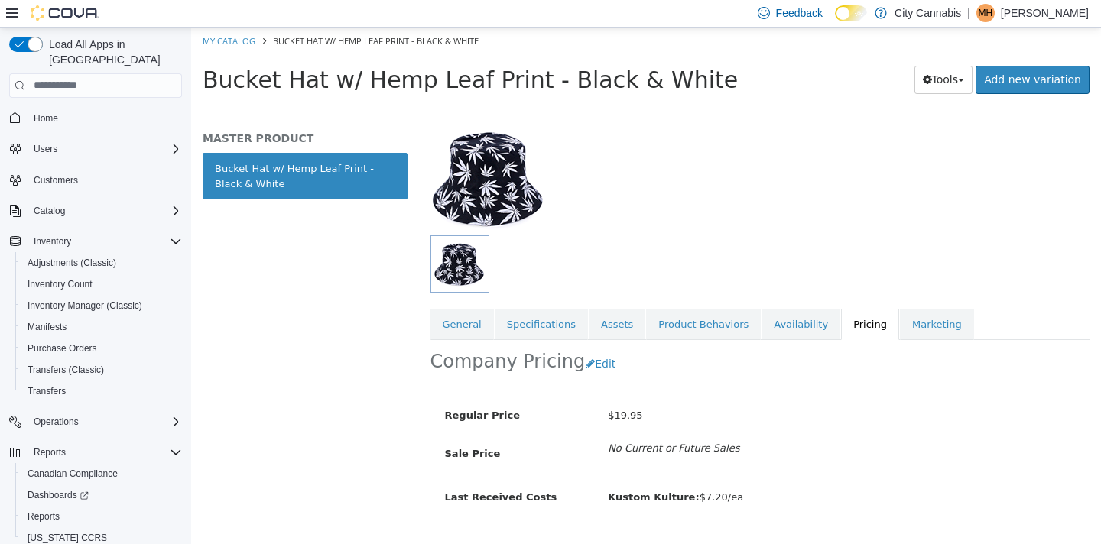
scroll to position [126, 0]
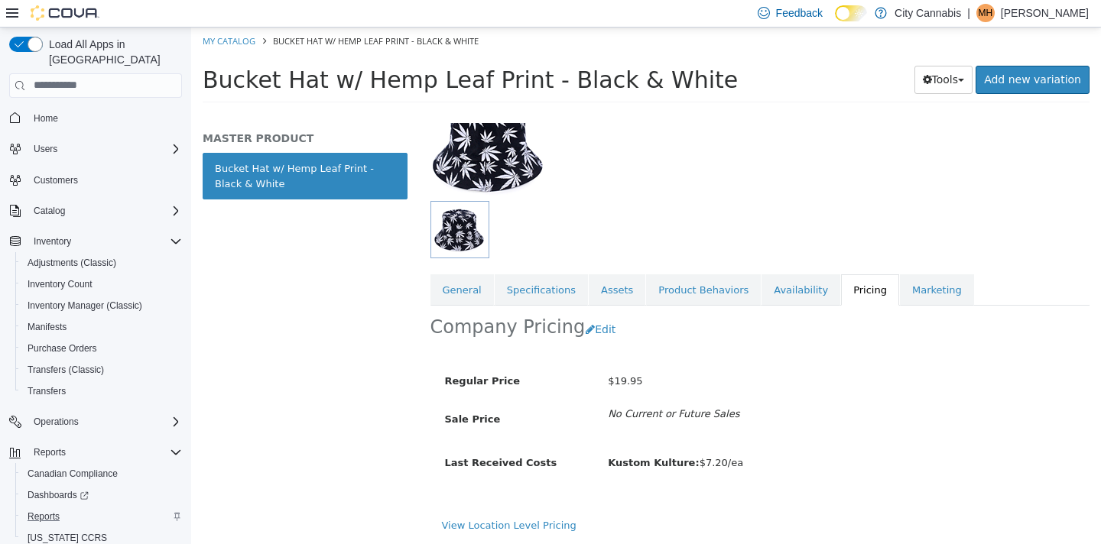
click at [77, 507] on div "Reports" at bounding box center [101, 516] width 160 height 18
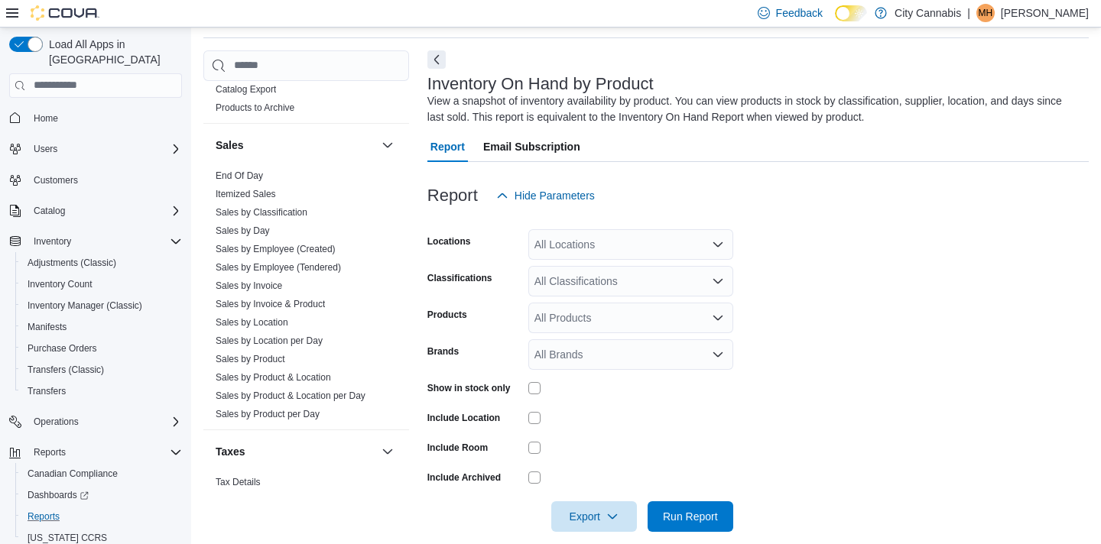
scroll to position [1311, 0]
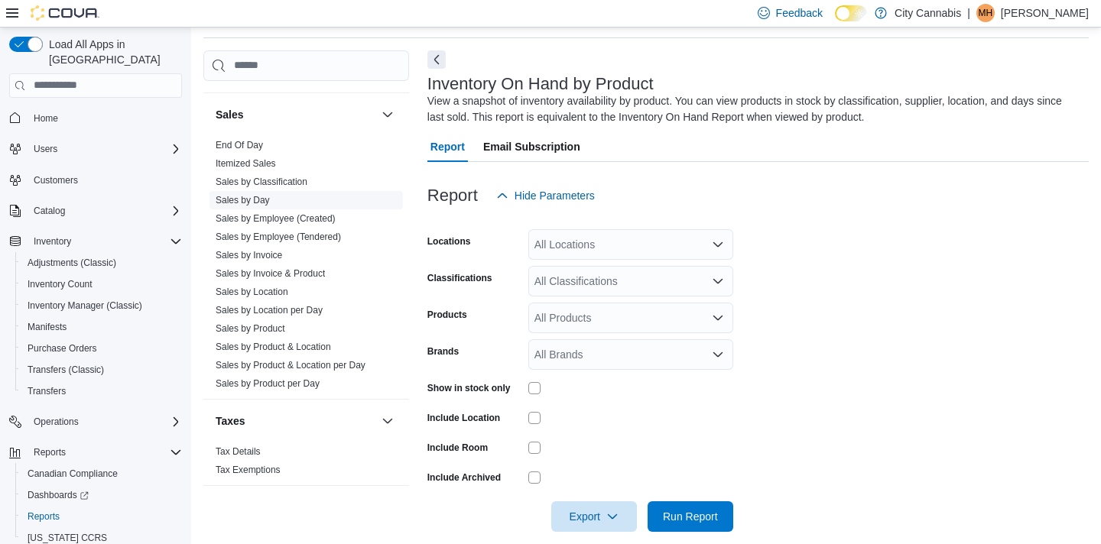
click at [242, 195] on link "Sales by Day" at bounding box center [243, 200] width 54 height 11
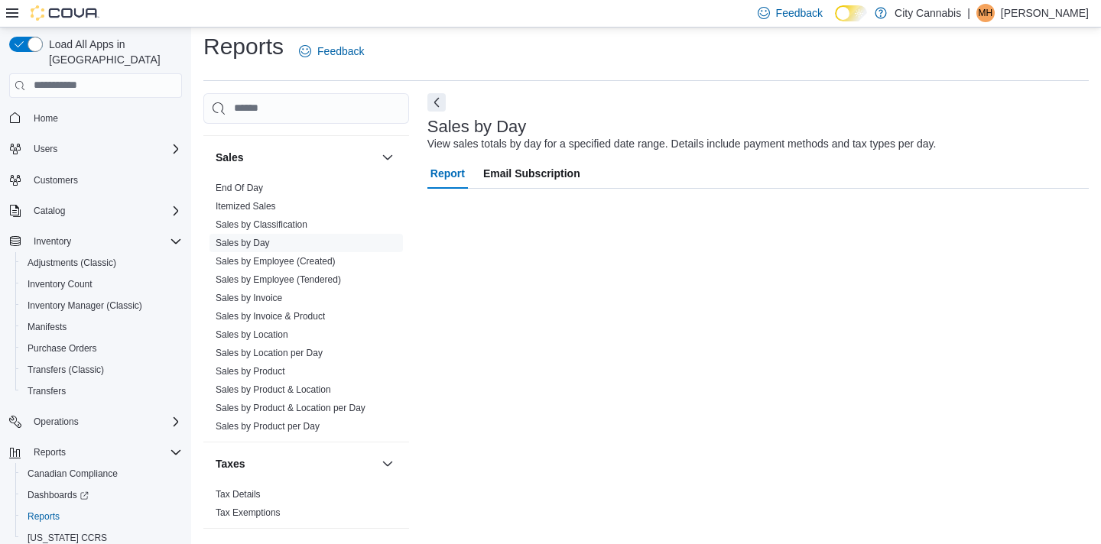
scroll to position [8, 0]
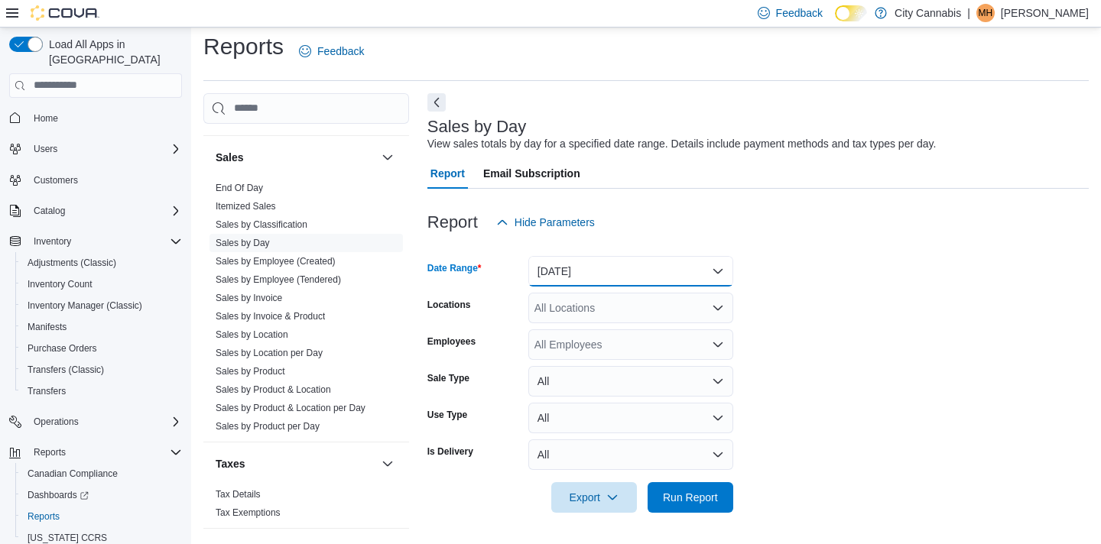
click at [601, 278] on button "[DATE]" at bounding box center [630, 271] width 205 height 31
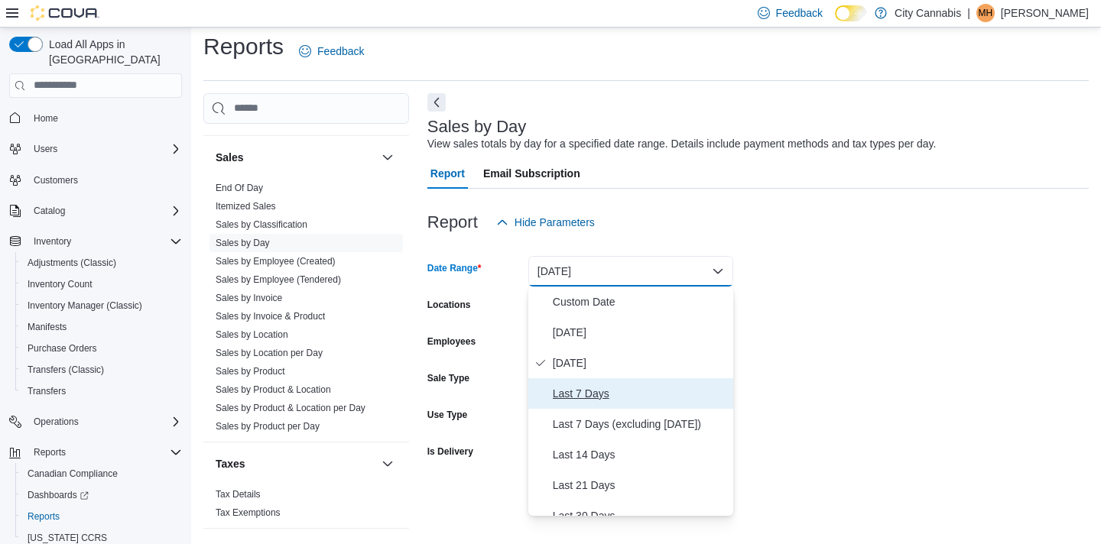
click at [624, 394] on span "Last 7 Days" at bounding box center [640, 393] width 174 height 18
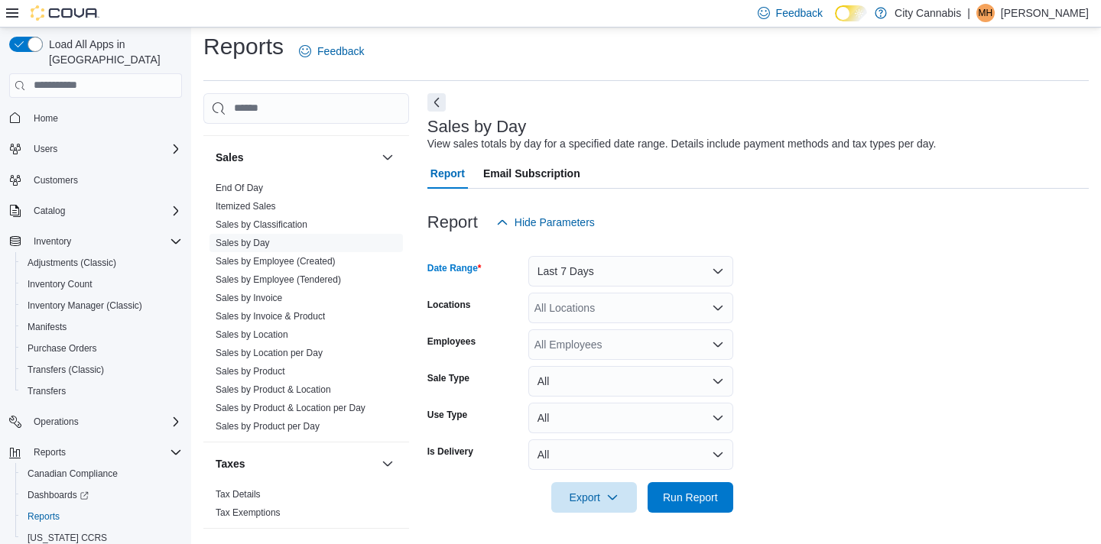
click at [700, 517] on div at bounding box center [757, 522] width 661 height 18
click at [702, 498] on span "Run Report" at bounding box center [690, 496] width 55 height 15
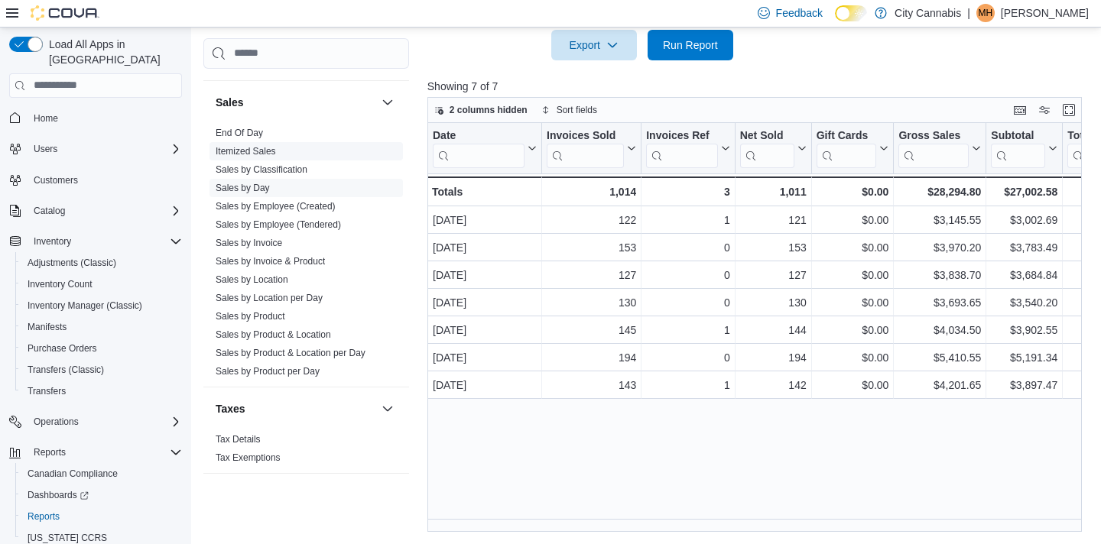
click at [251, 146] on link "Itemized Sales" at bounding box center [246, 151] width 60 height 11
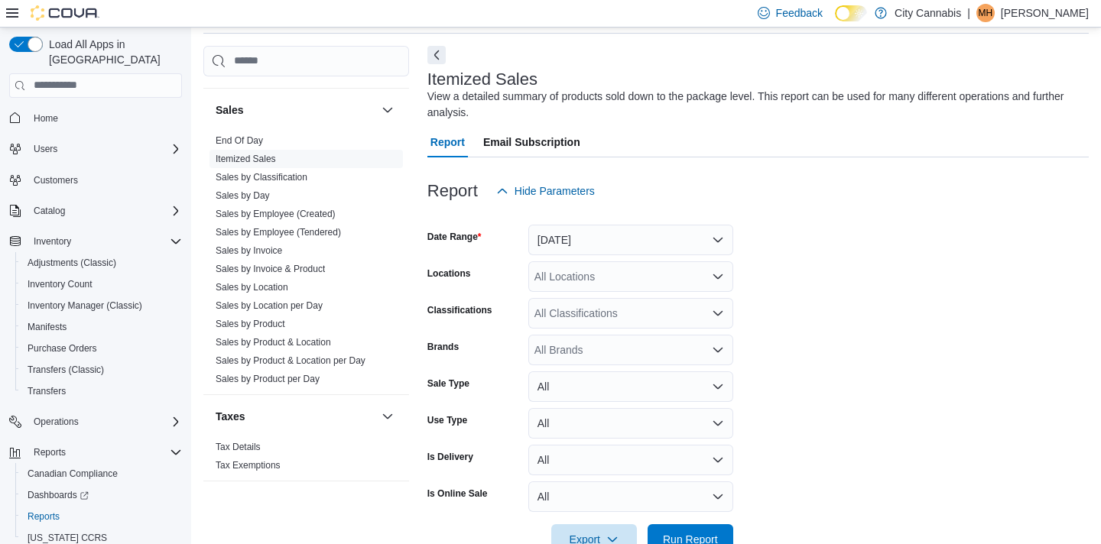
scroll to position [51, 0]
